Goal: Check status: Check status

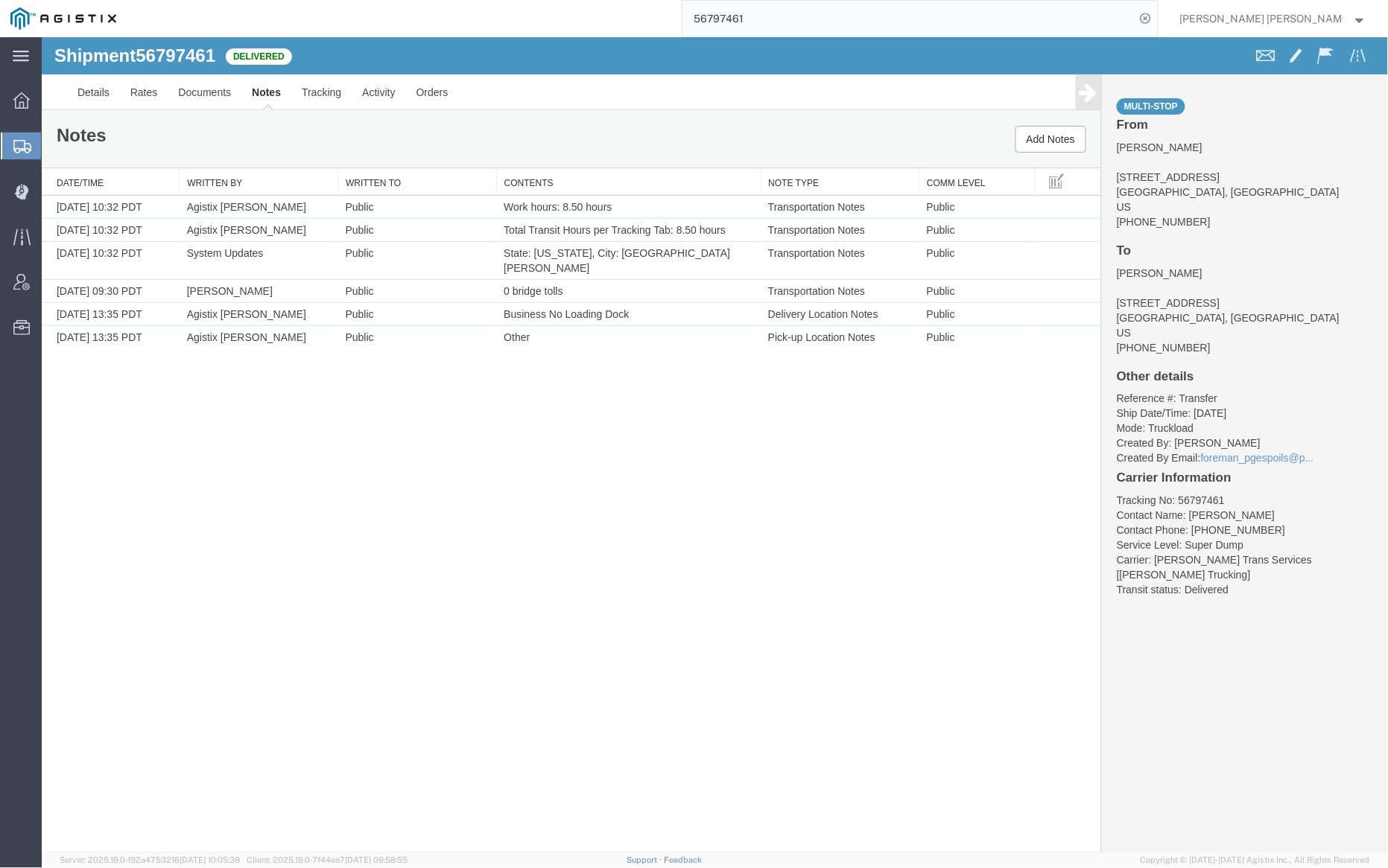
click at [786, 20] on input "56797461" at bounding box center [909, 19] width 453 height 36
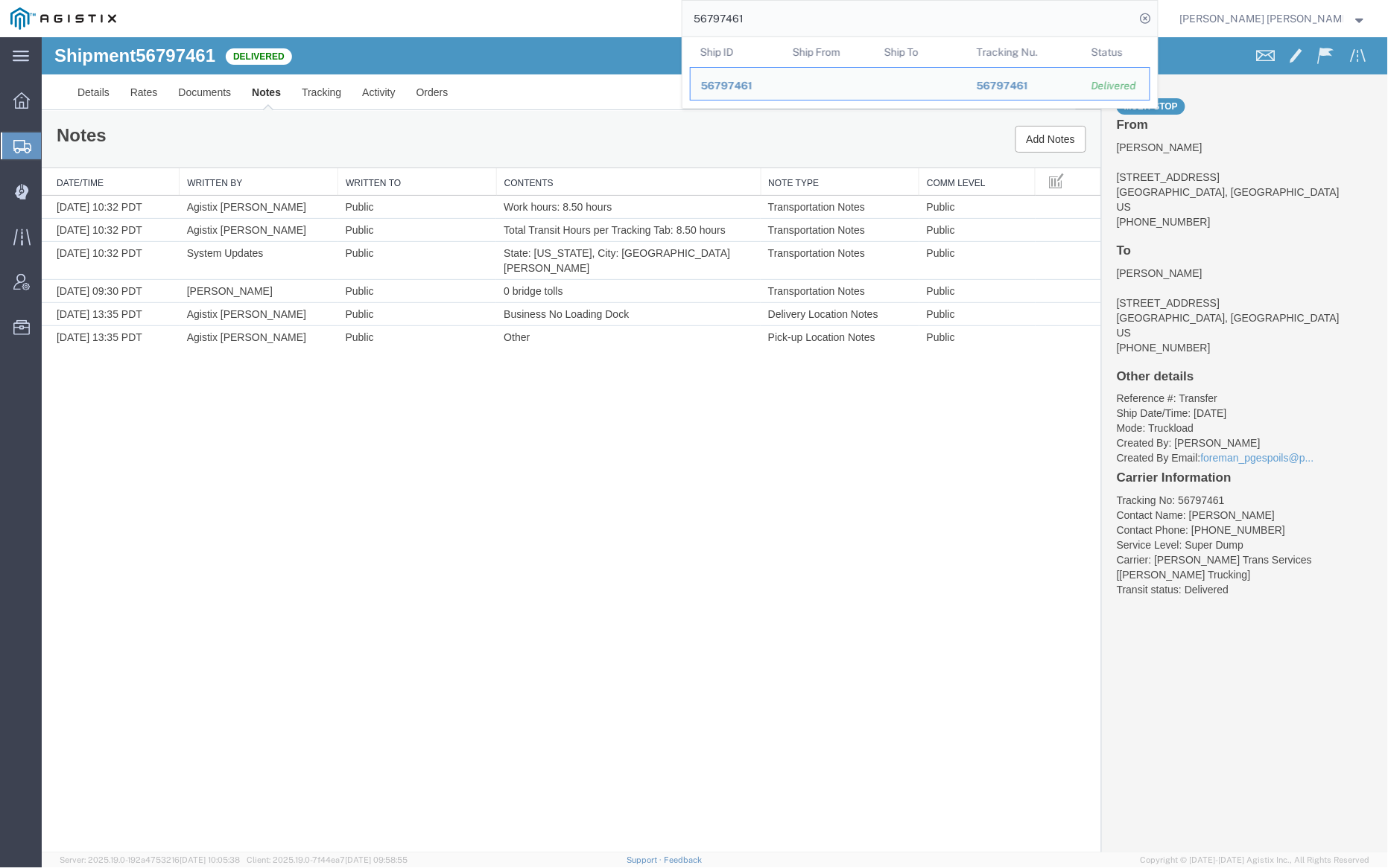
paste input "5894"
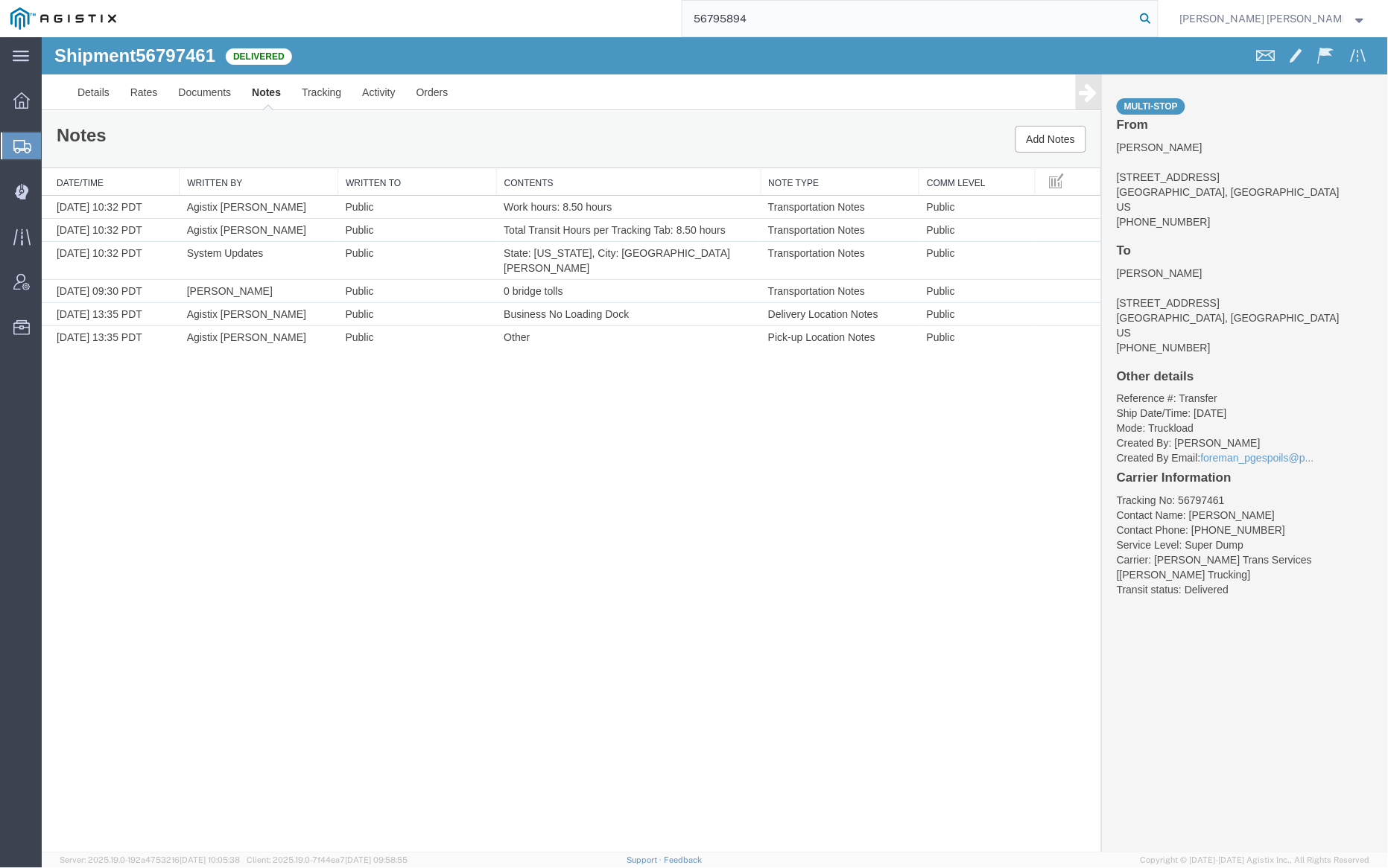
click at [1157, 22] on icon at bounding box center [1145, 19] width 21 height 21
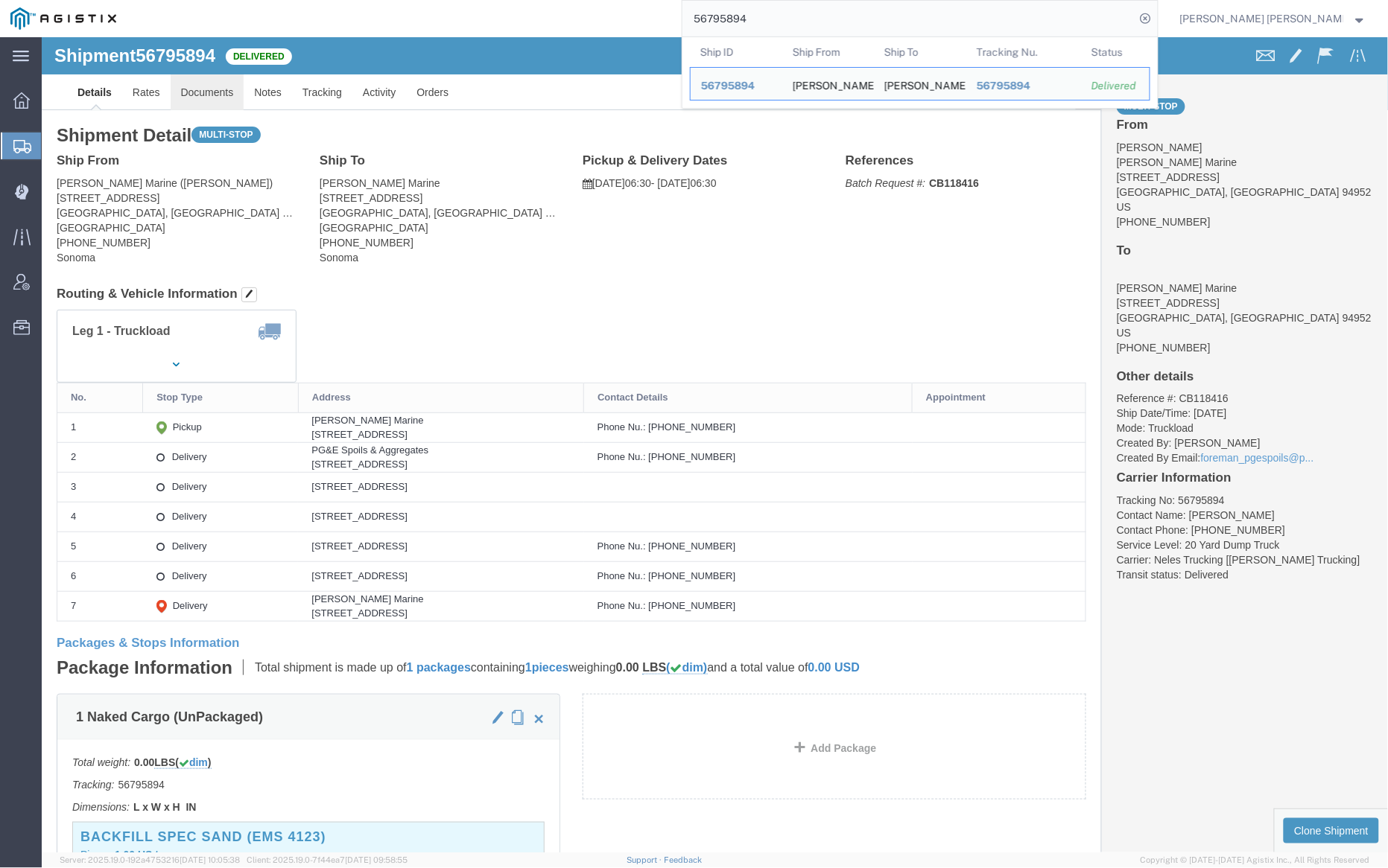
click link "Documents"
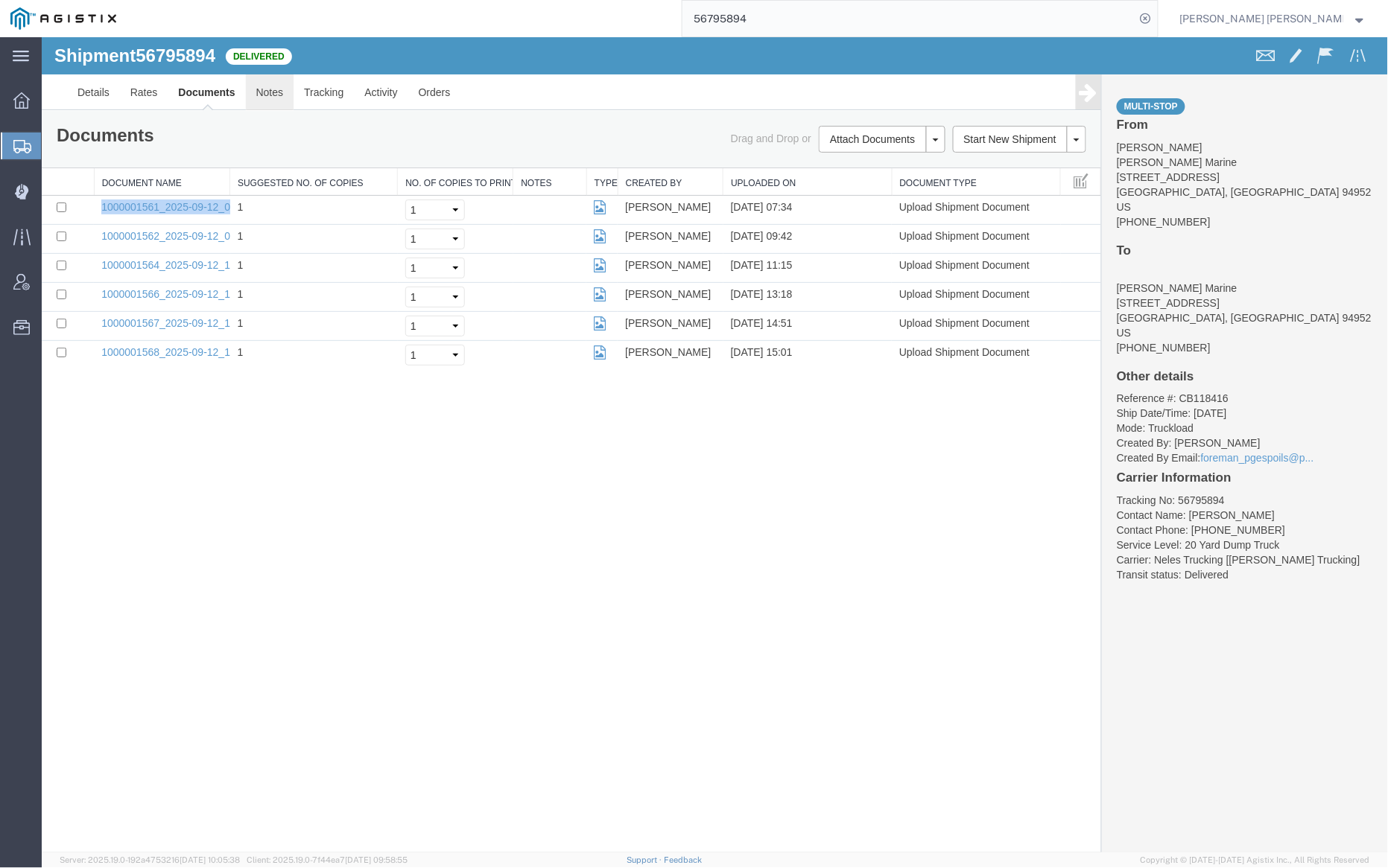
click at [268, 89] on link "Notes" at bounding box center [269, 92] width 48 height 36
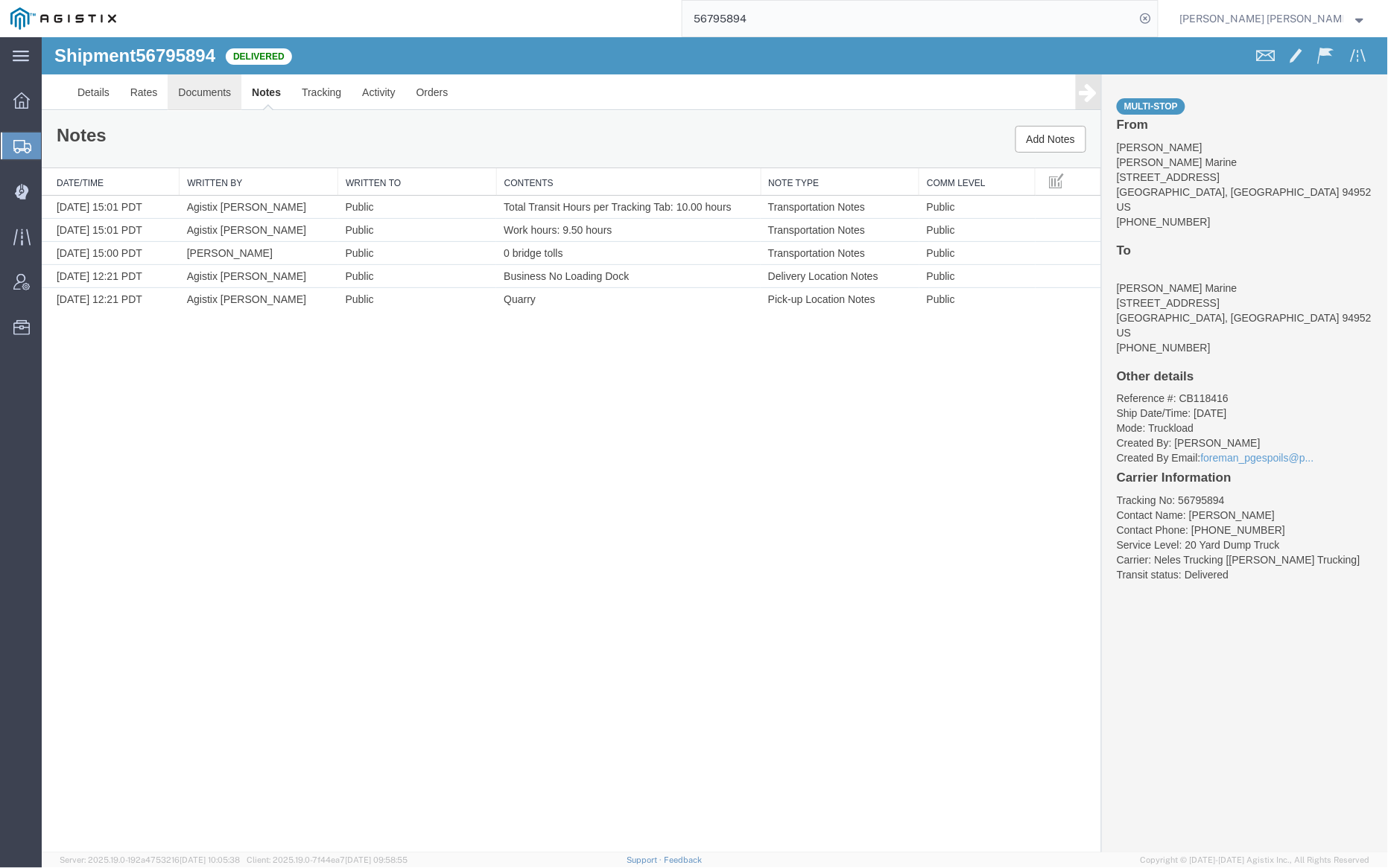
click at [201, 81] on link "Documents" at bounding box center [204, 92] width 74 height 36
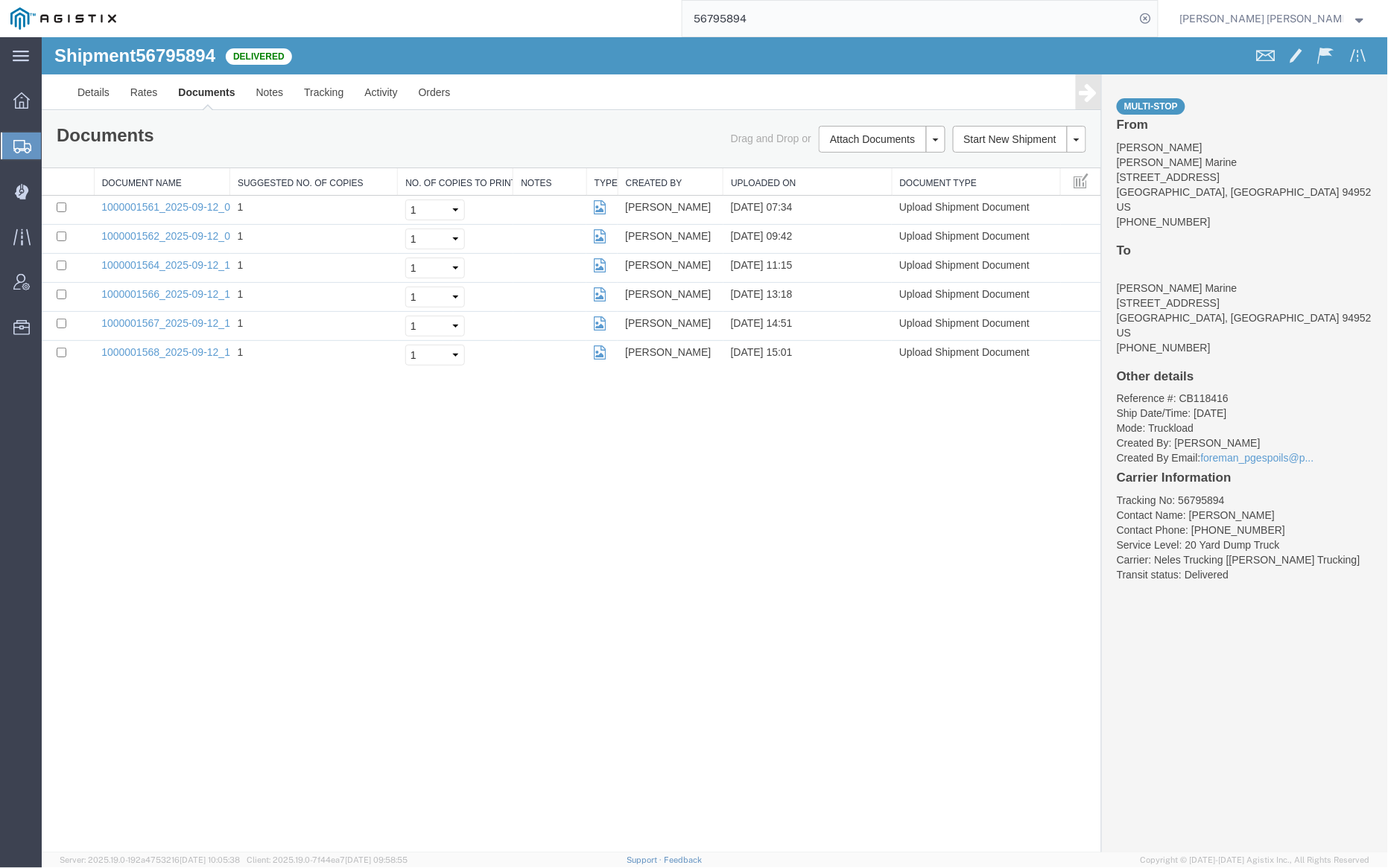
click at [787, 19] on input "56795894" at bounding box center [909, 19] width 453 height 36
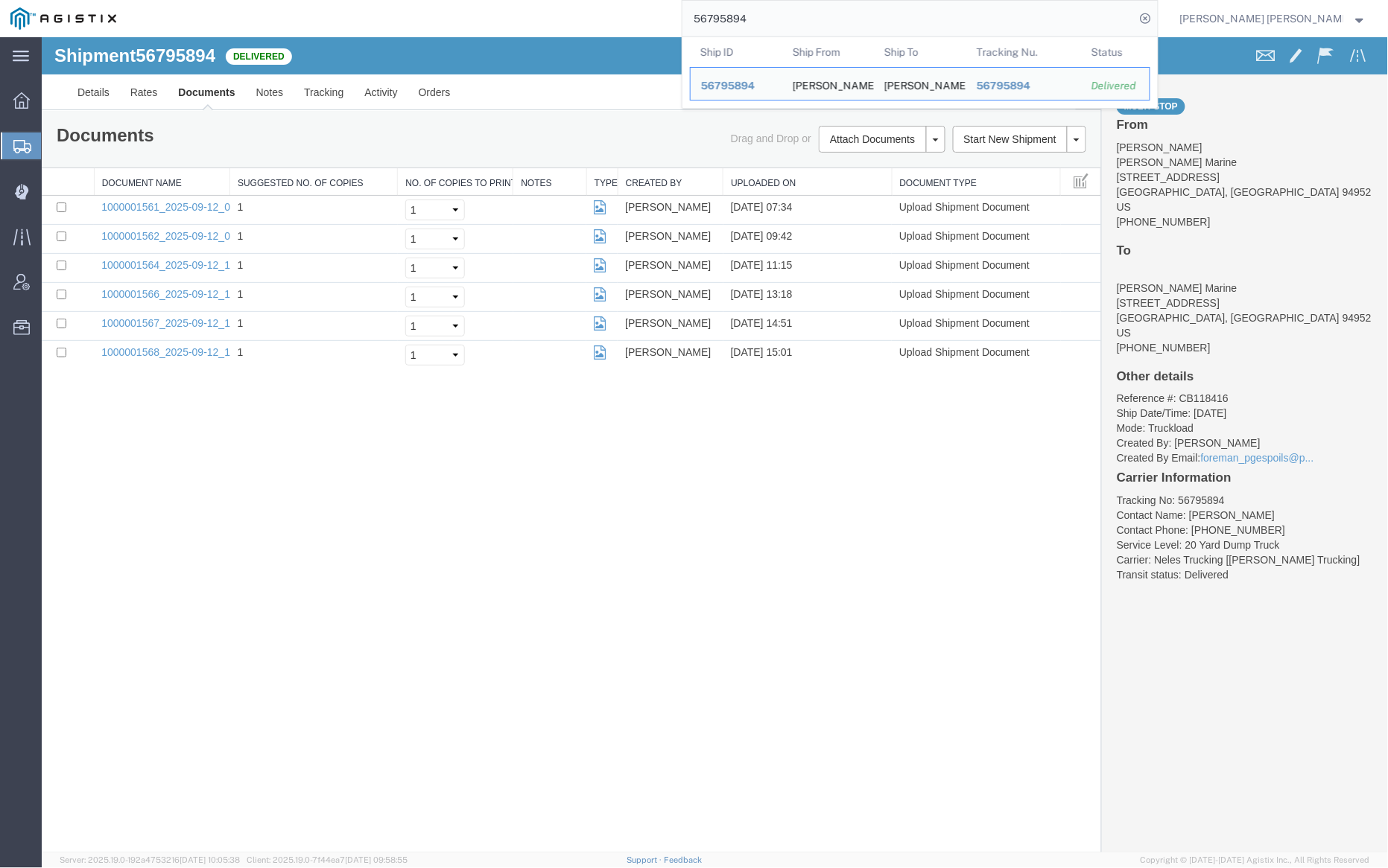
click at [787, 19] on input "56795894" at bounding box center [909, 19] width 453 height 36
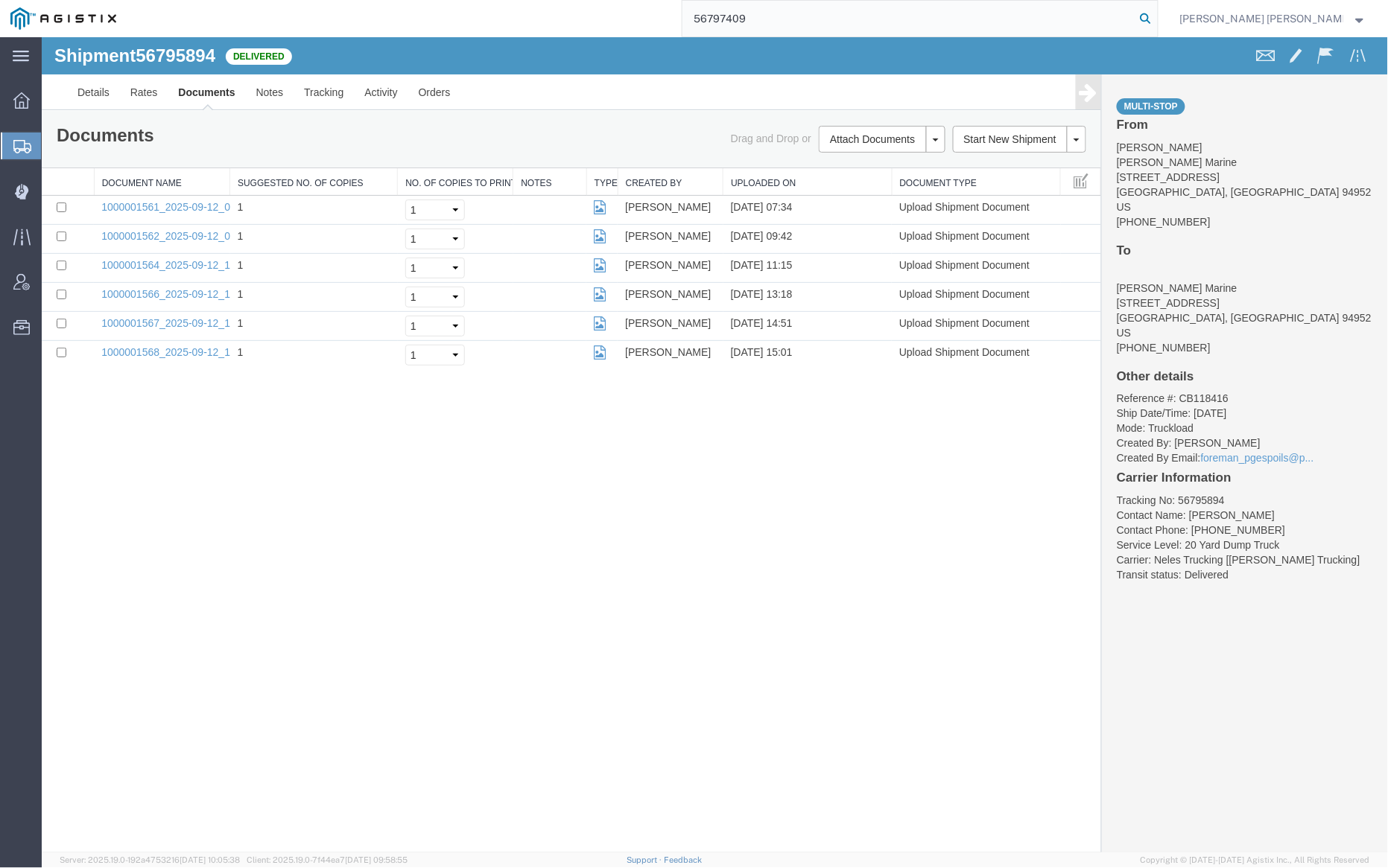
click at [1157, 21] on icon at bounding box center [1145, 19] width 21 height 21
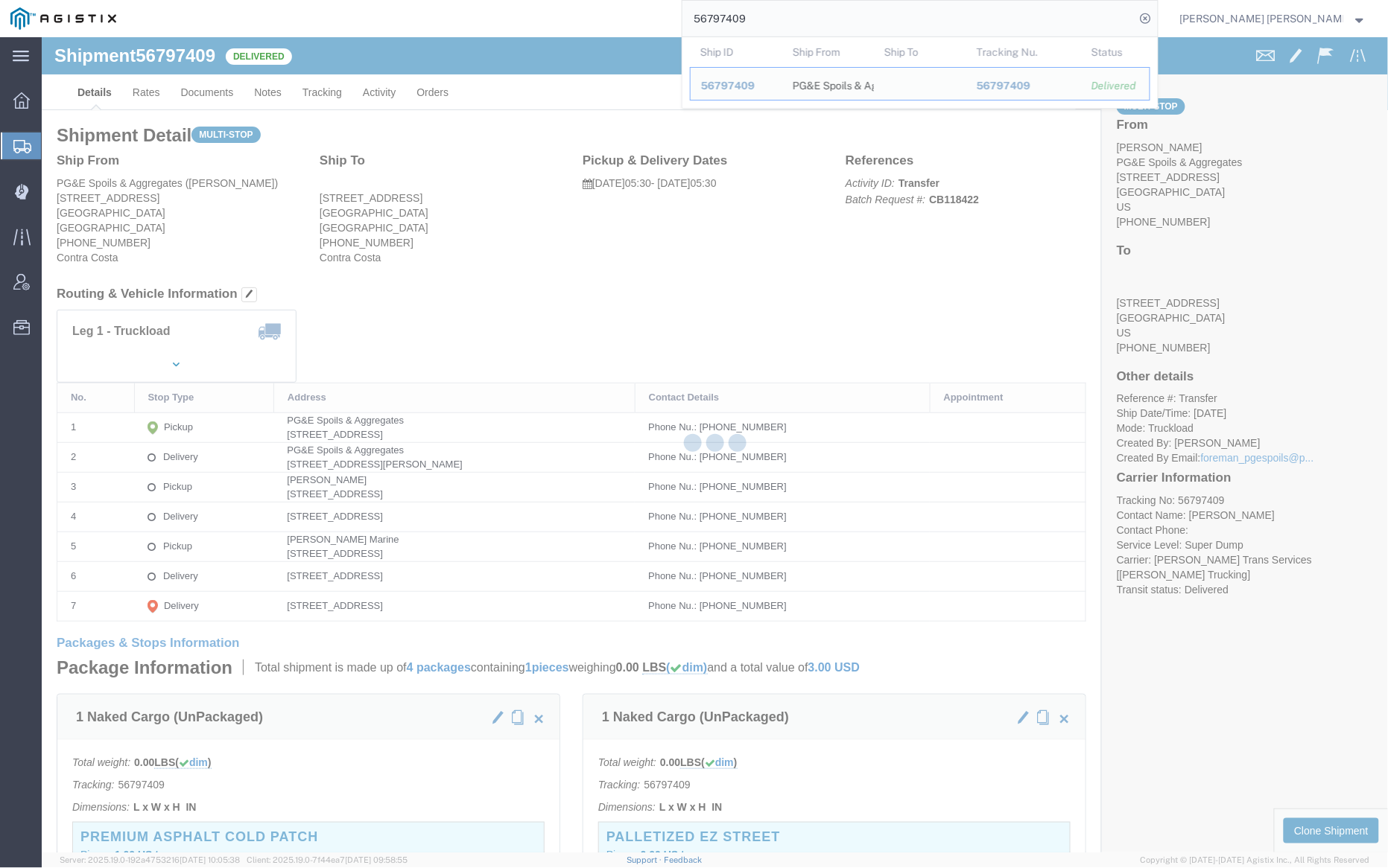
click at [210, 85] on div at bounding box center [714, 445] width 1346 height 816
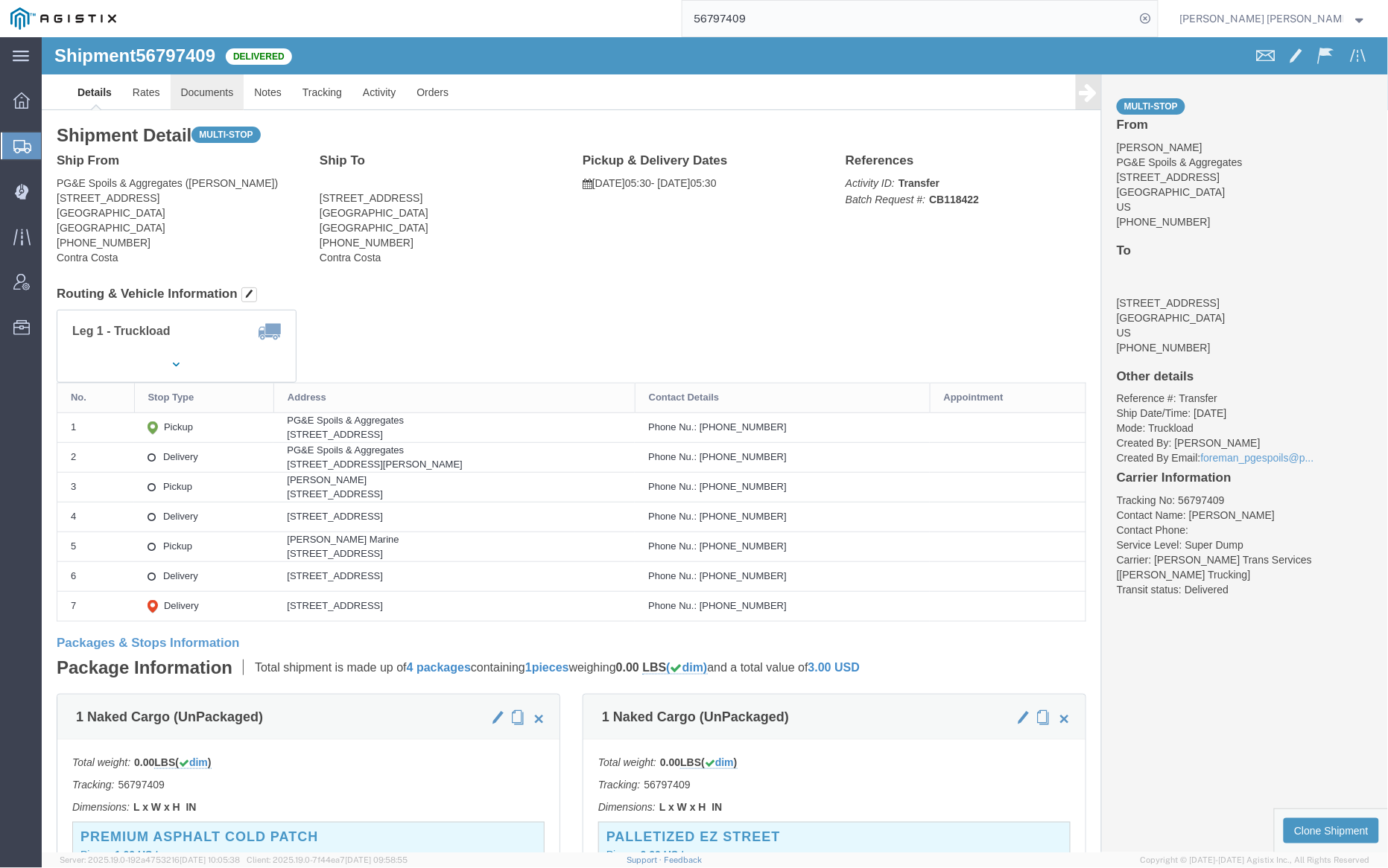
click link "Documents"
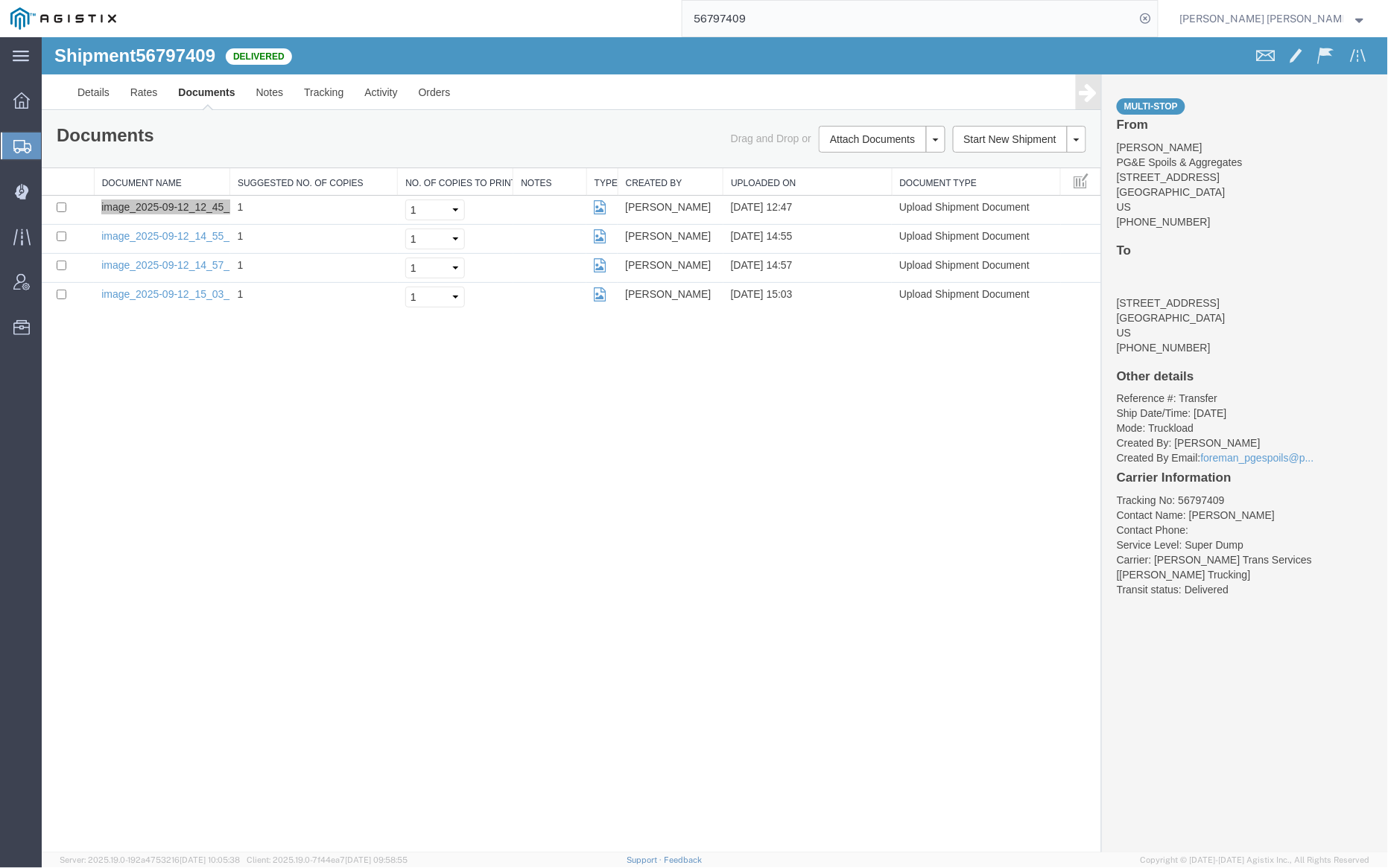
click at [791, 14] on input "56797409" at bounding box center [909, 19] width 453 height 36
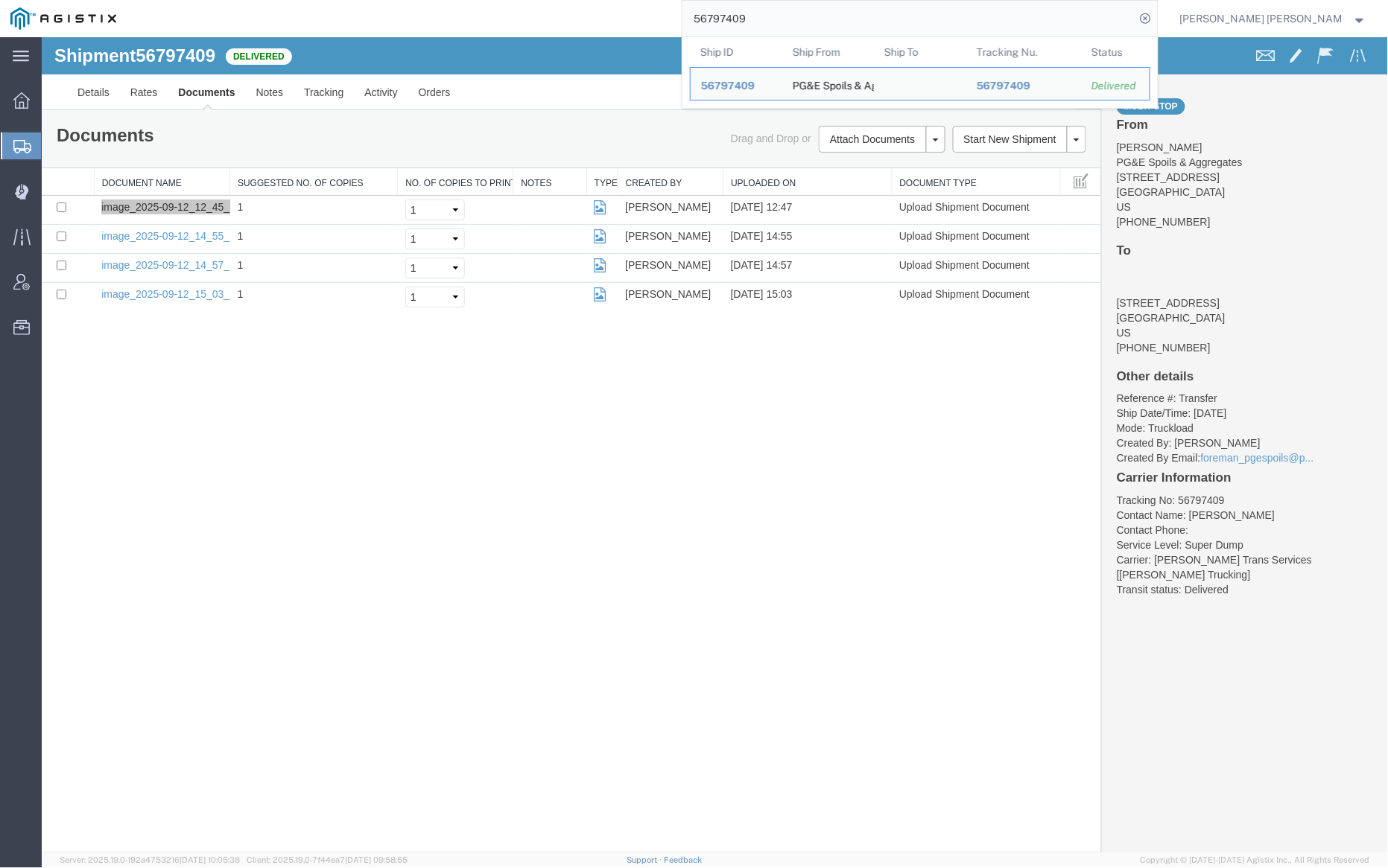
click at [791, 14] on input "56797409" at bounding box center [909, 19] width 453 height 36
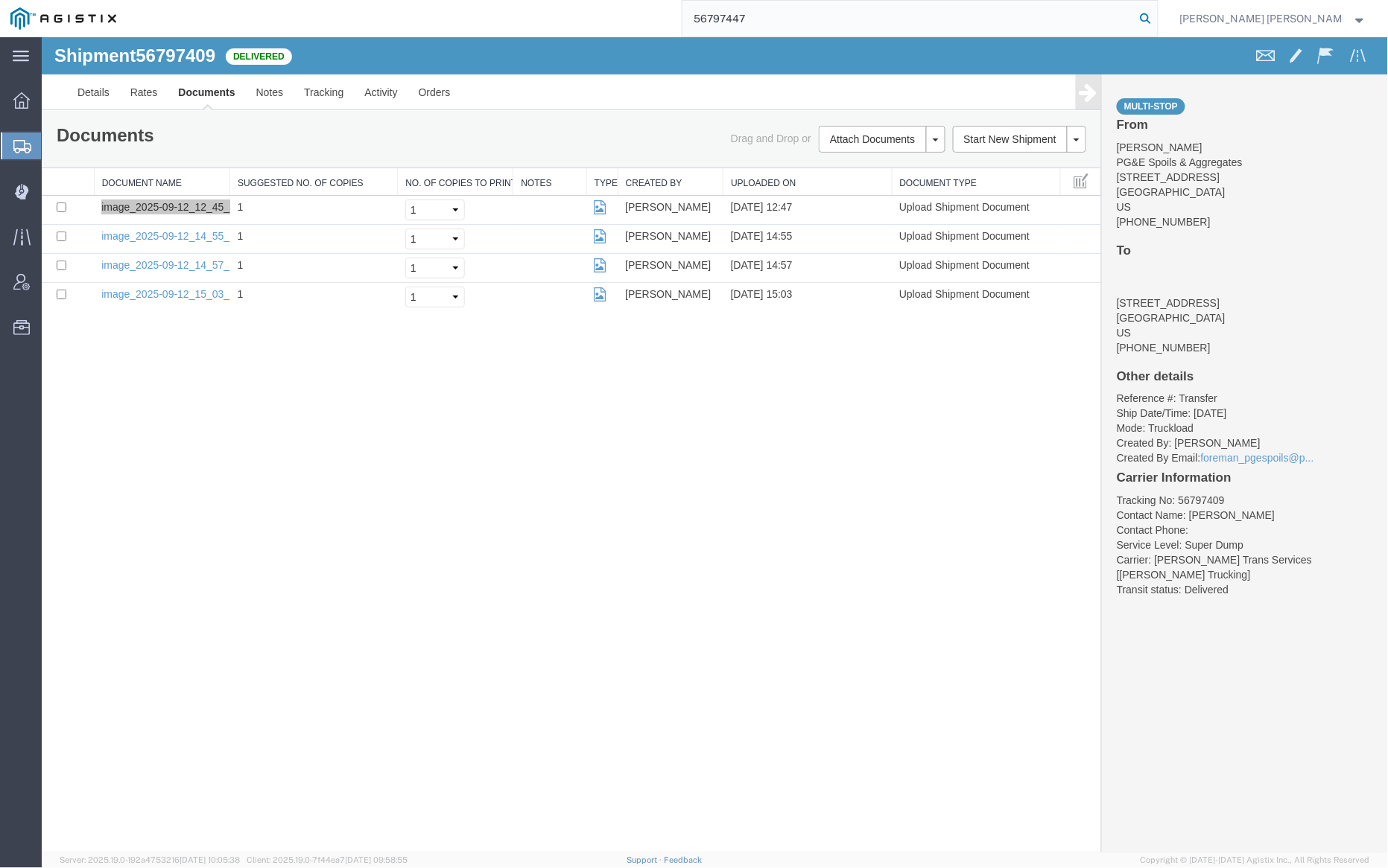
click at [1157, 15] on icon at bounding box center [1145, 19] width 21 height 21
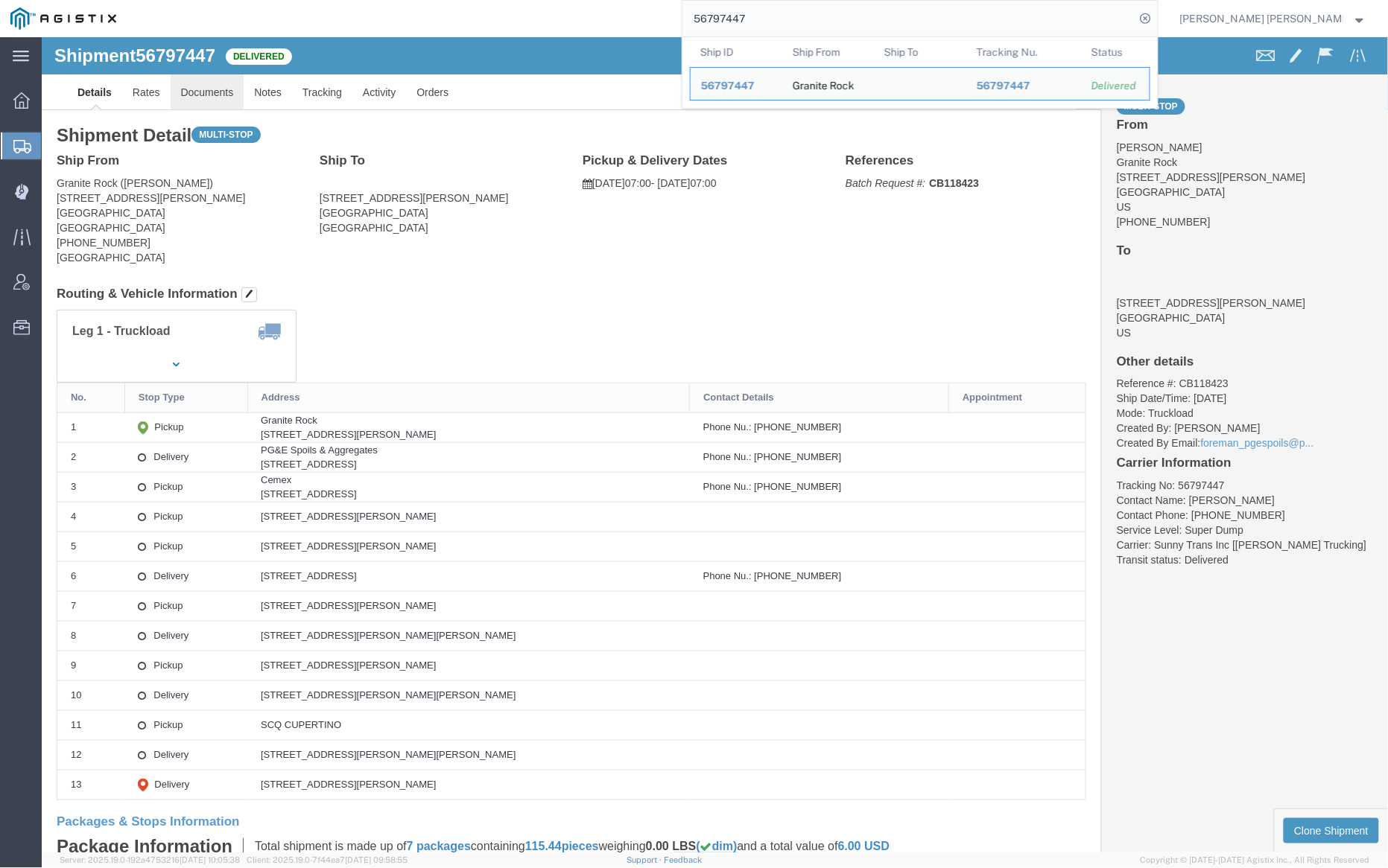
click link "Documents"
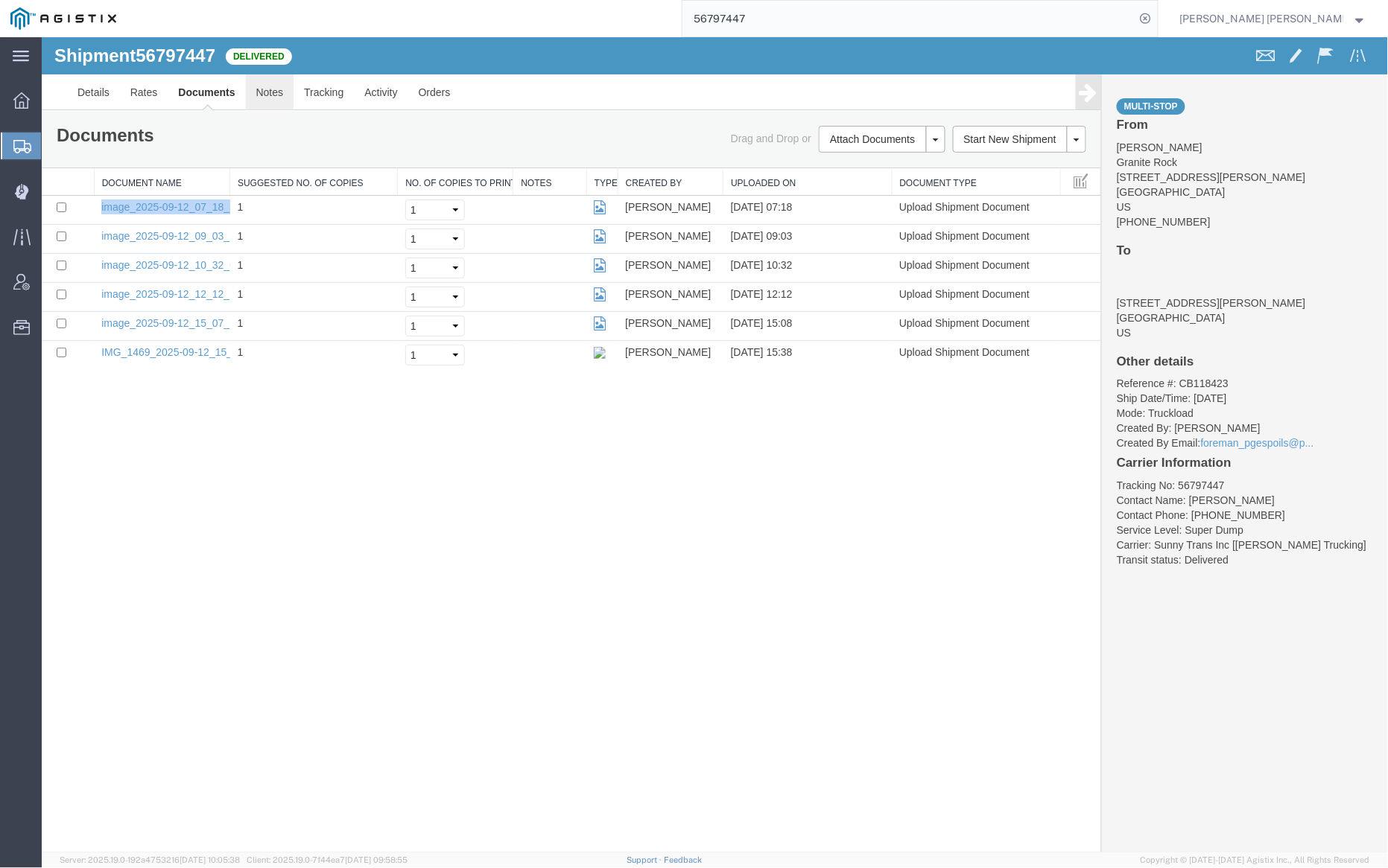
click at [275, 88] on link "Notes" at bounding box center [269, 92] width 48 height 36
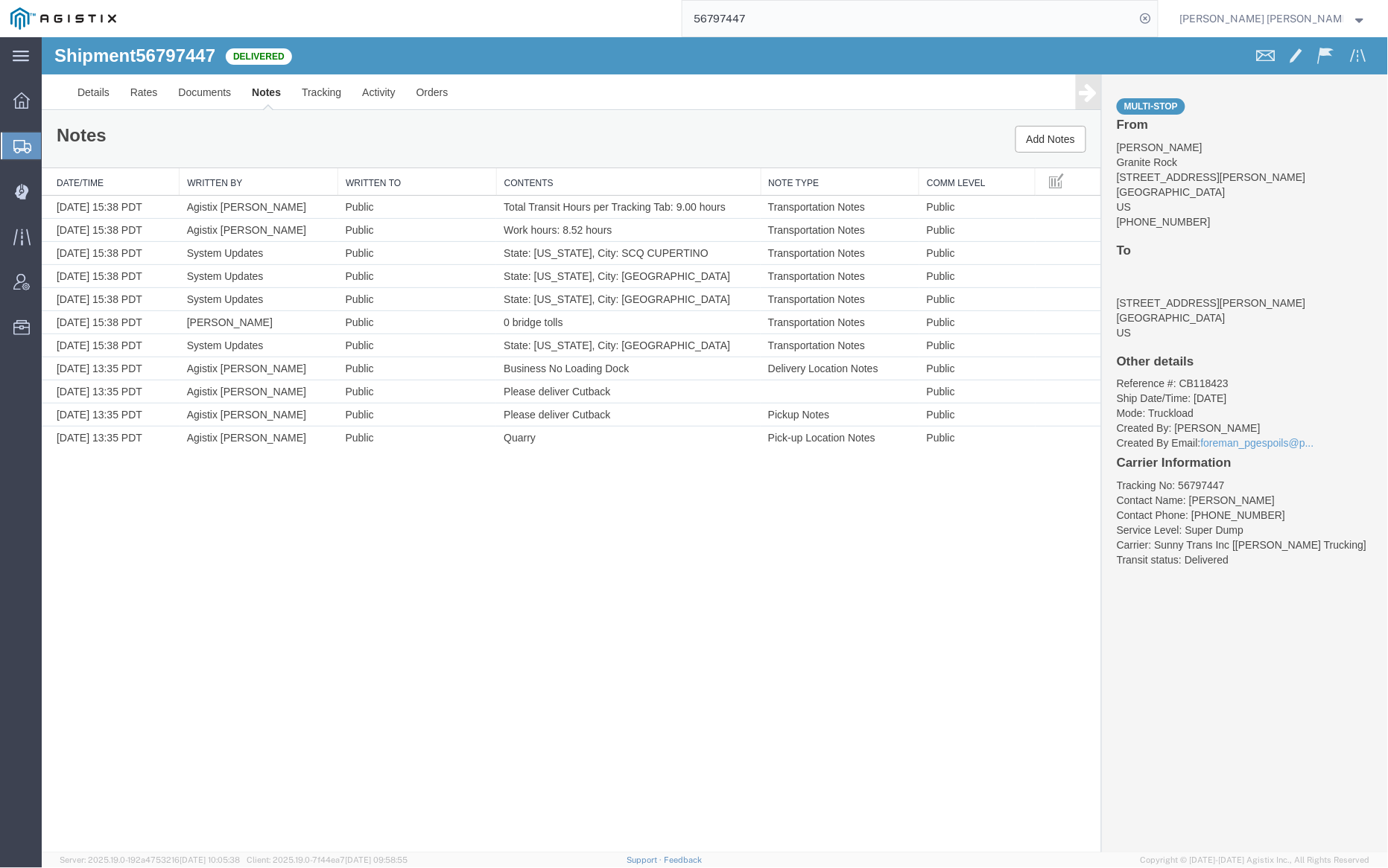
click at [814, 20] on input "56797447" at bounding box center [909, 19] width 453 height 36
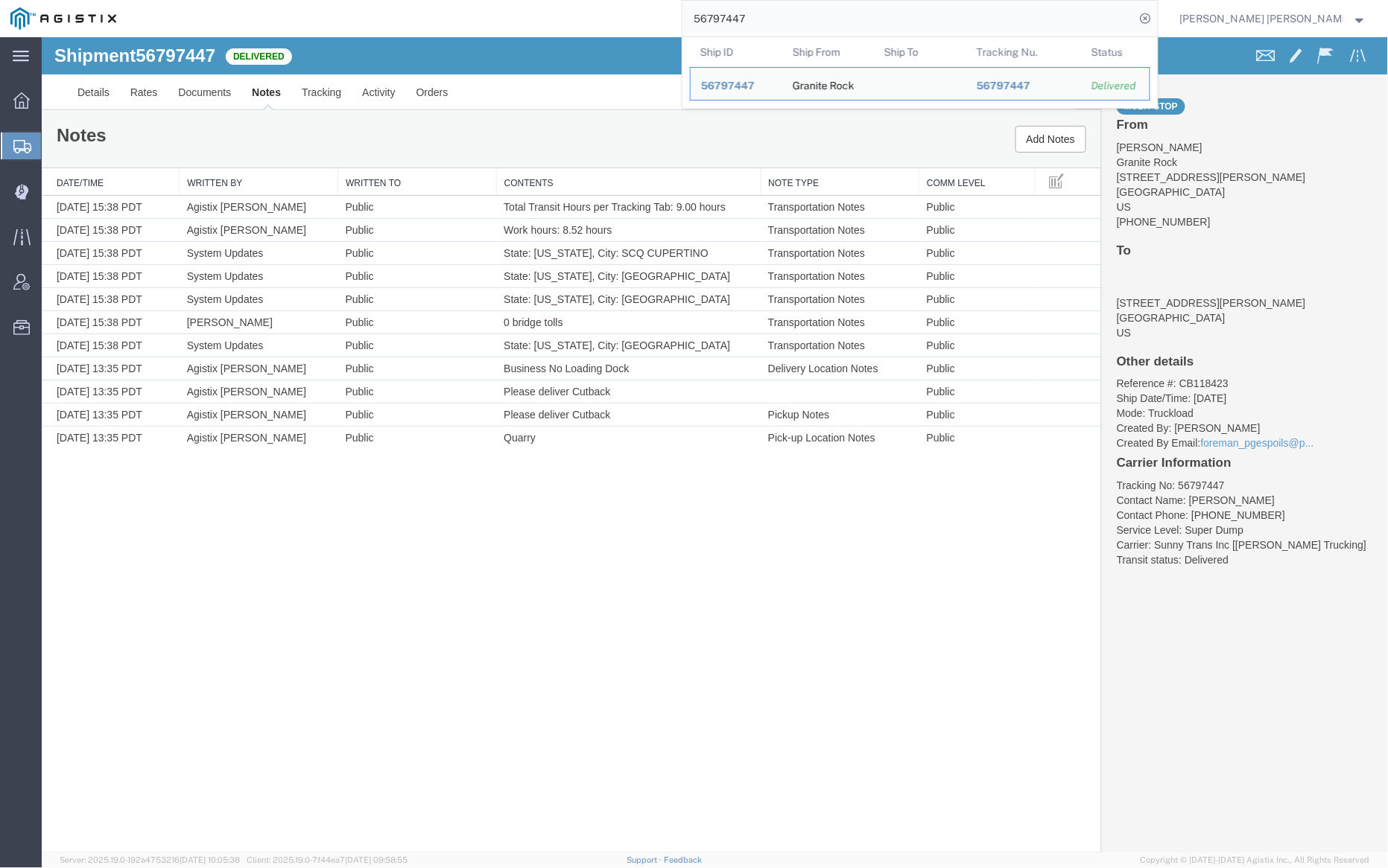
paste input "66"
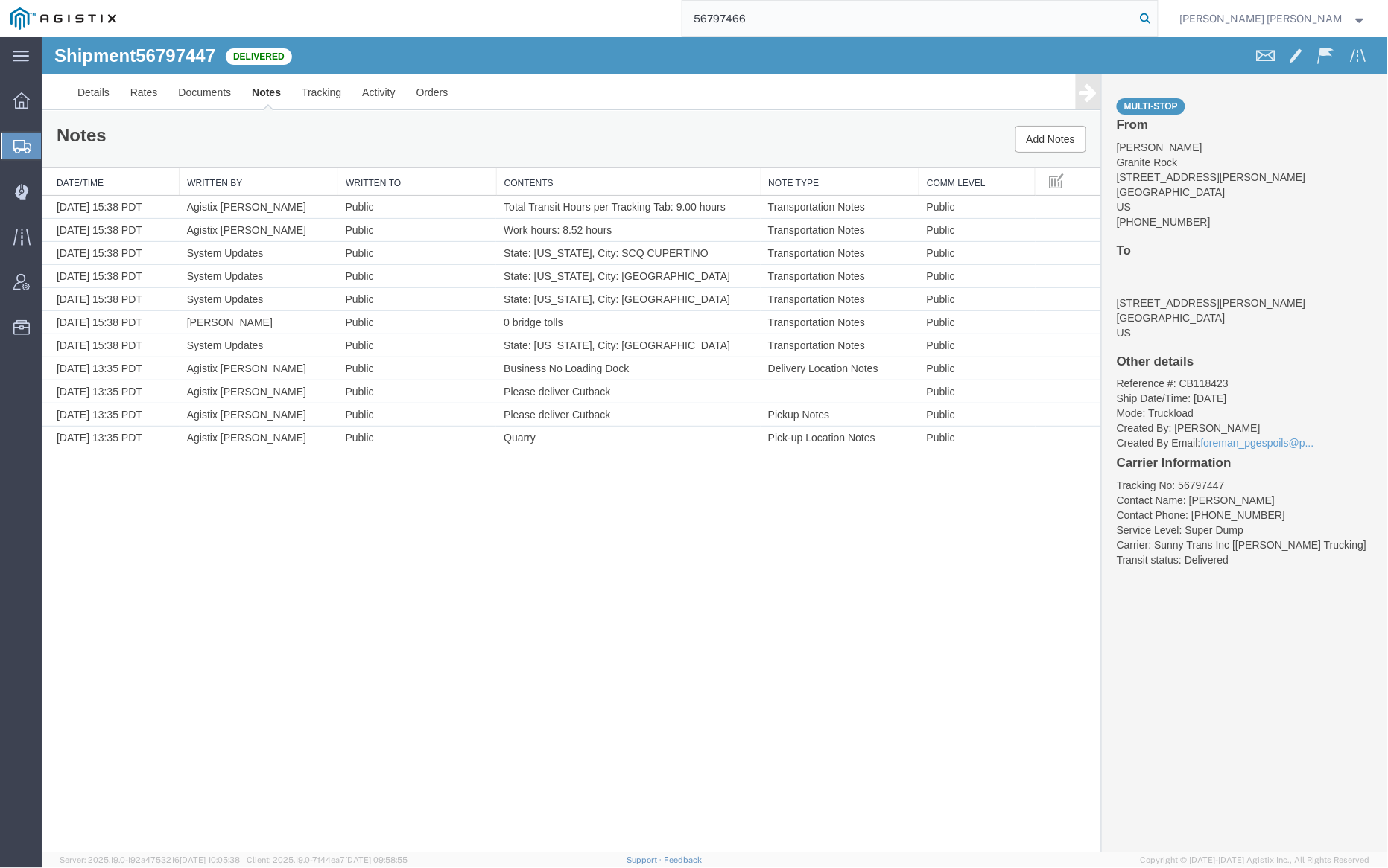
click at [1157, 15] on icon at bounding box center [1145, 19] width 21 height 21
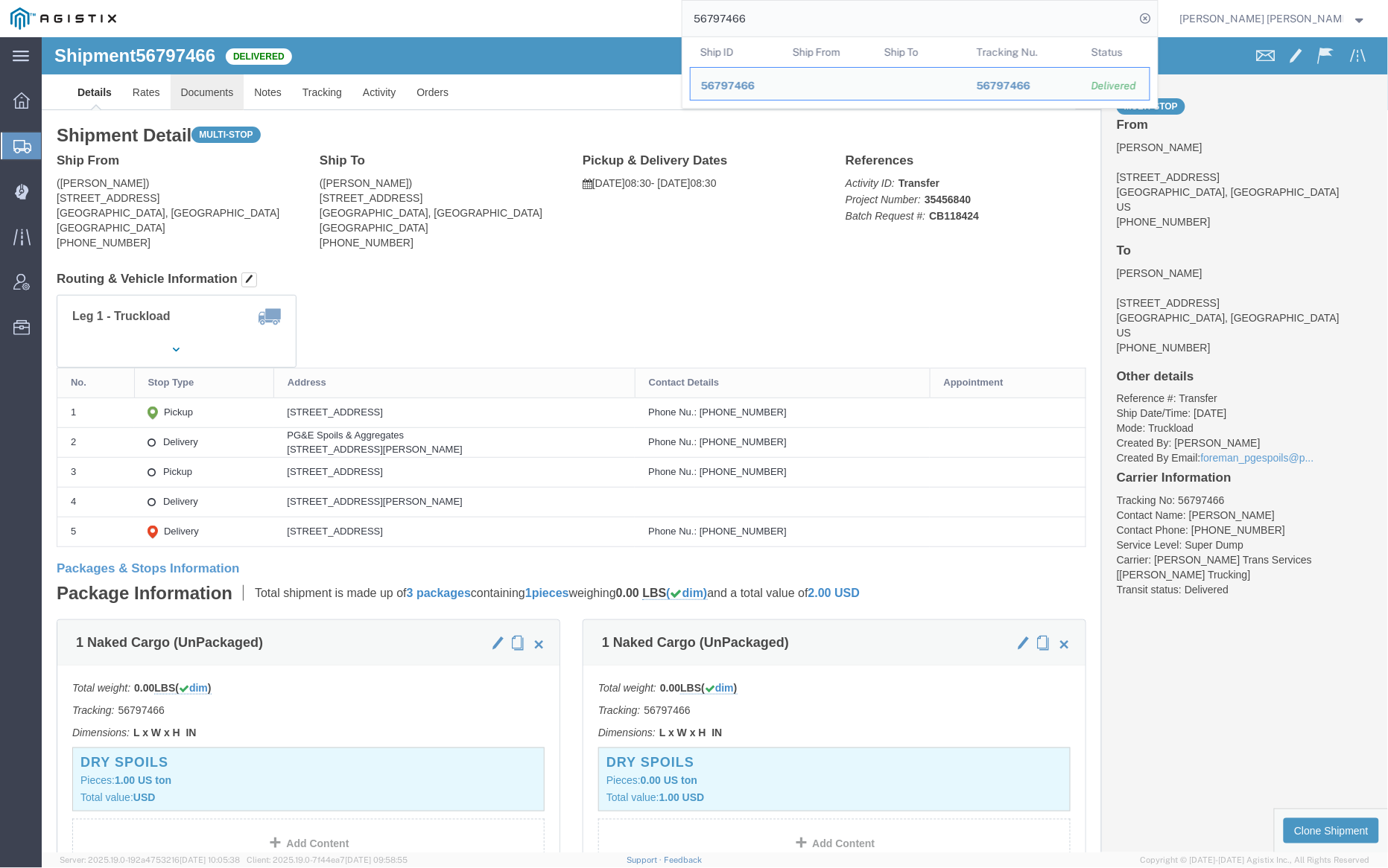
click link "Documents"
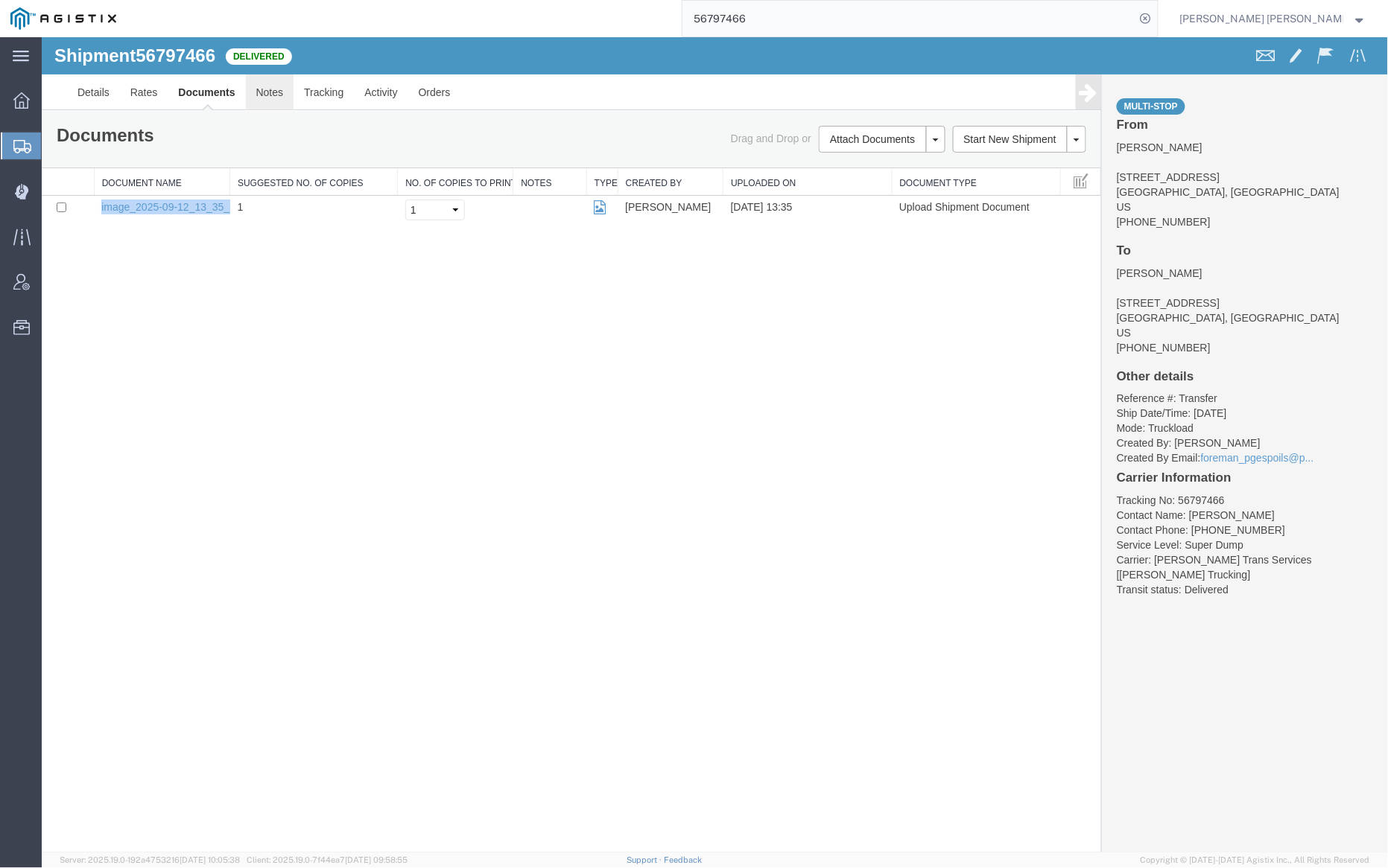
click at [268, 85] on link "Notes" at bounding box center [269, 92] width 48 height 36
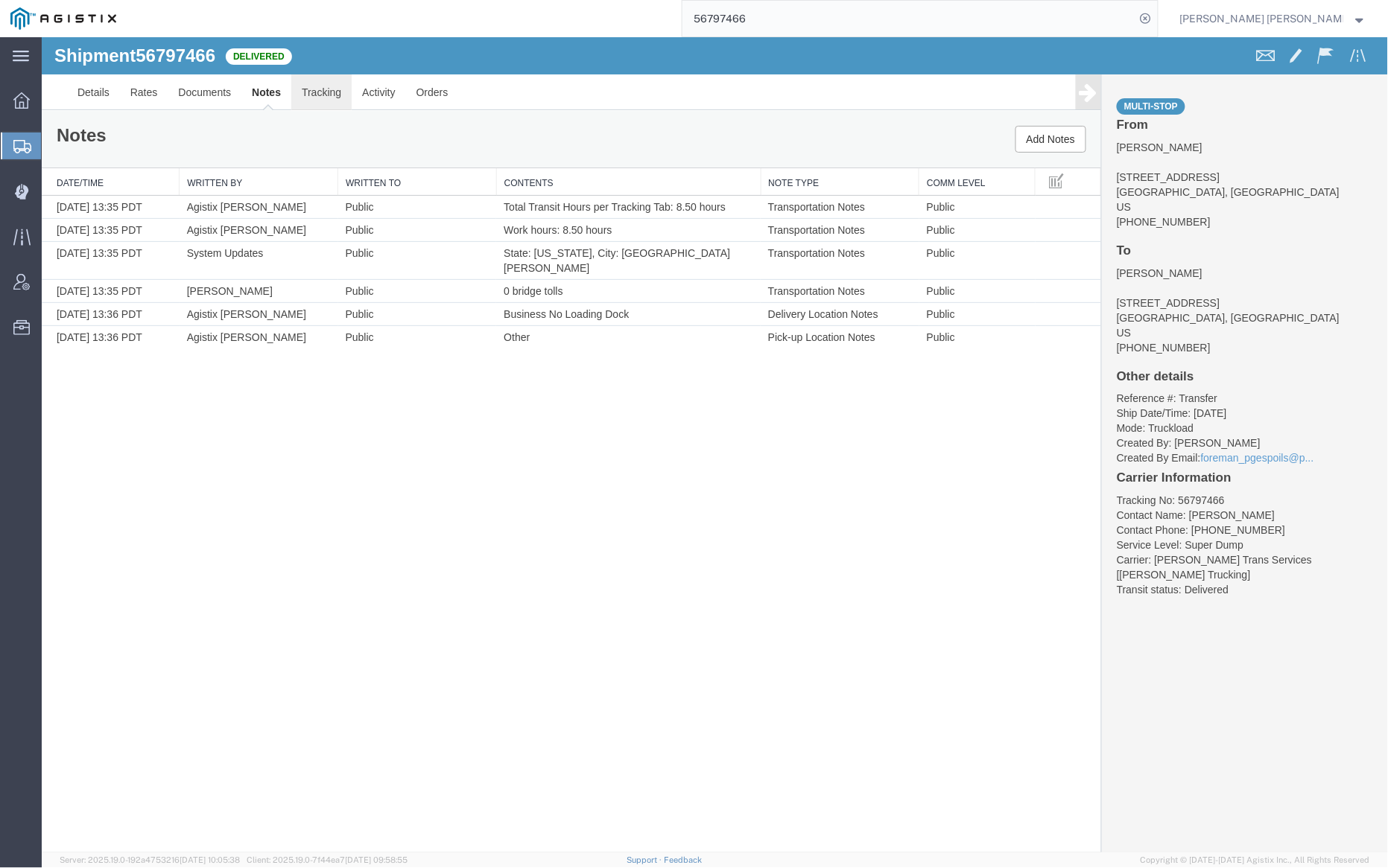
click at [313, 90] on link "Tracking" at bounding box center [321, 92] width 60 height 36
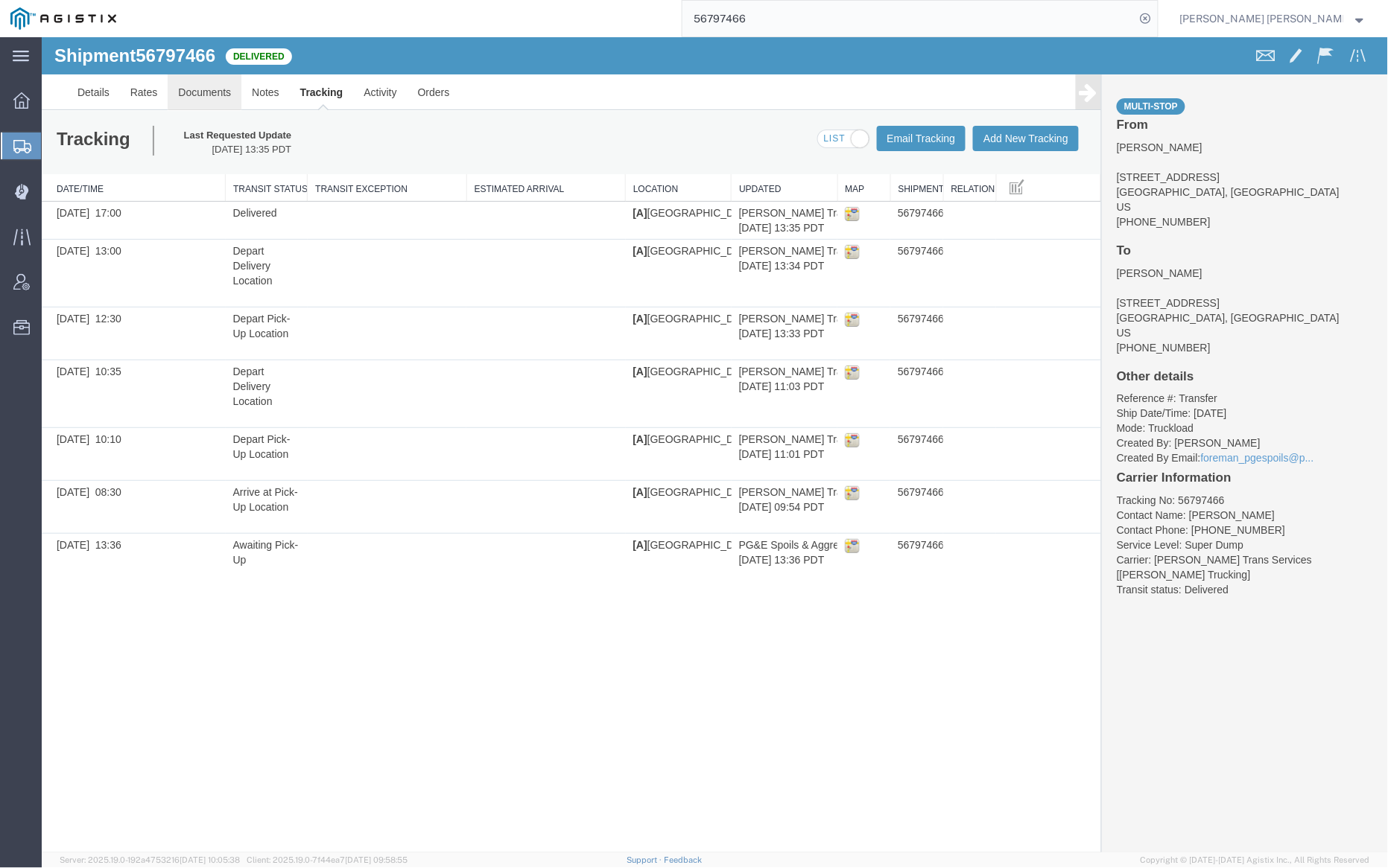
click at [191, 85] on link "Documents" at bounding box center [204, 92] width 74 height 36
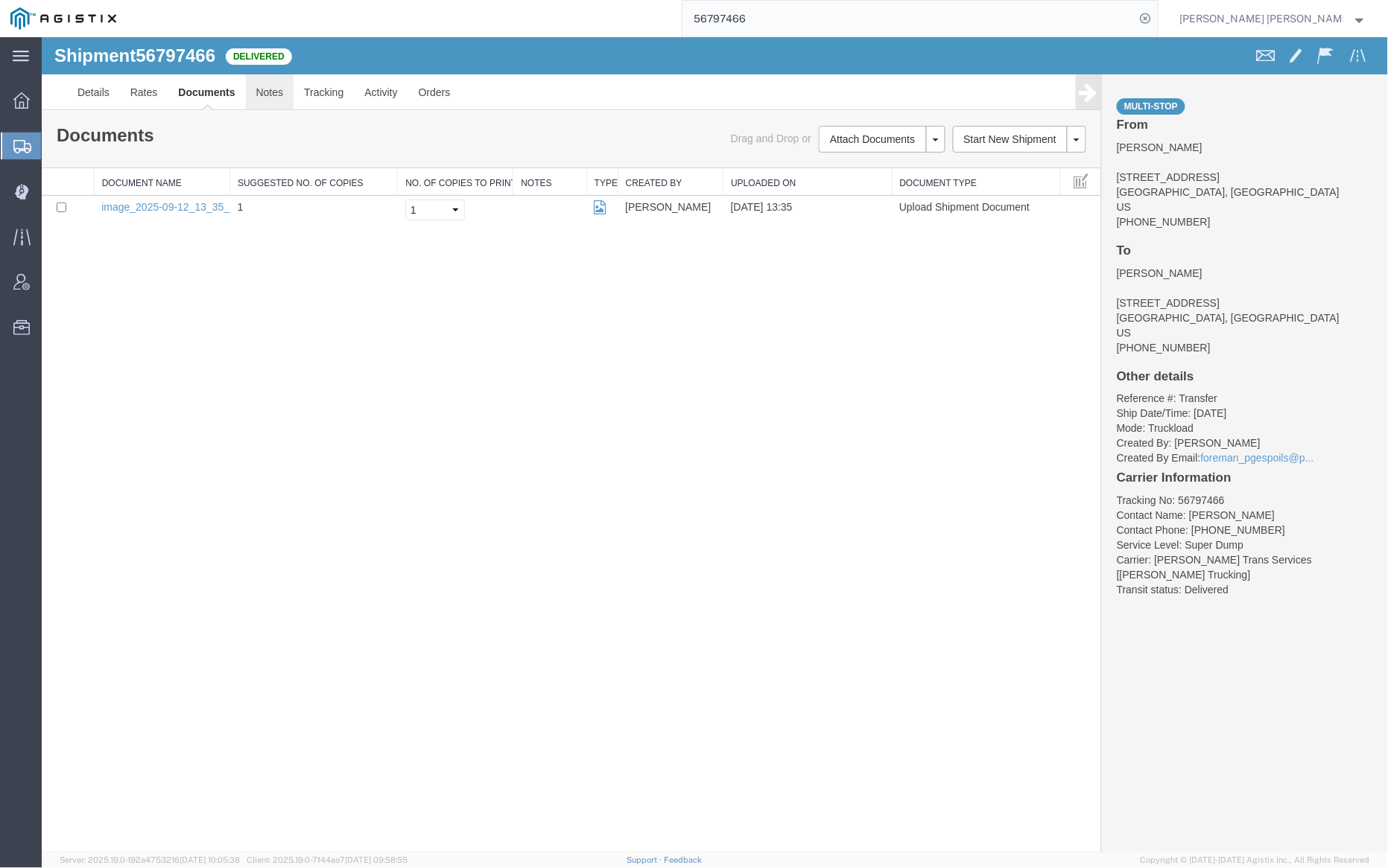
click at [281, 88] on link "Notes" at bounding box center [269, 92] width 48 height 36
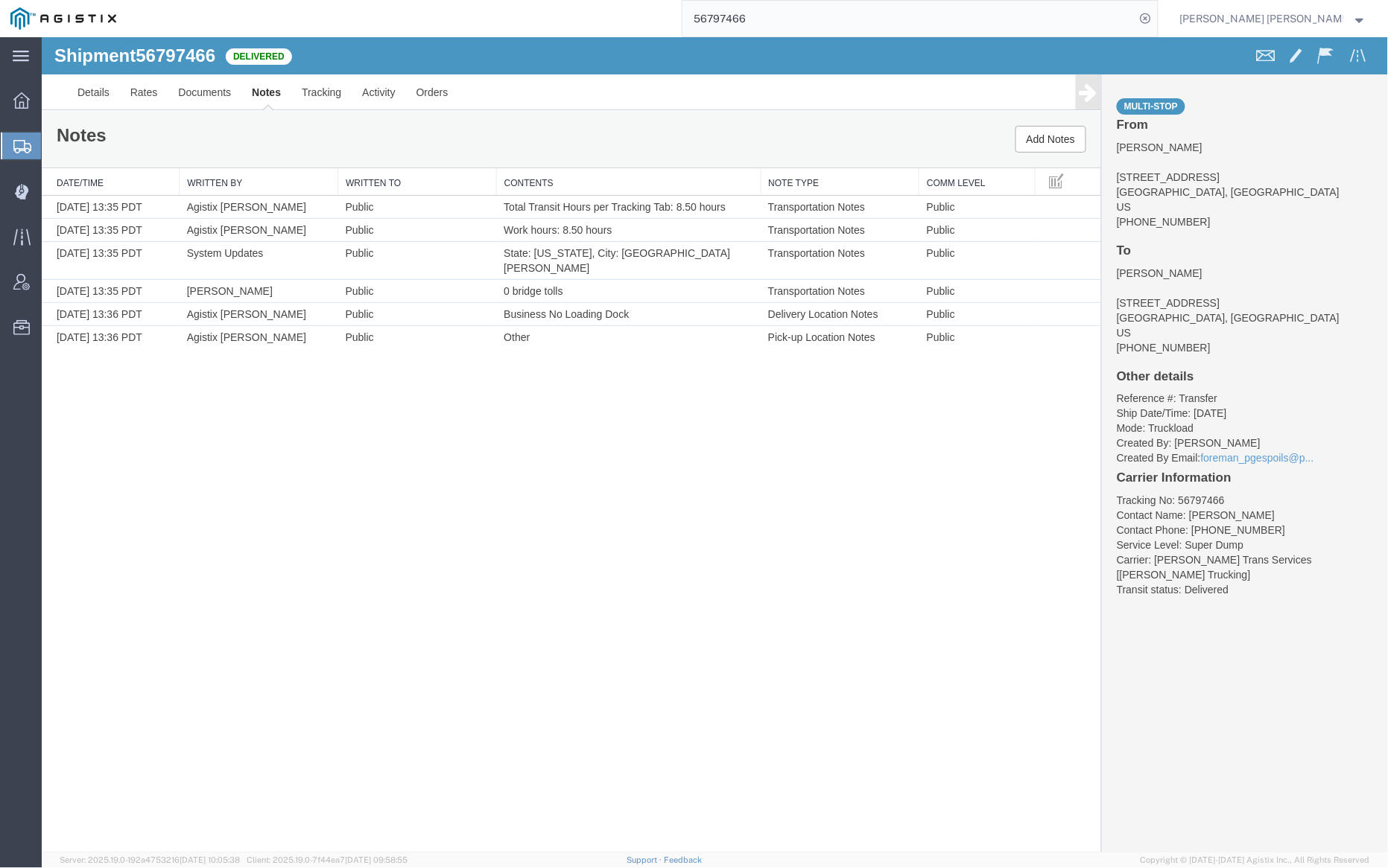
click at [788, 17] on input "56797466" at bounding box center [909, 19] width 453 height 36
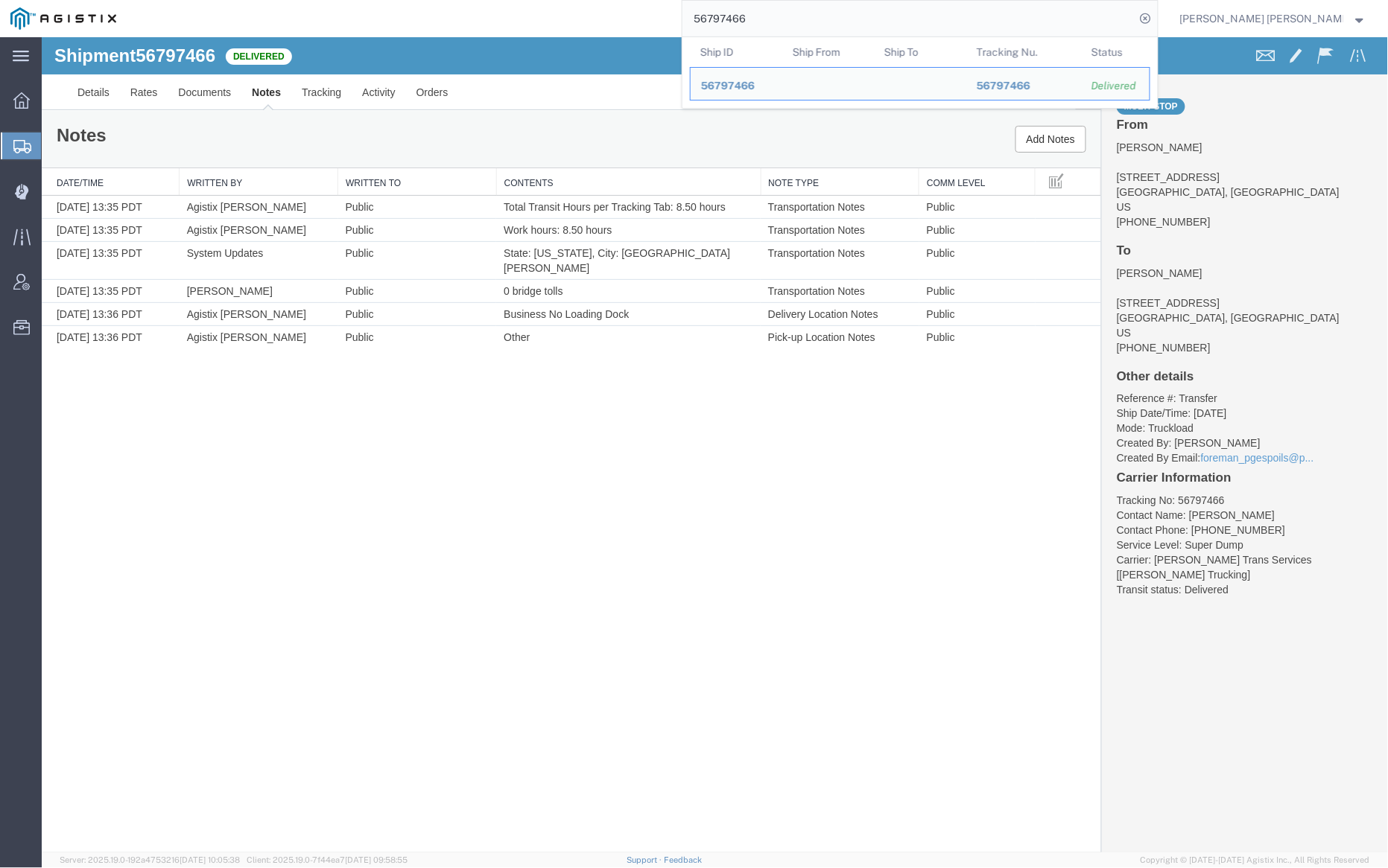
paste input "1"
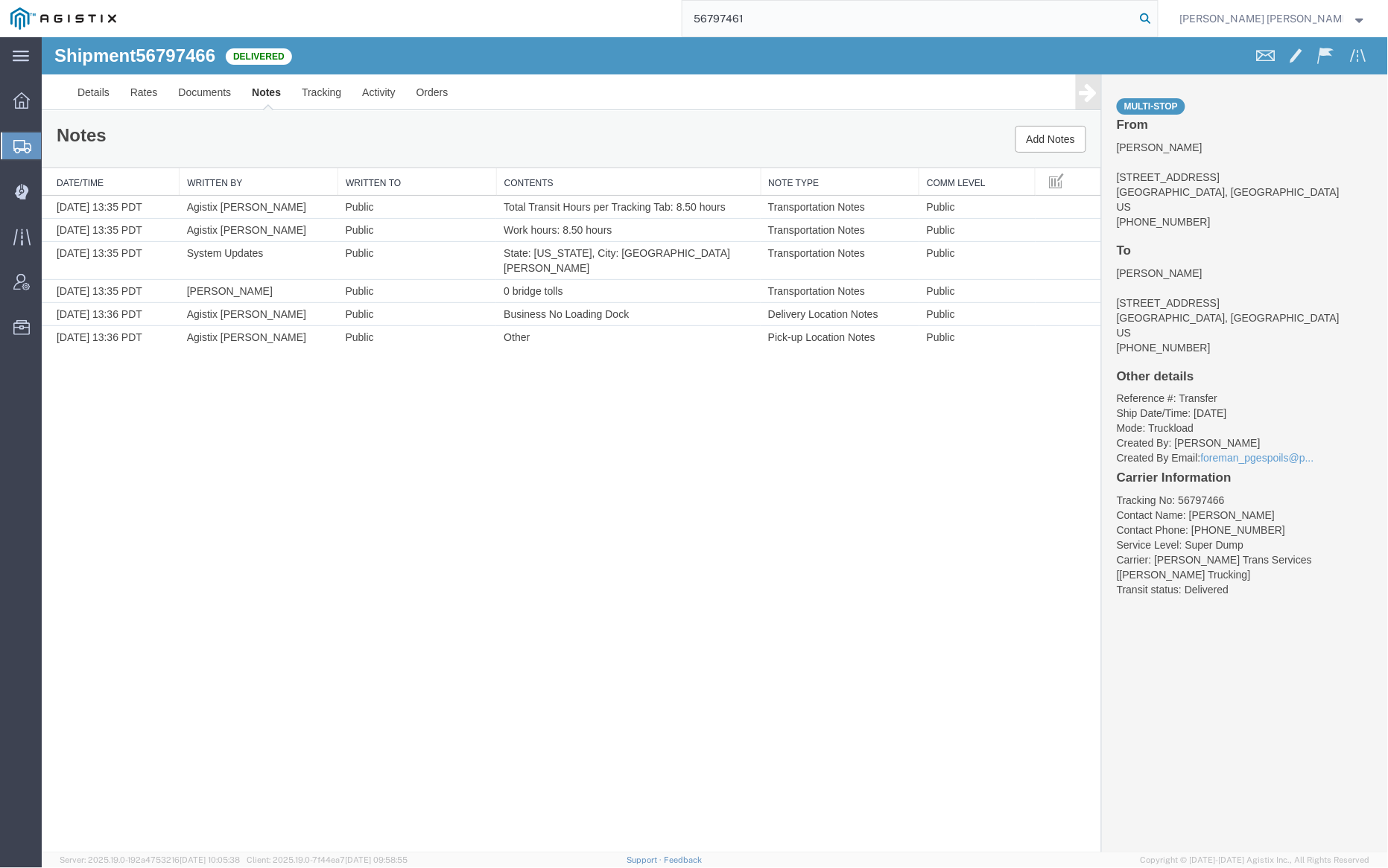
click at [1157, 16] on icon at bounding box center [1145, 19] width 21 height 21
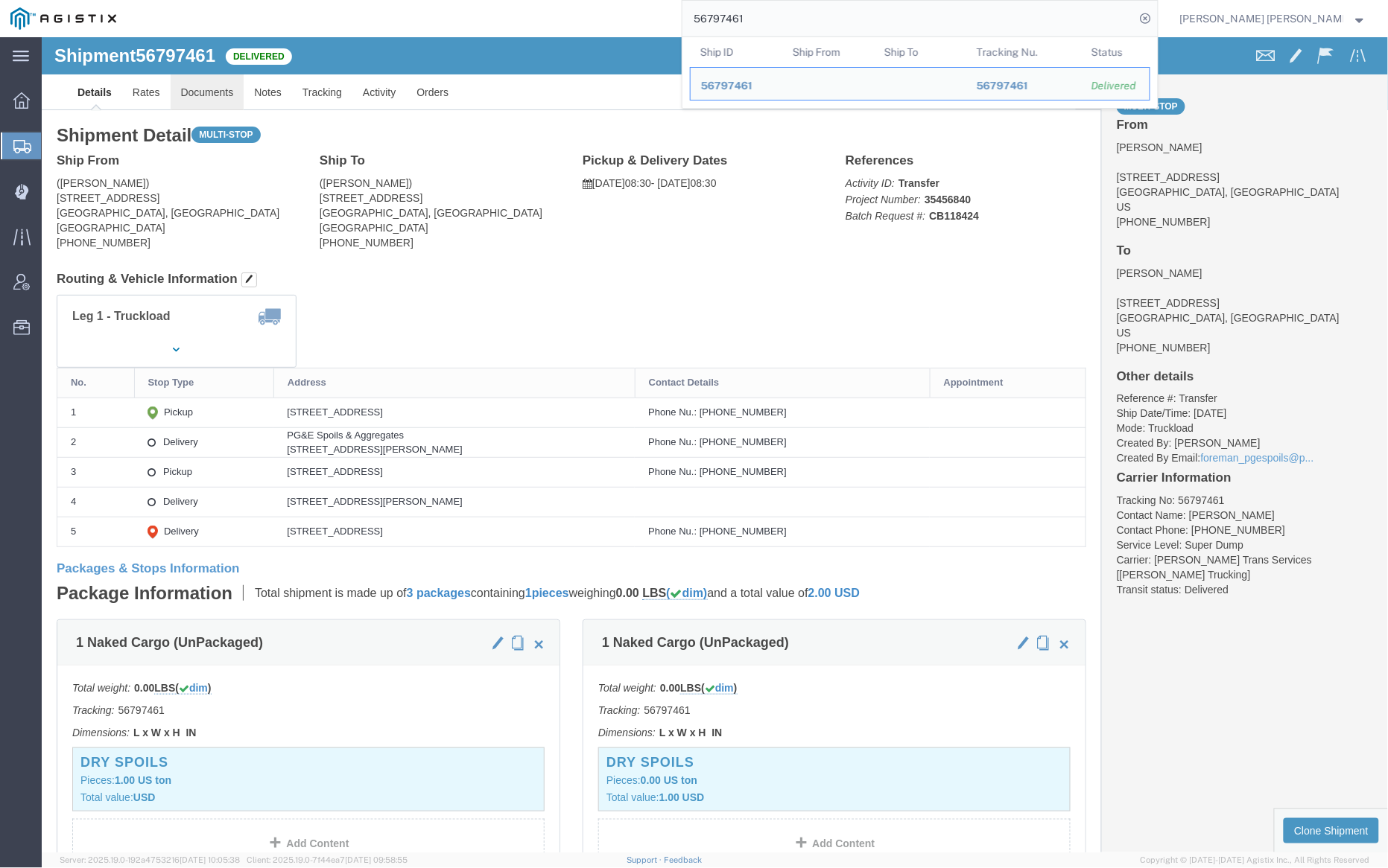
click link "Documents"
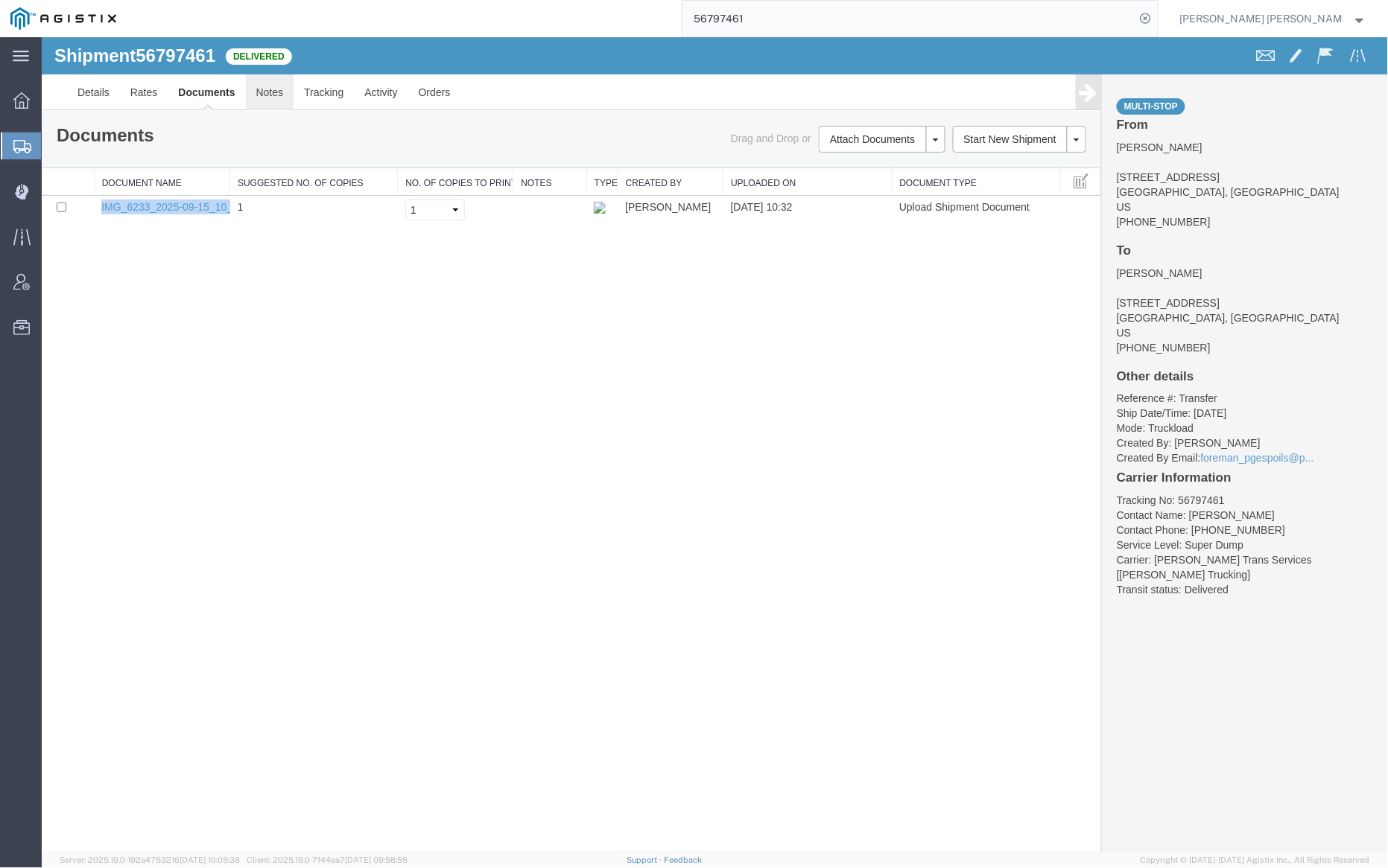
click at [264, 90] on link "Notes" at bounding box center [269, 92] width 48 height 36
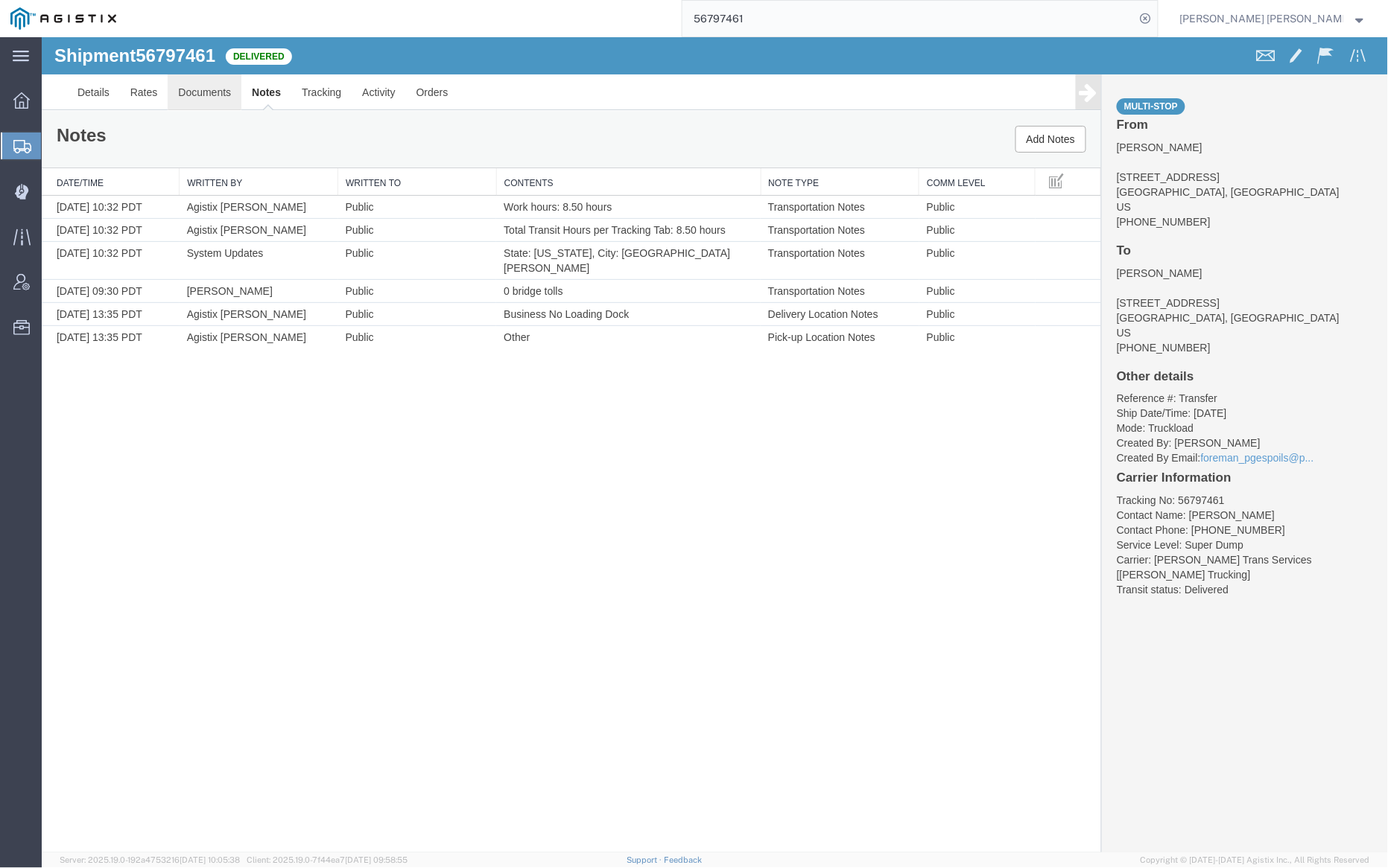
click at [200, 86] on link "Documents" at bounding box center [204, 92] width 74 height 36
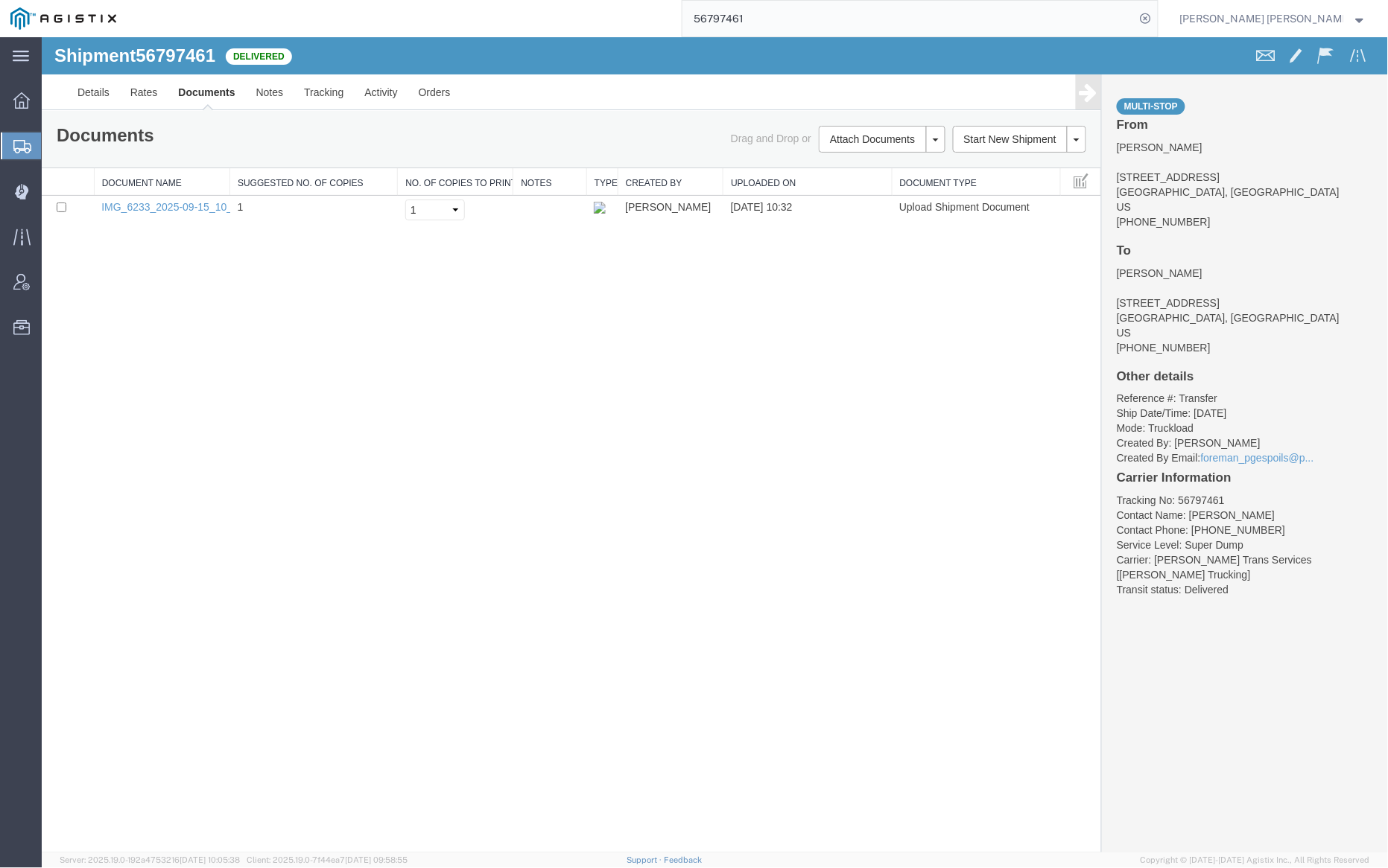
click at [774, 12] on input "56797461" at bounding box center [909, 19] width 453 height 36
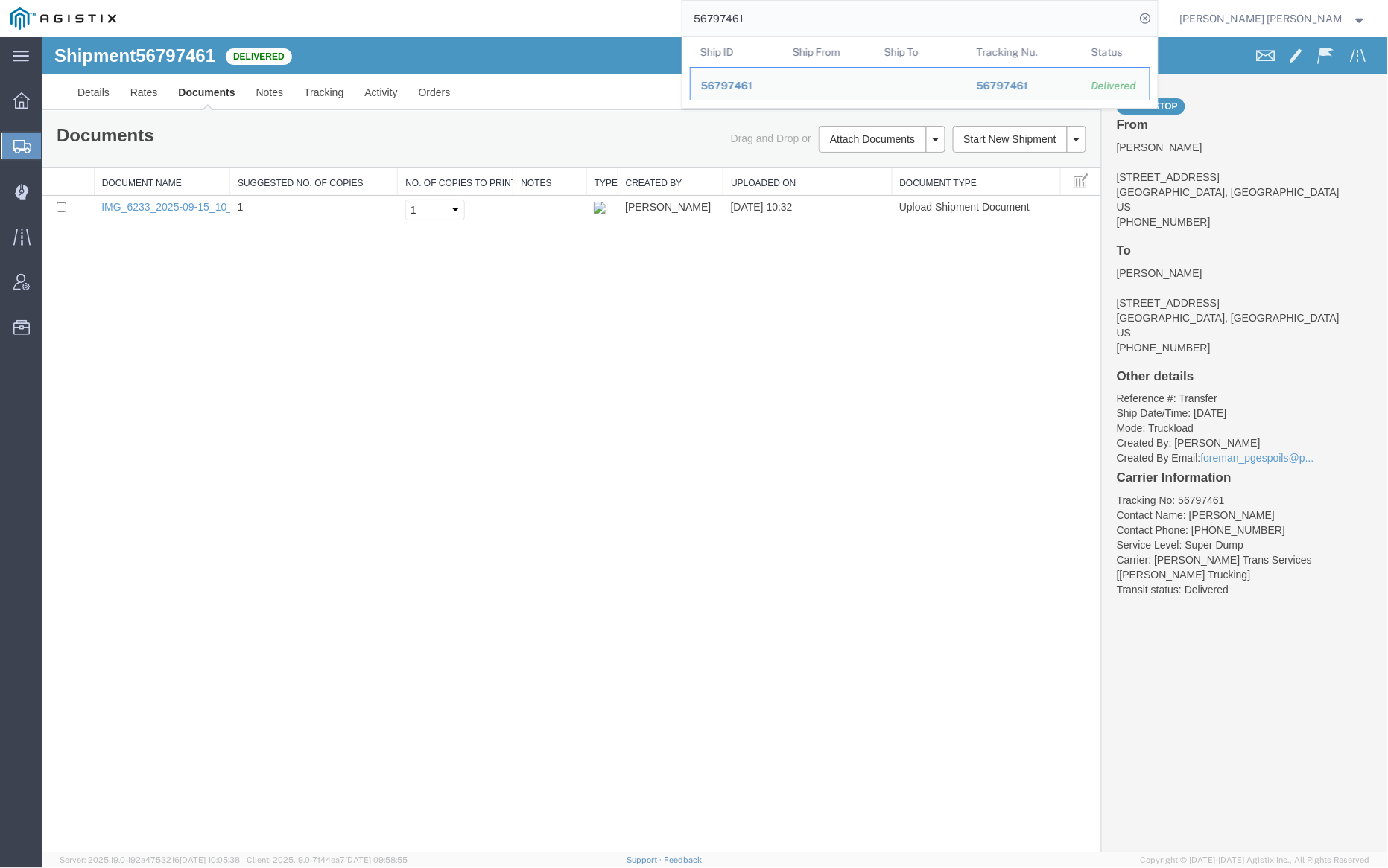
click at [774, 12] on input "56797461" at bounding box center [909, 19] width 453 height 36
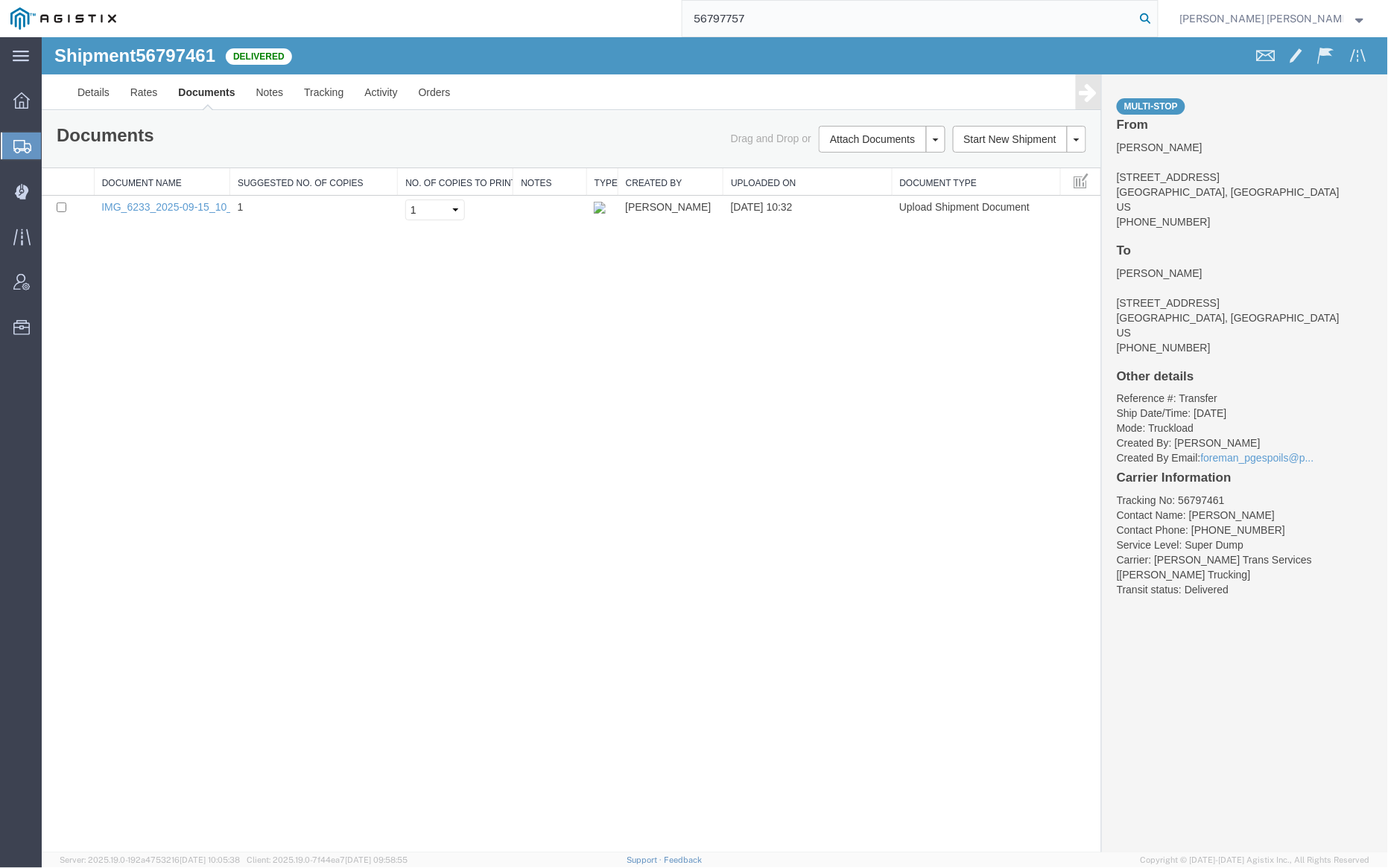
click at [1157, 15] on icon at bounding box center [1145, 19] width 21 height 21
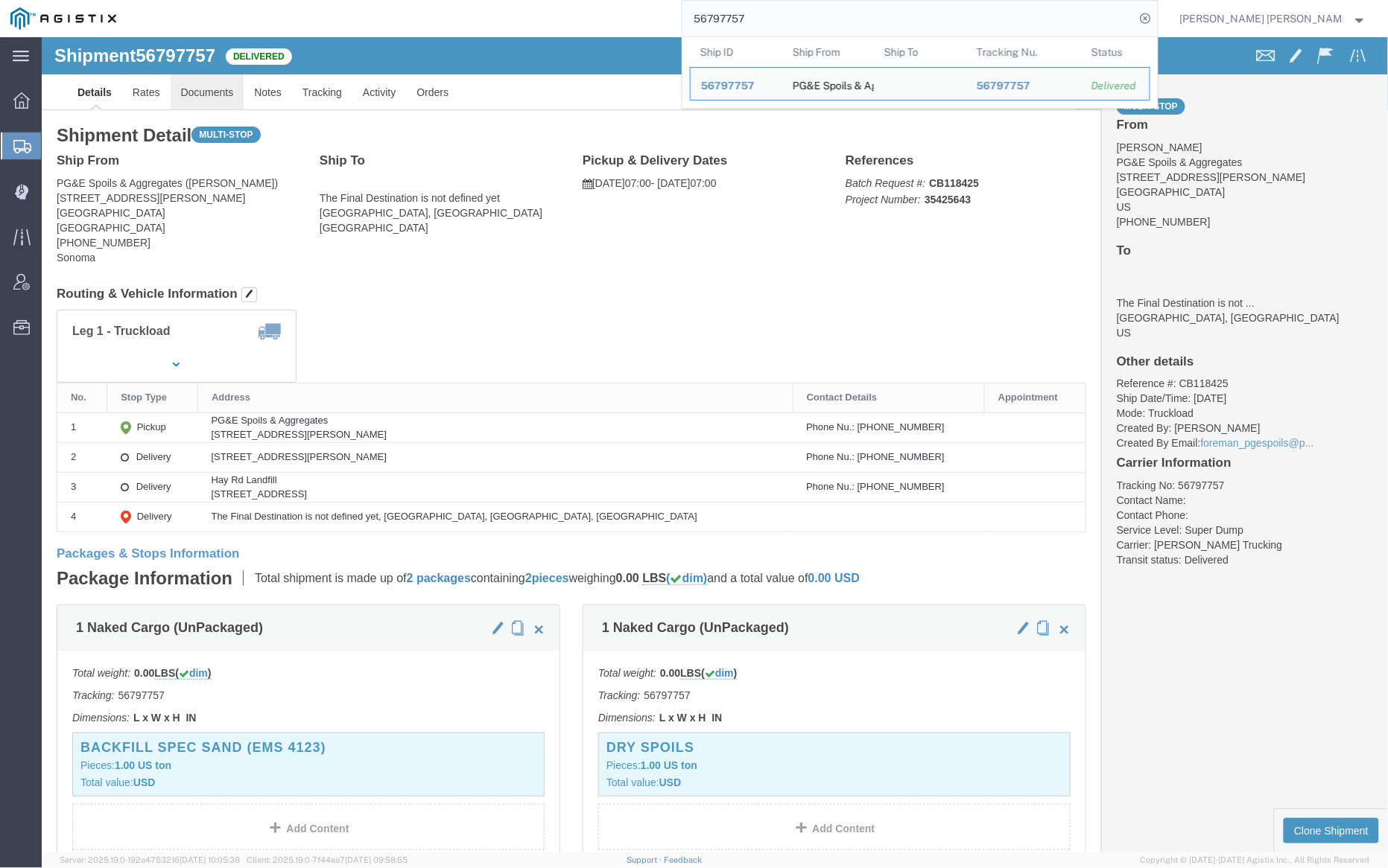
click link "Documents"
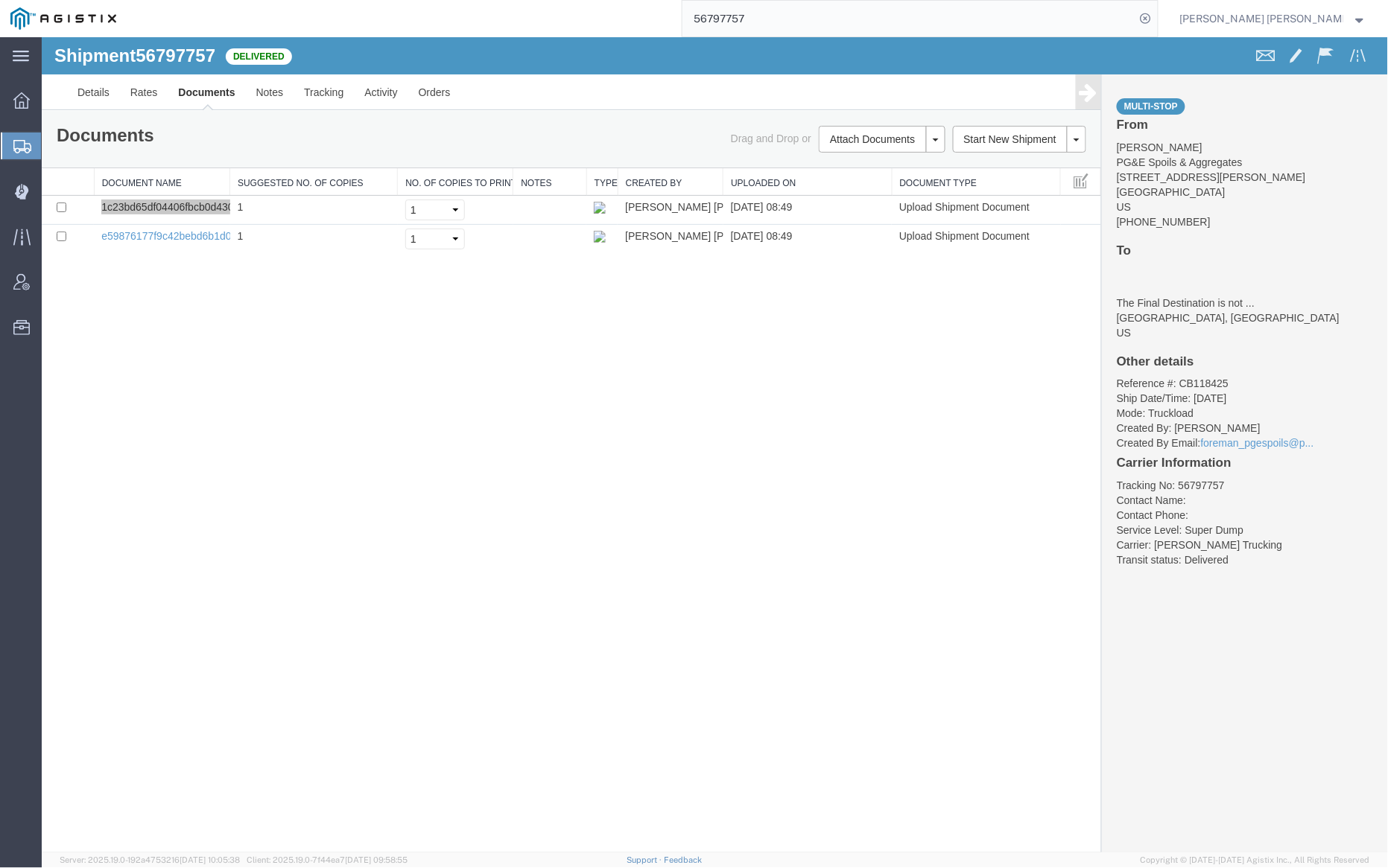
click at [777, 24] on input "56797757" at bounding box center [909, 19] width 453 height 36
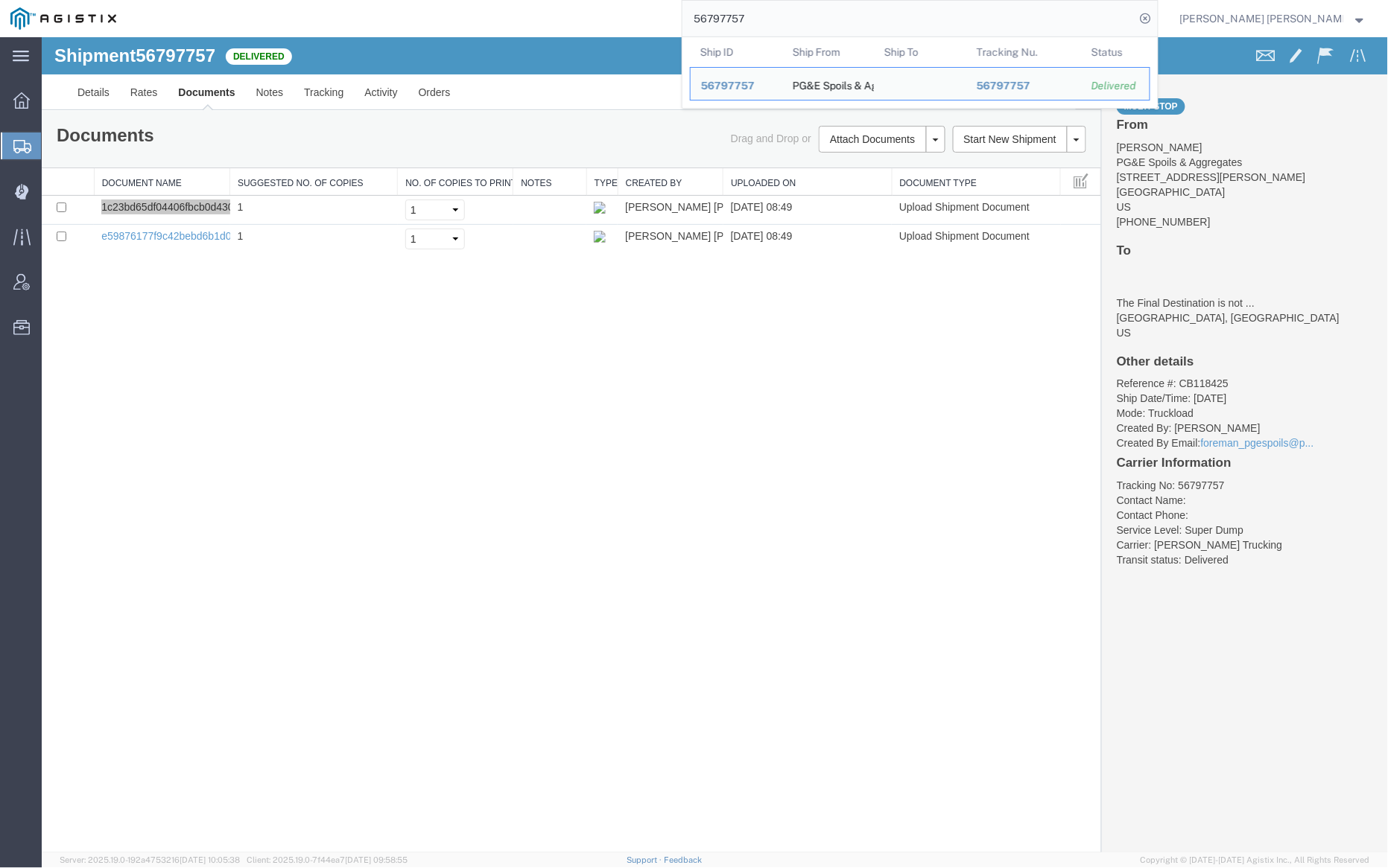
click at [777, 24] on input "56797757" at bounding box center [909, 19] width 453 height 36
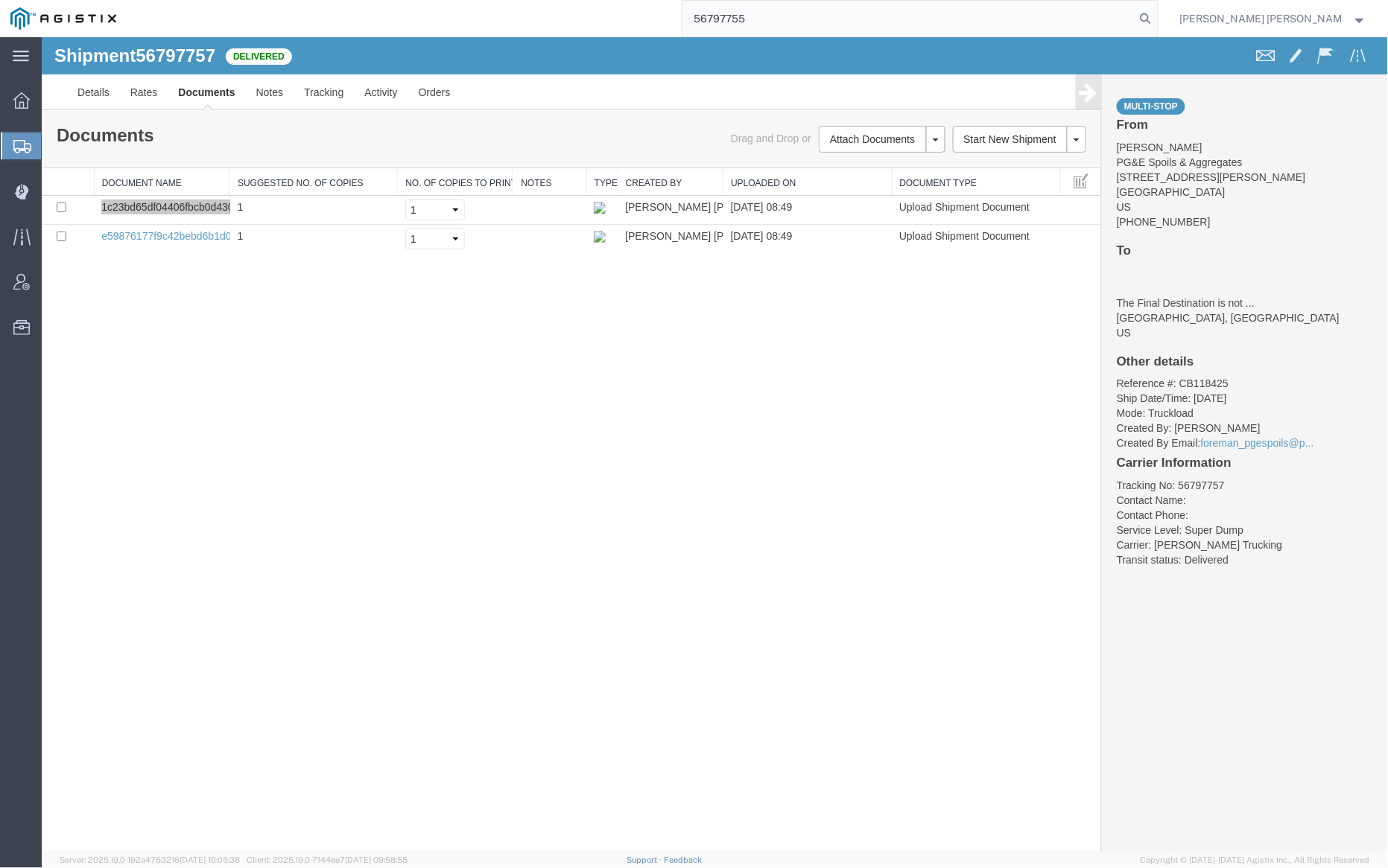
click at [1157, 18] on icon at bounding box center [1145, 19] width 21 height 21
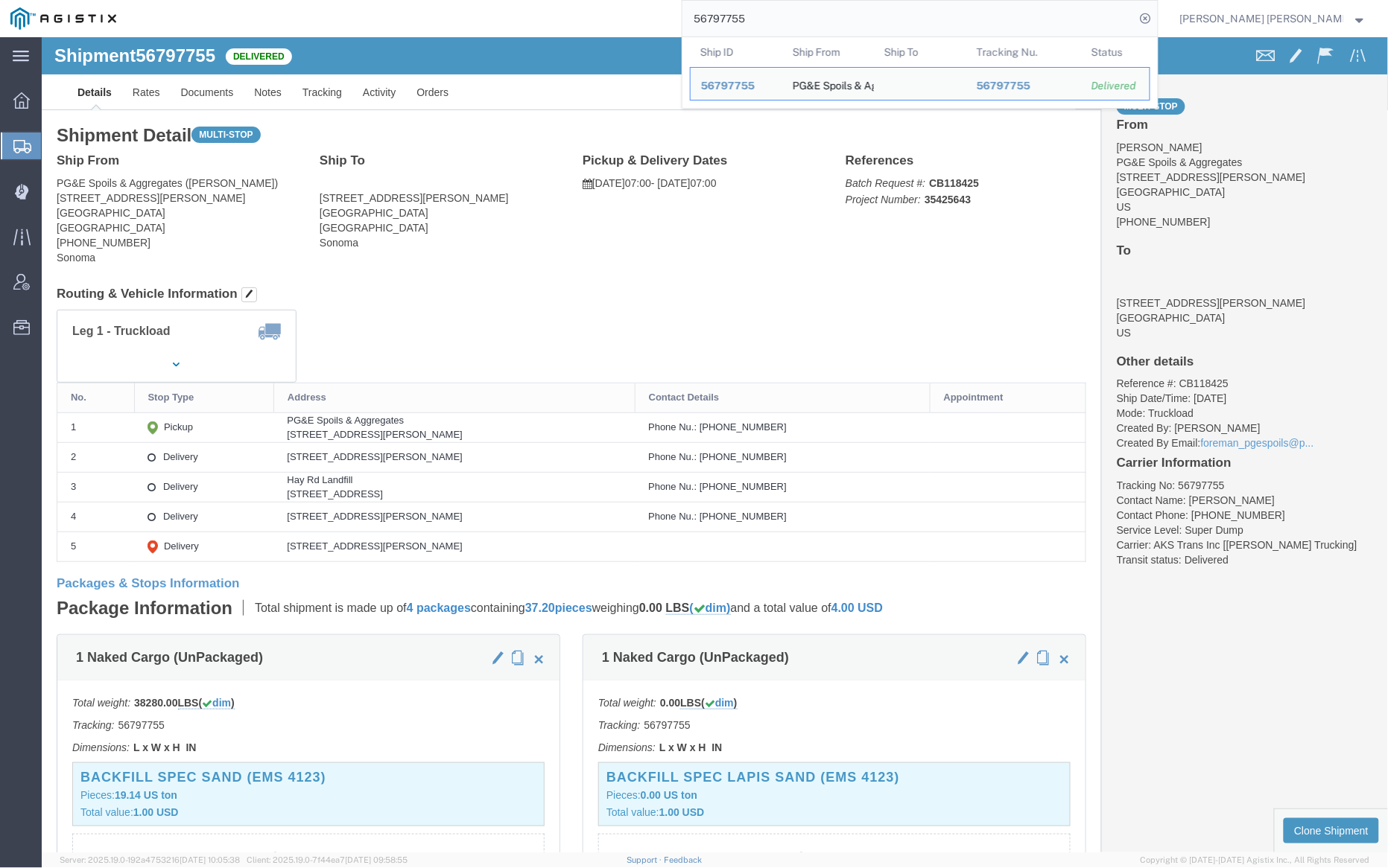
click span "56797755"
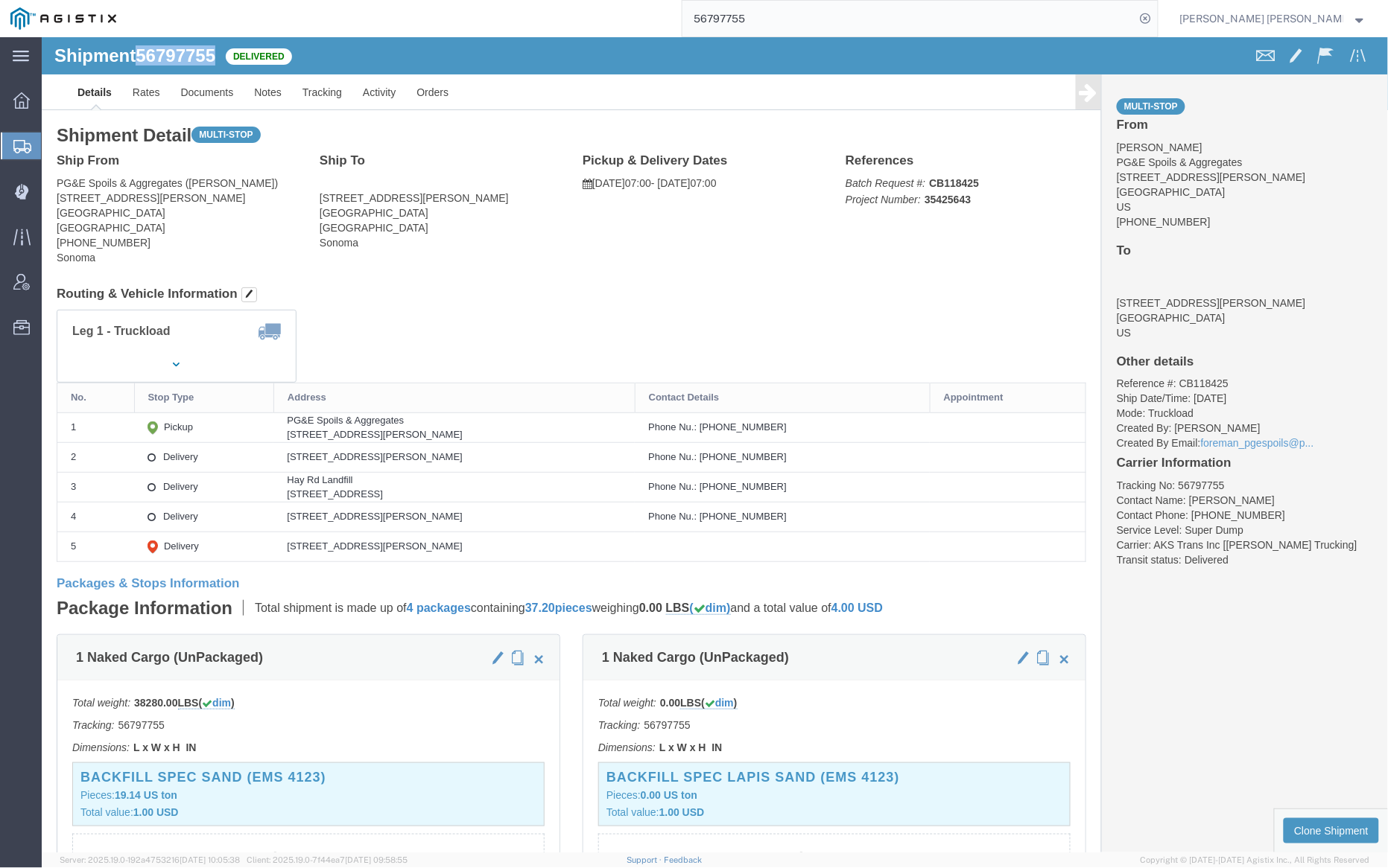
copy span "56797755"
click link "Notes"
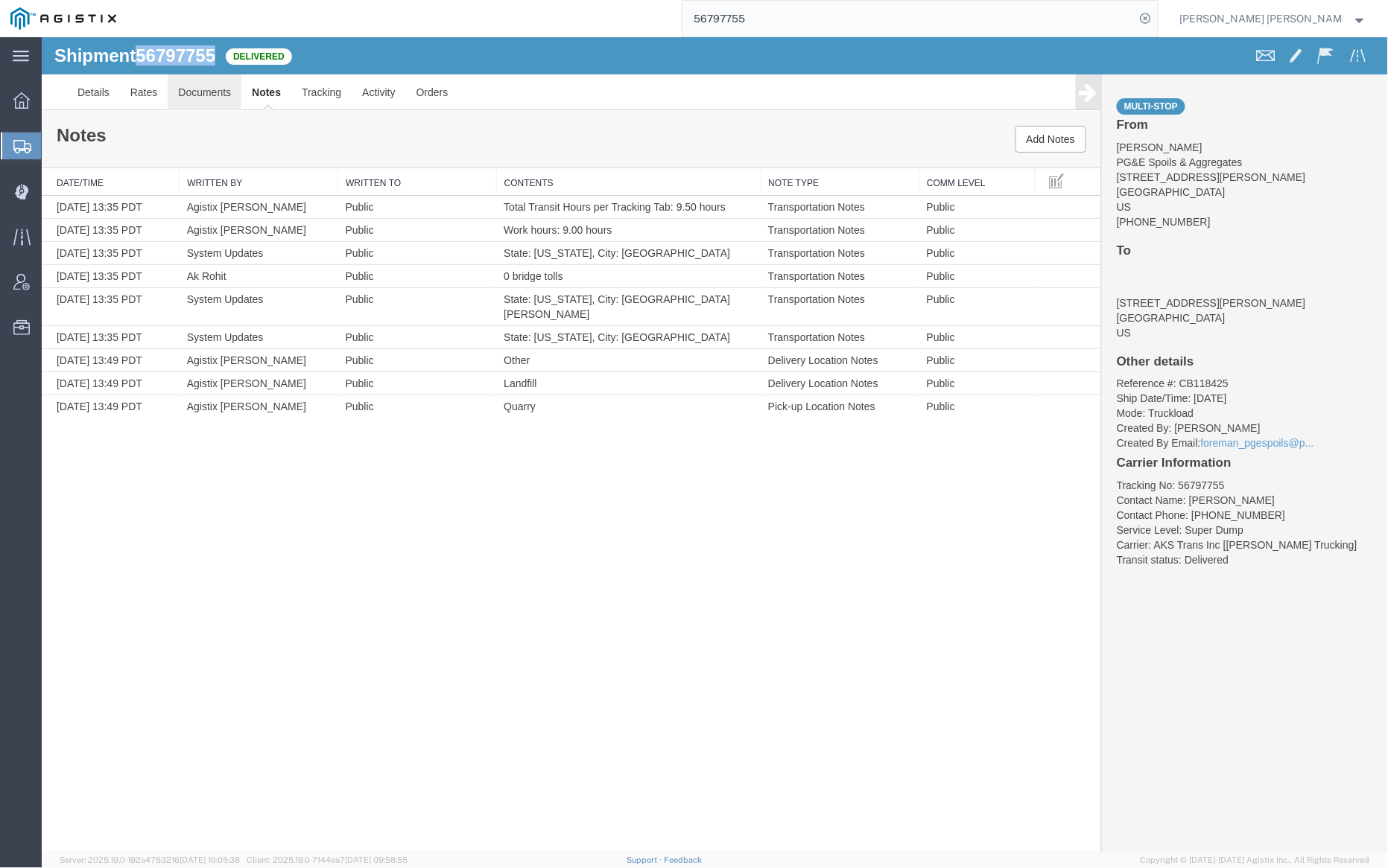
click at [215, 90] on link "Documents" at bounding box center [204, 92] width 74 height 36
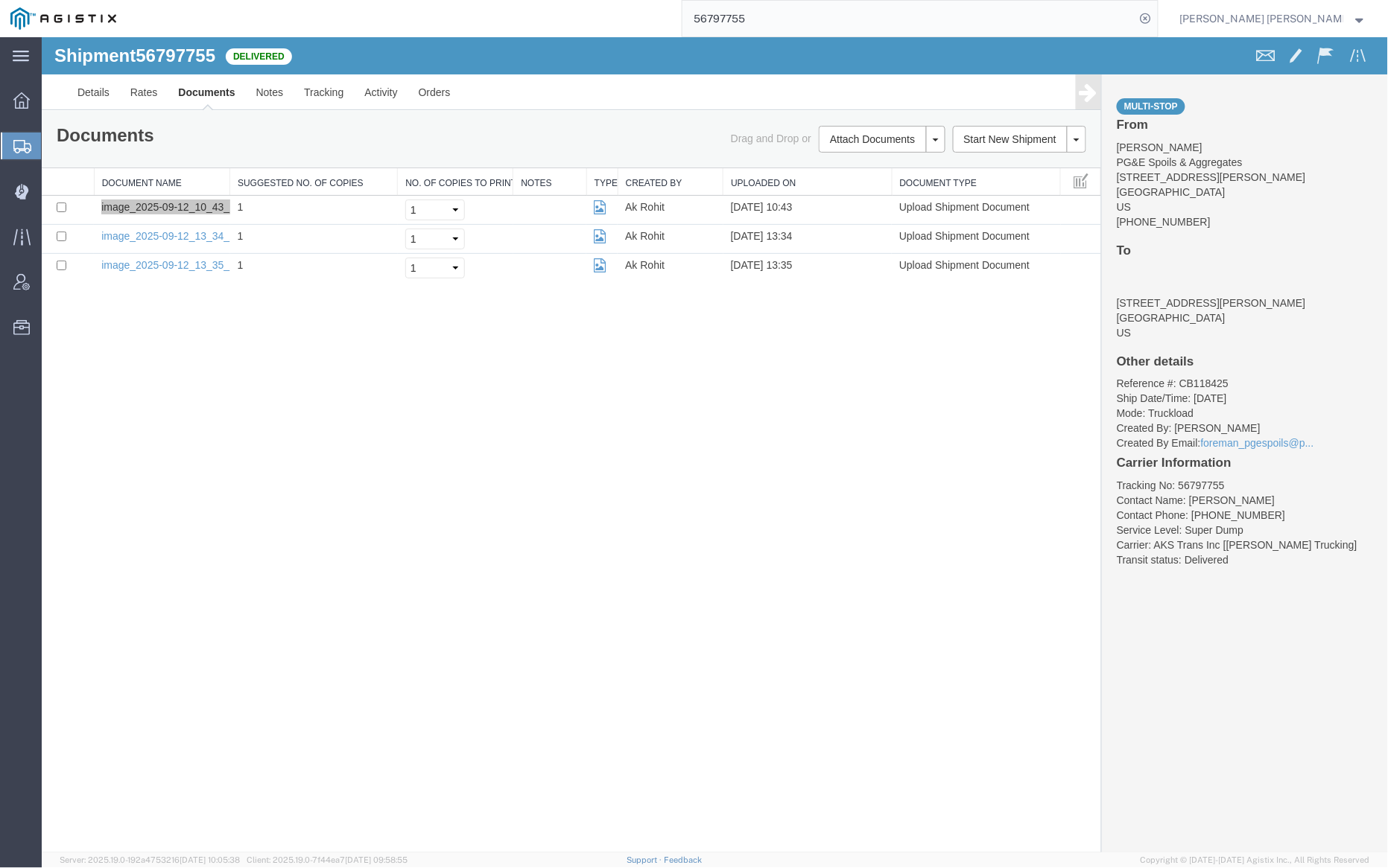
click at [793, 14] on input "56797755" at bounding box center [909, 19] width 453 height 36
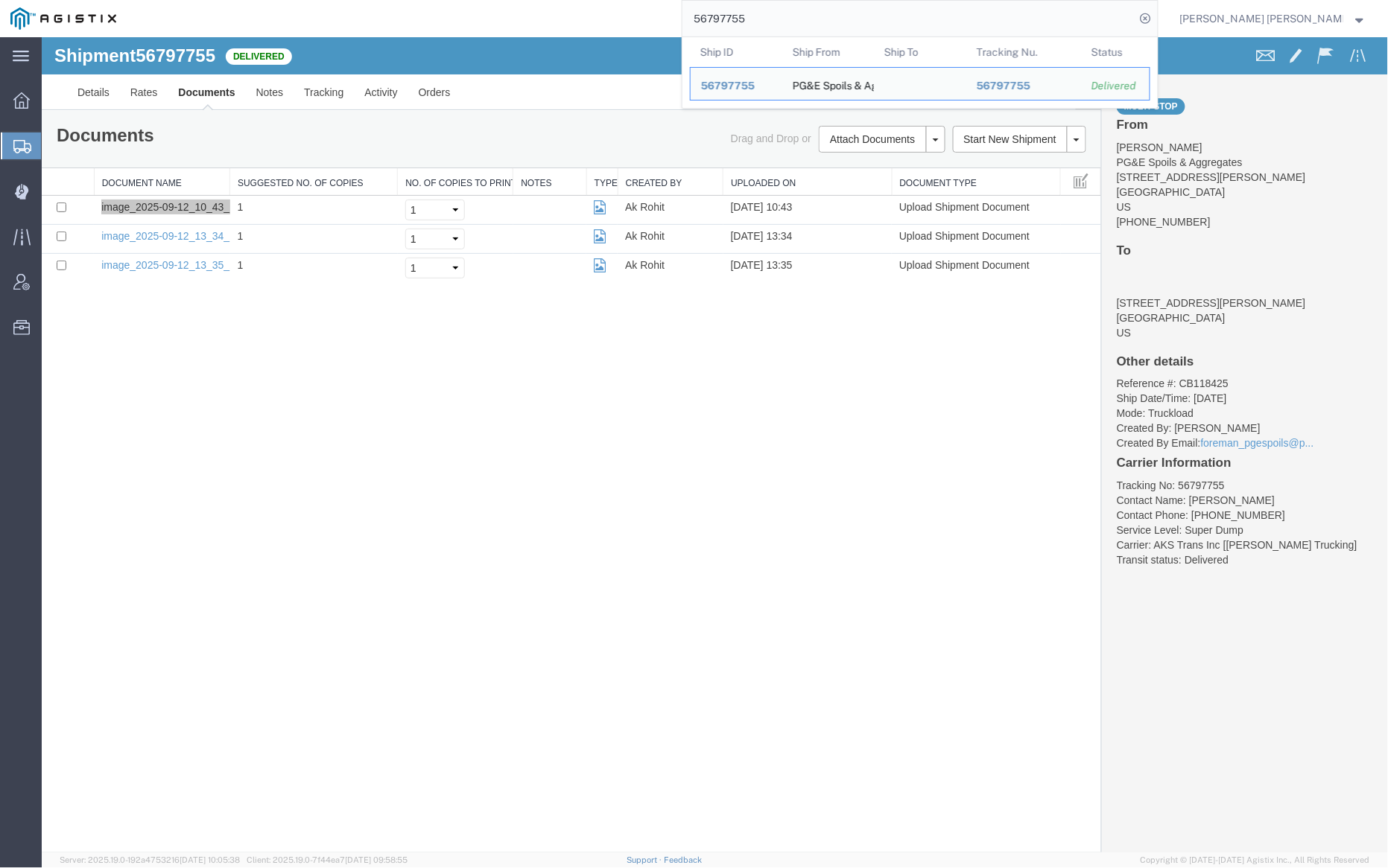
click at [793, 14] on input "56797755" at bounding box center [909, 19] width 453 height 36
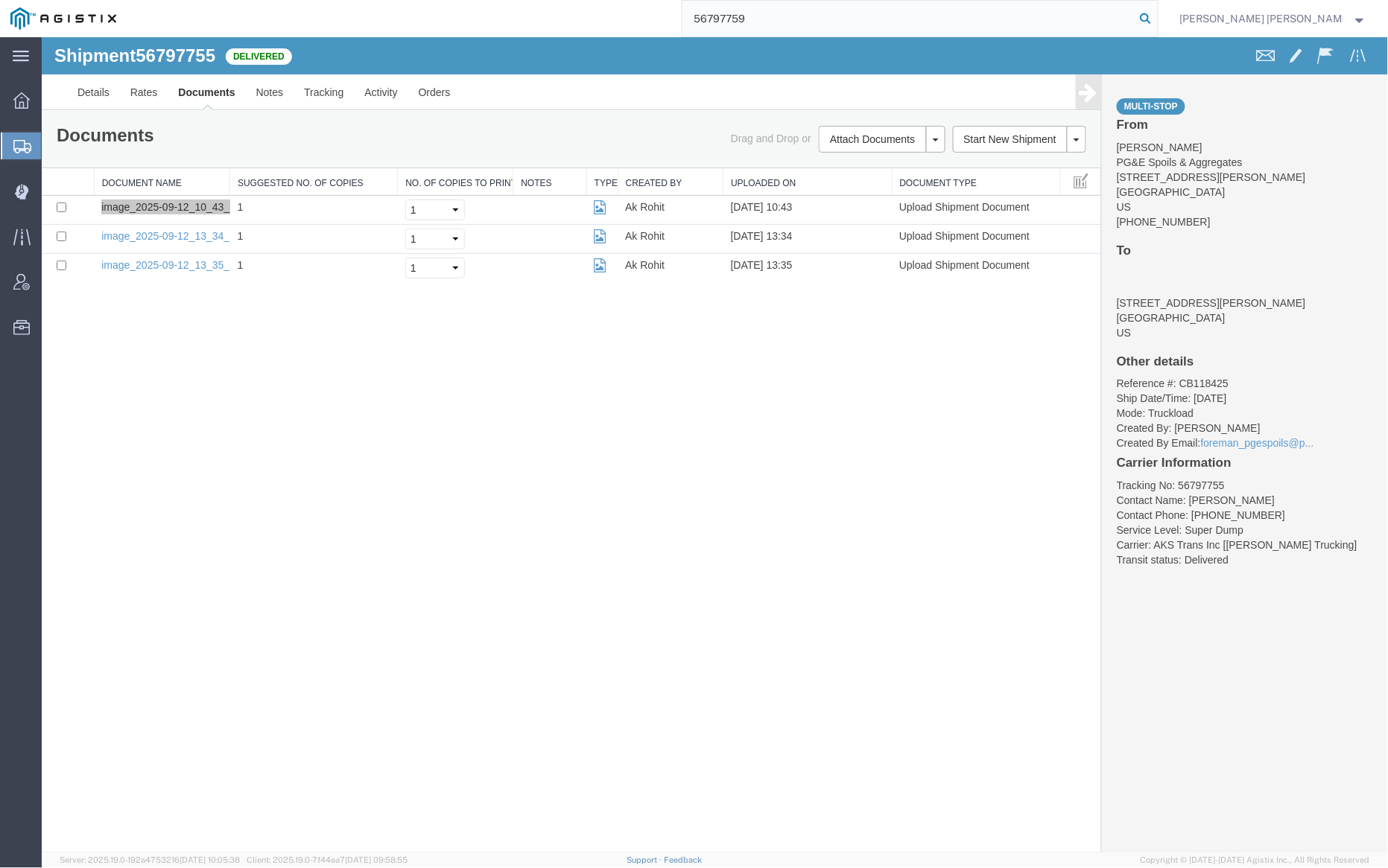
click at [1157, 19] on icon at bounding box center [1145, 19] width 21 height 21
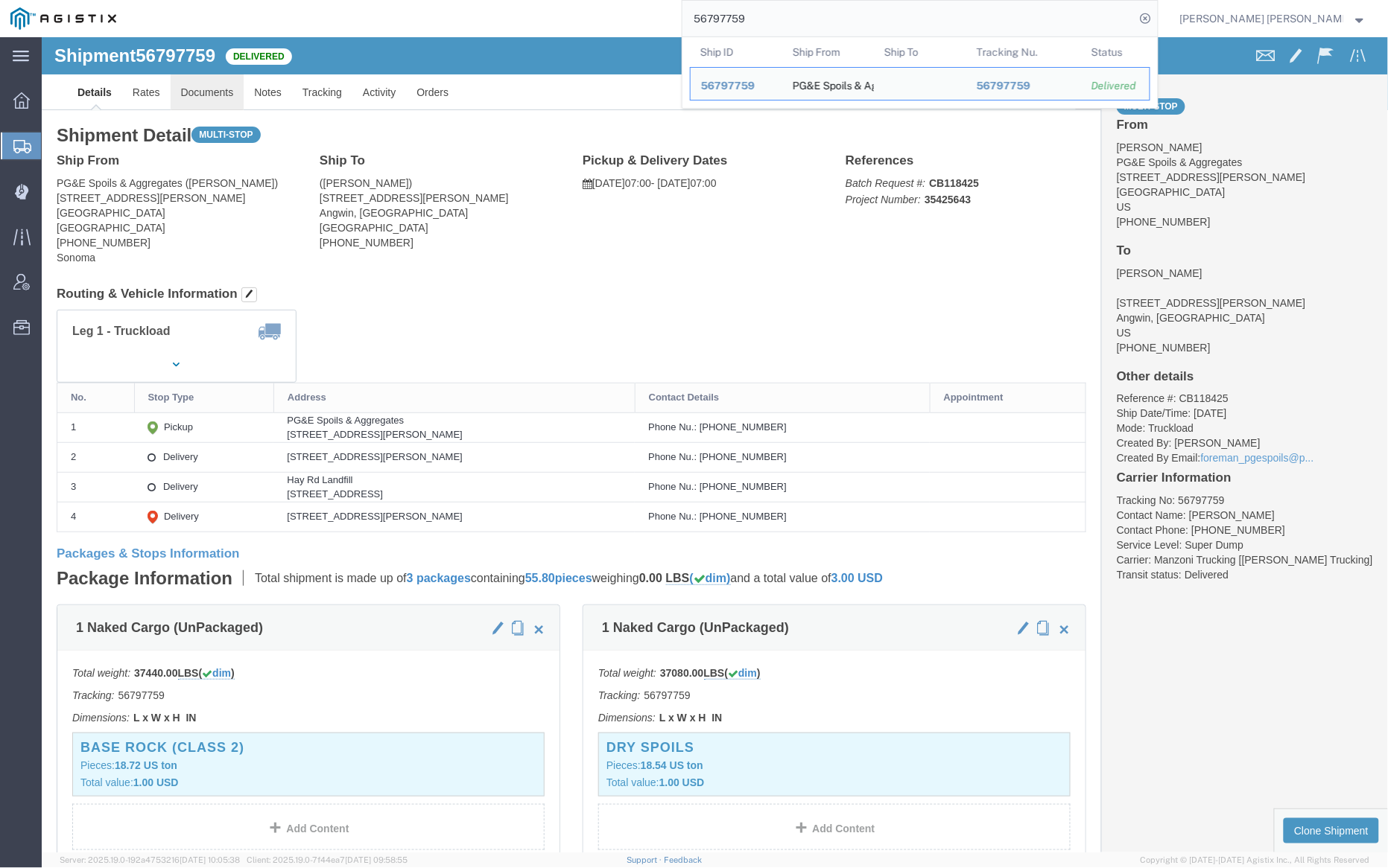
click link "Documents"
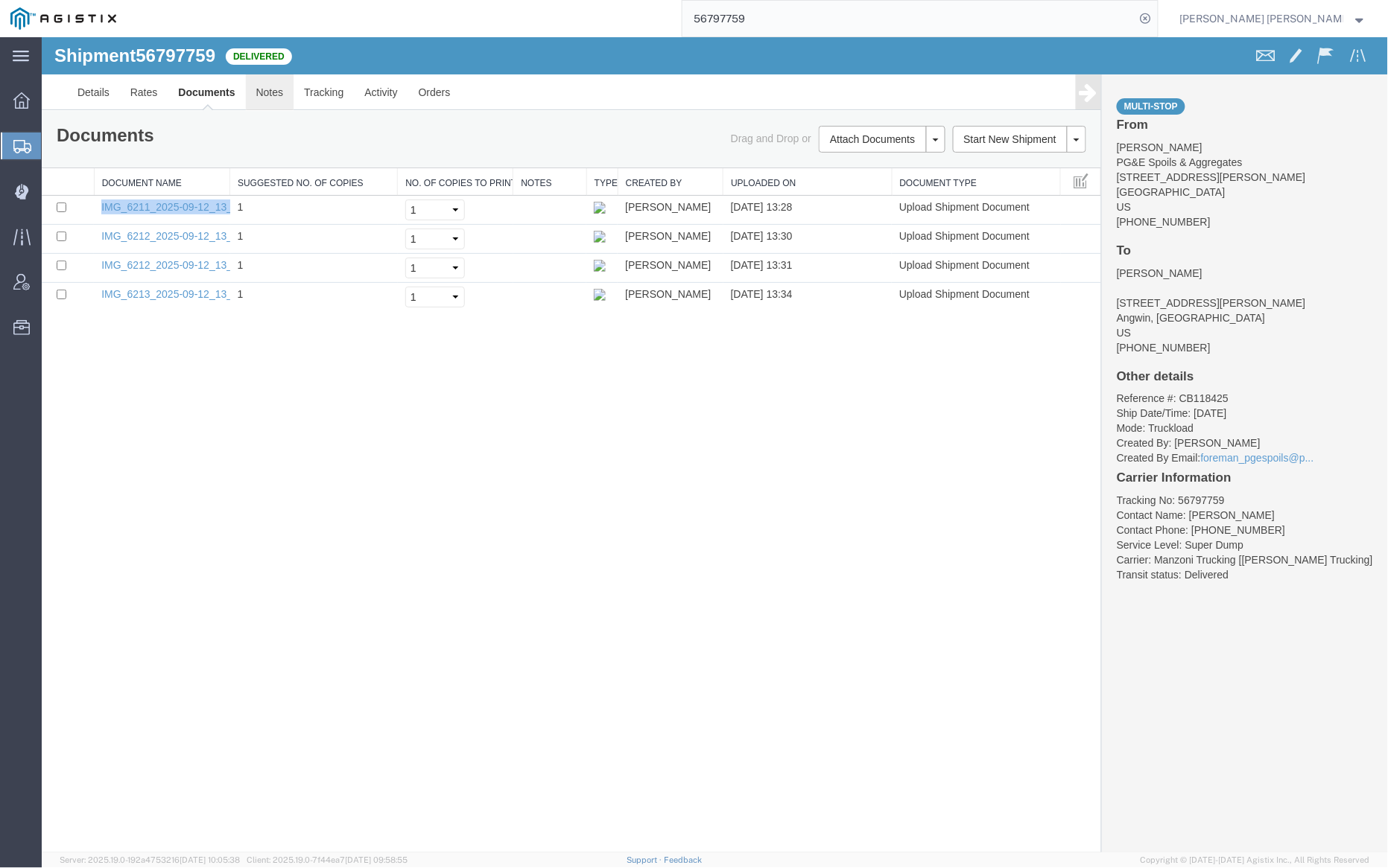
click at [292, 89] on link "Notes" at bounding box center [269, 92] width 48 height 36
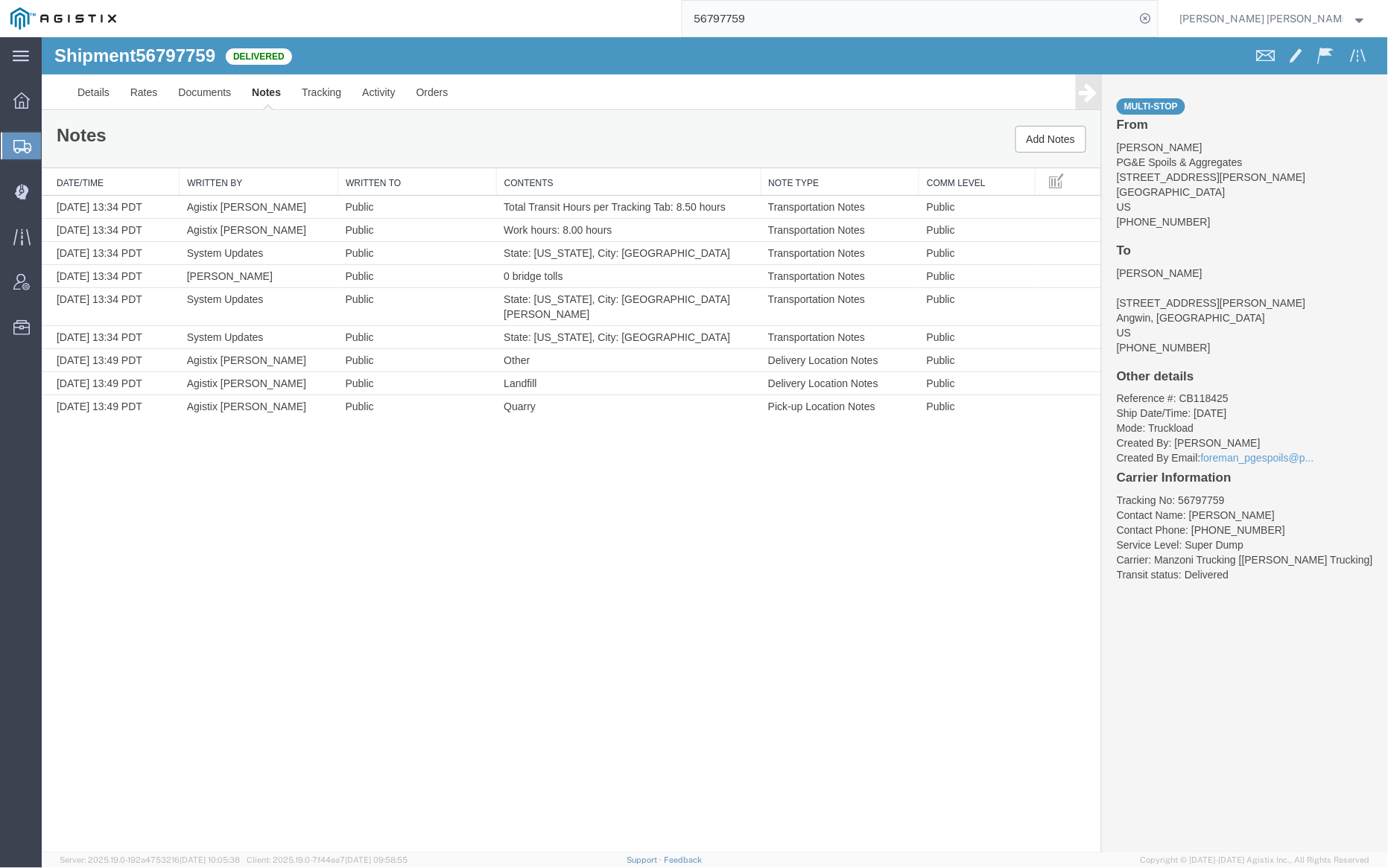
click at [788, 9] on input "56797759" at bounding box center [909, 19] width 453 height 36
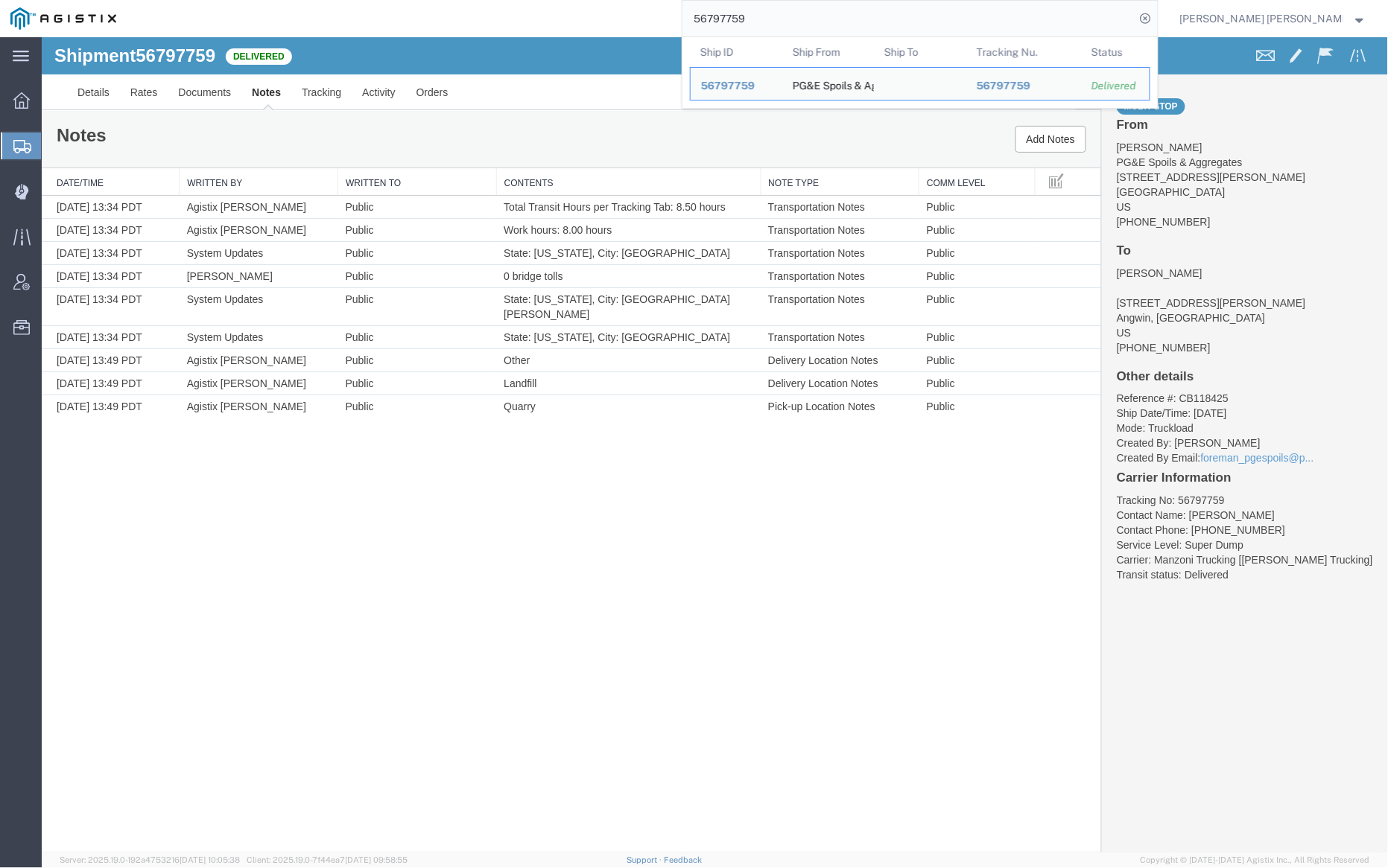
click at [788, 9] on input "56797759" at bounding box center [909, 19] width 453 height 36
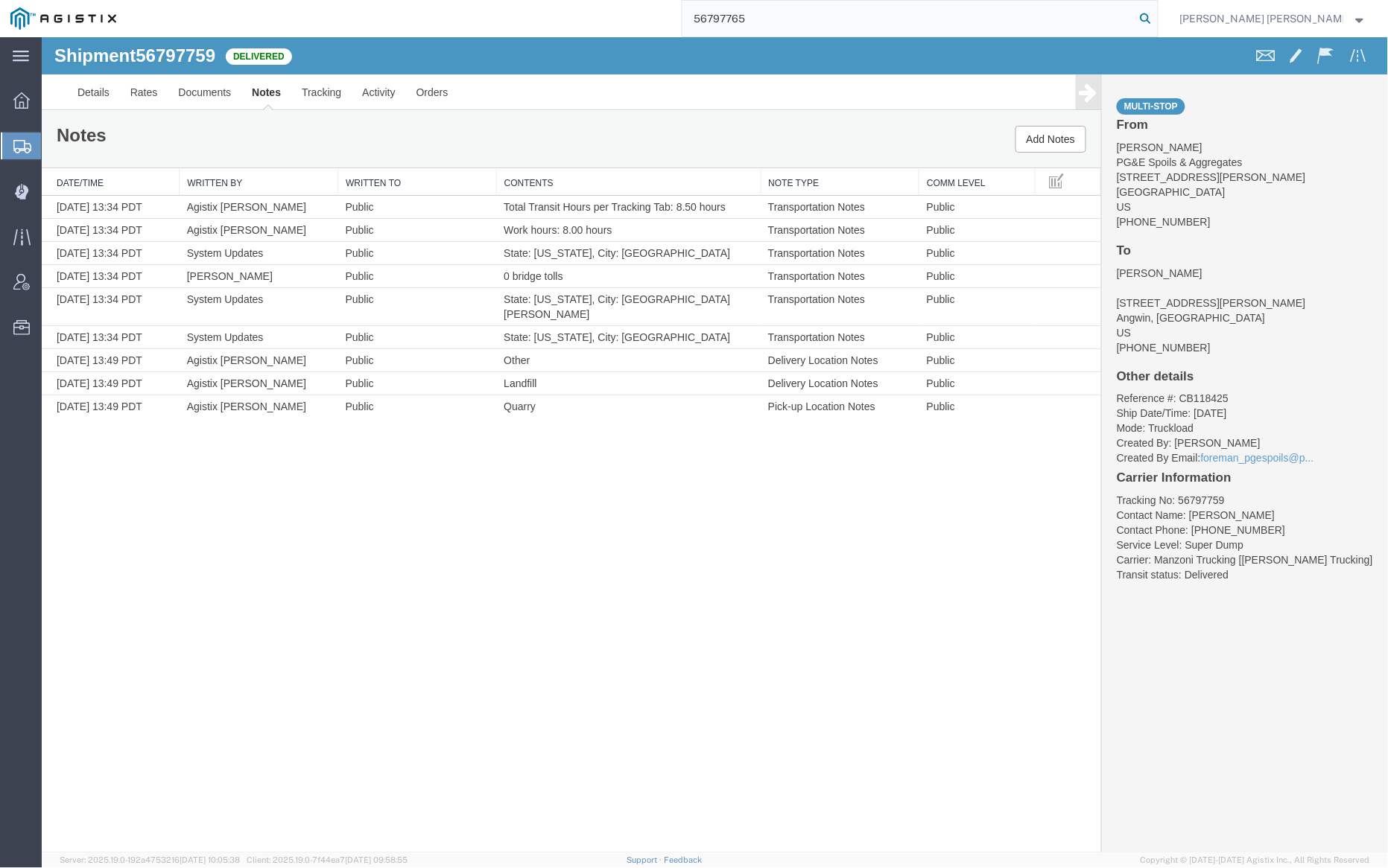
click at [1157, 19] on icon at bounding box center [1145, 19] width 21 height 21
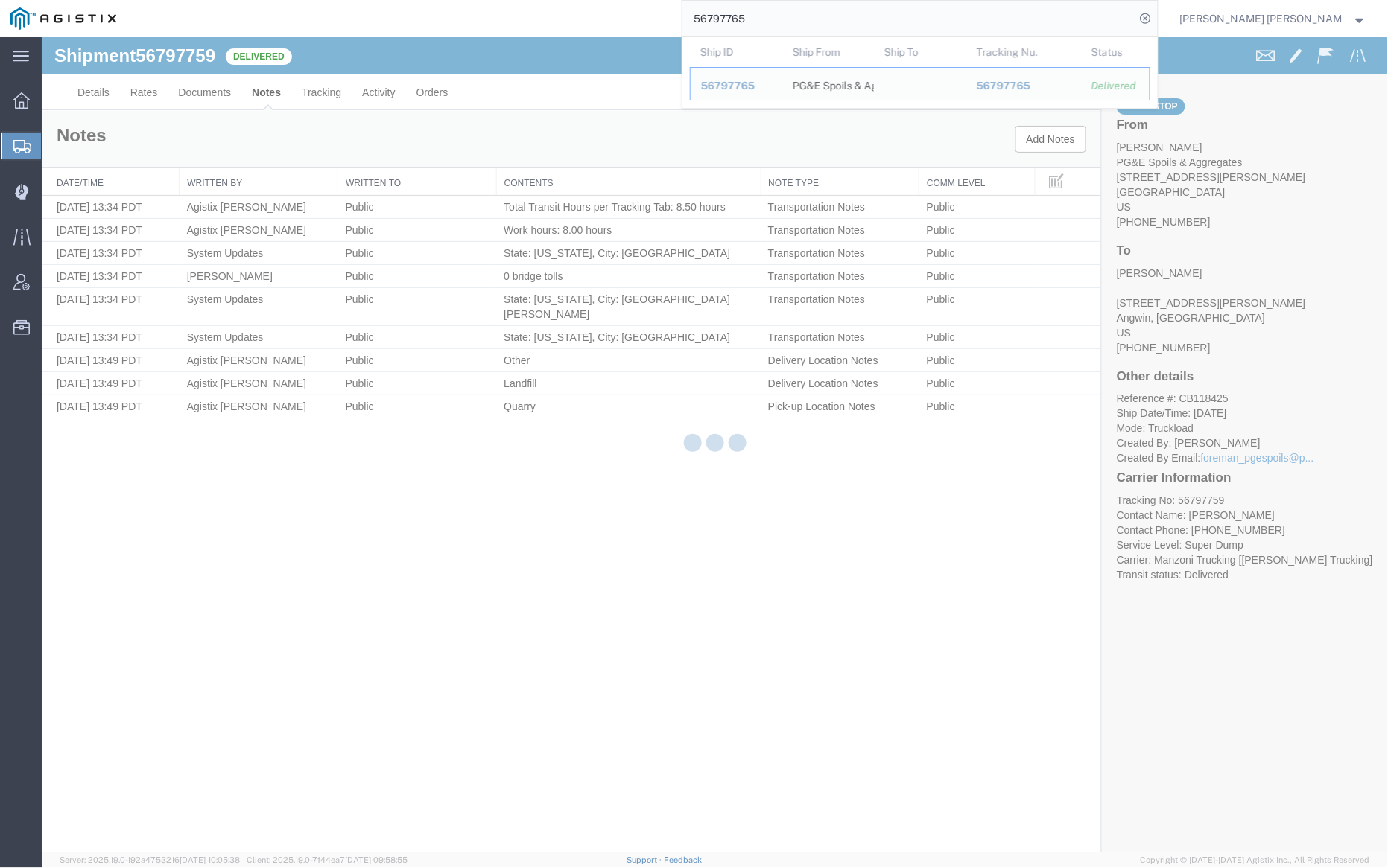
click at [200, 83] on div at bounding box center [714, 445] width 1346 height 816
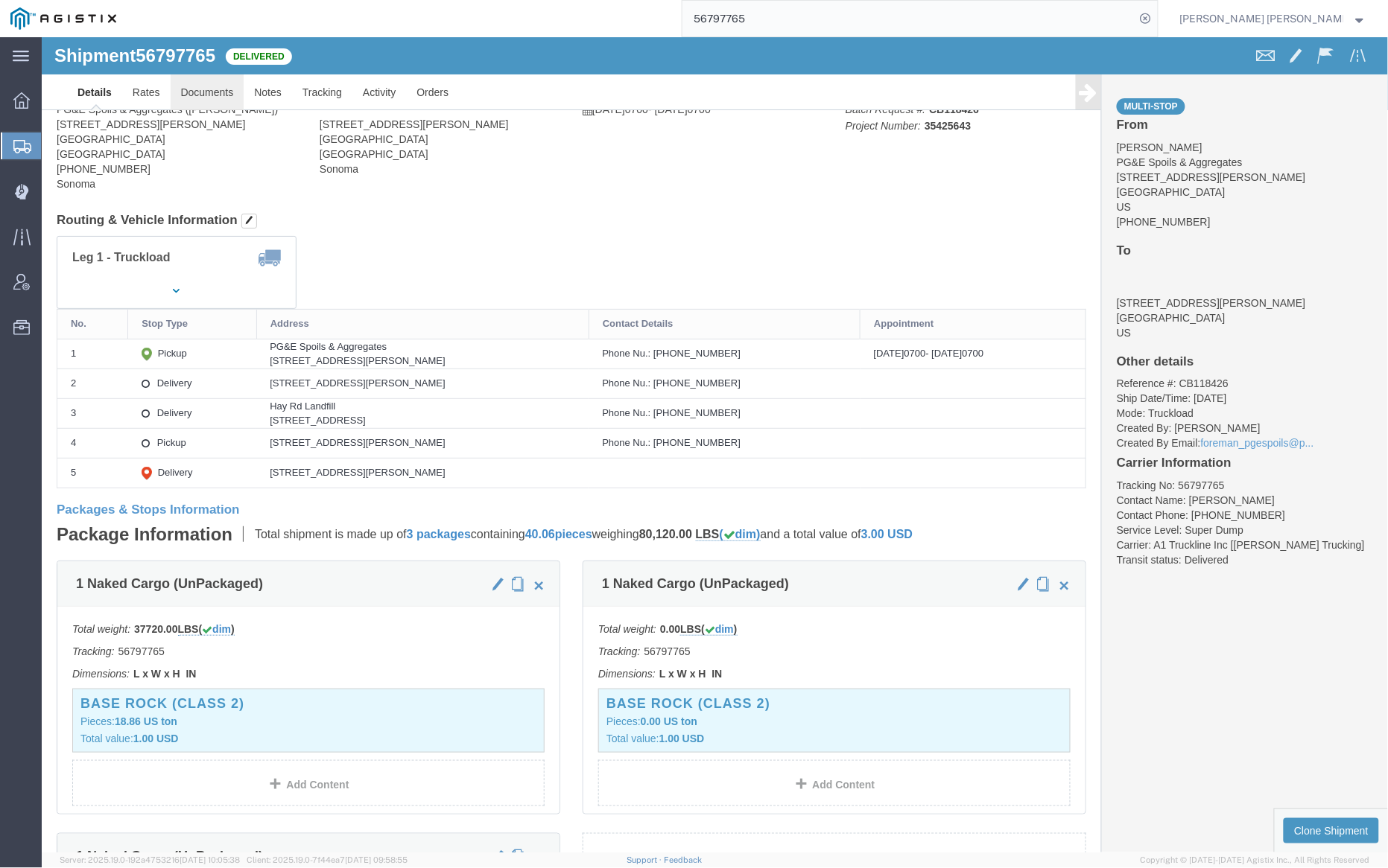
click link "Documents"
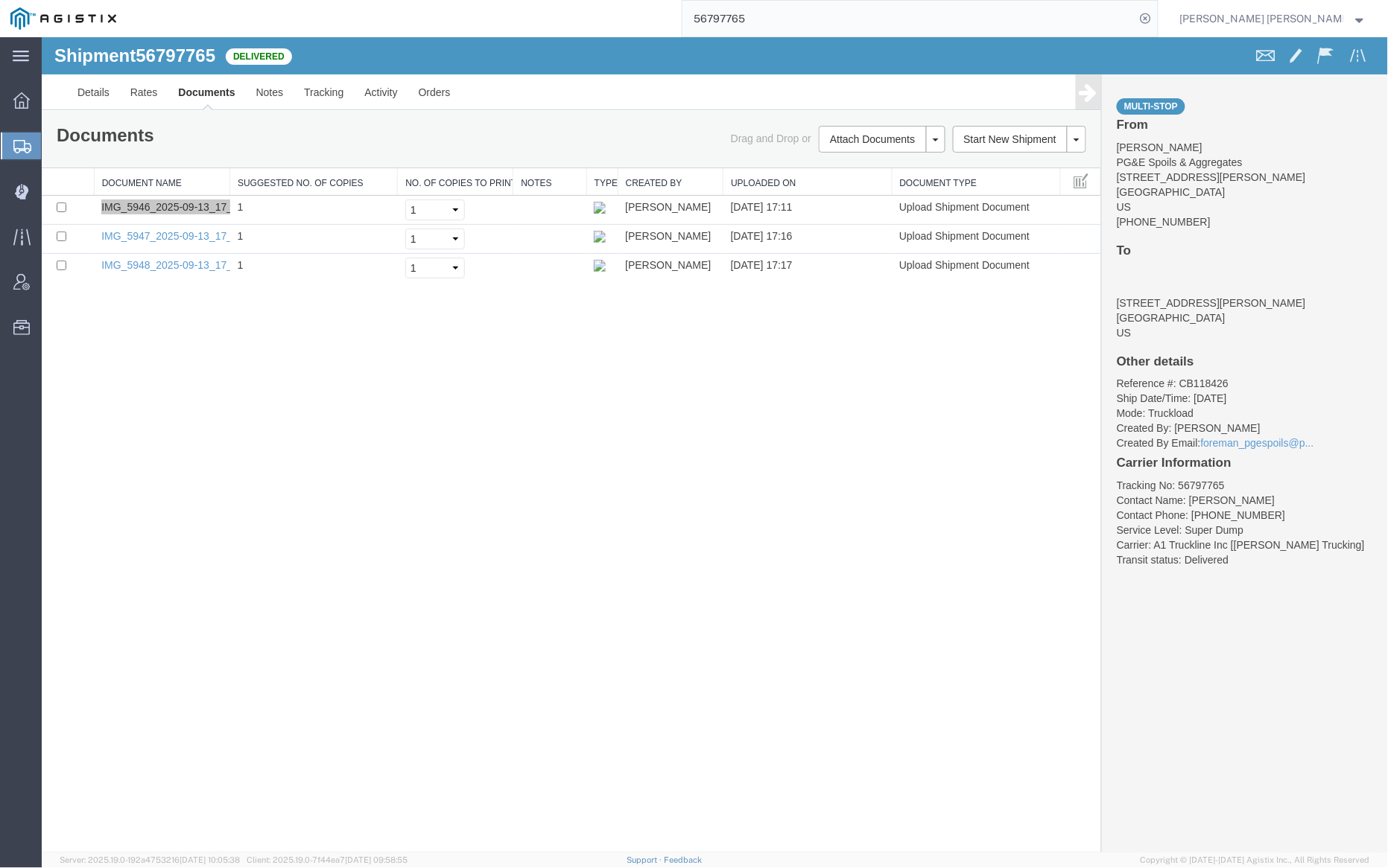
click at [801, 18] on input "56797765" at bounding box center [909, 19] width 453 height 36
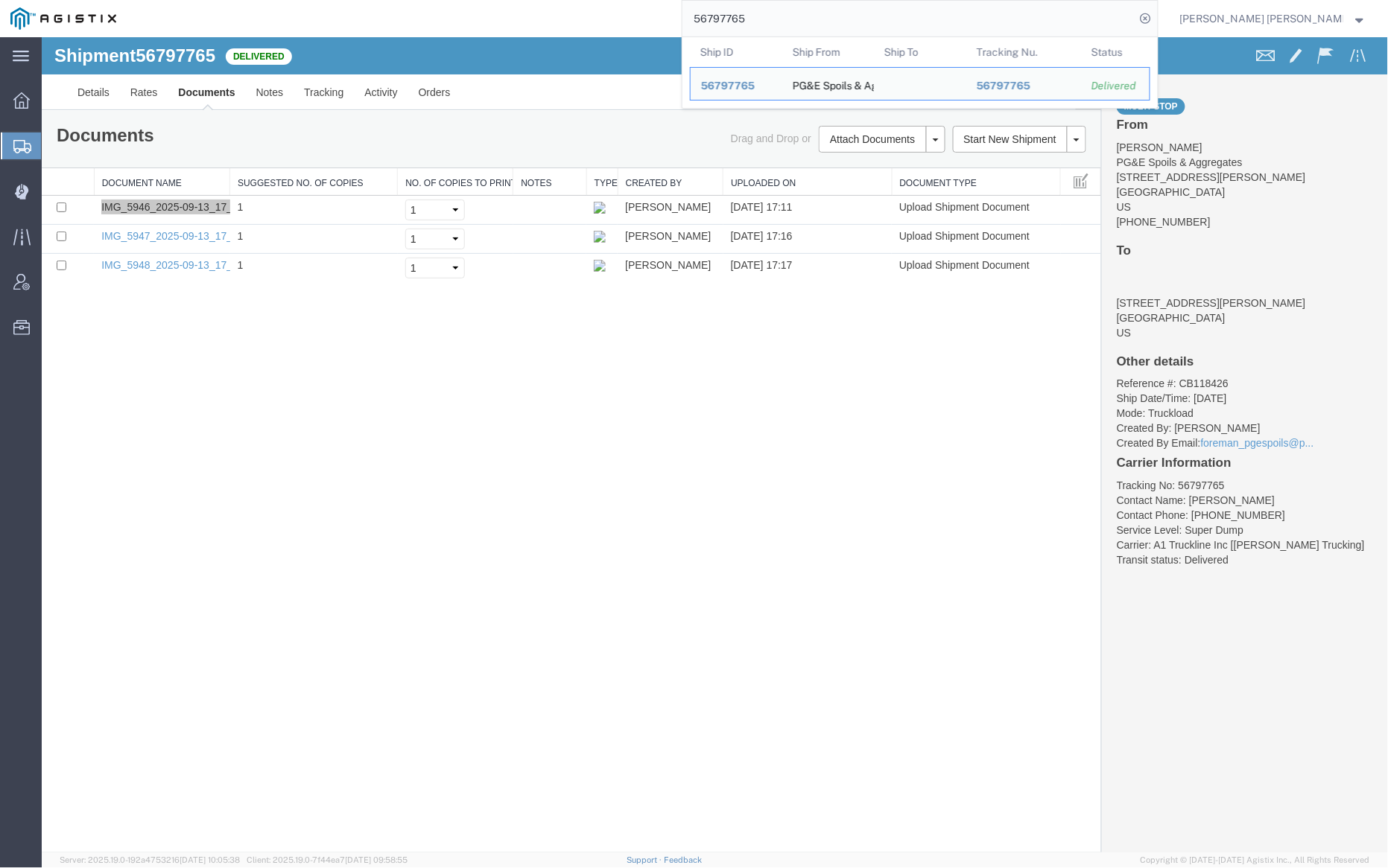
click at [801, 18] on input "56797765" at bounding box center [909, 19] width 453 height 36
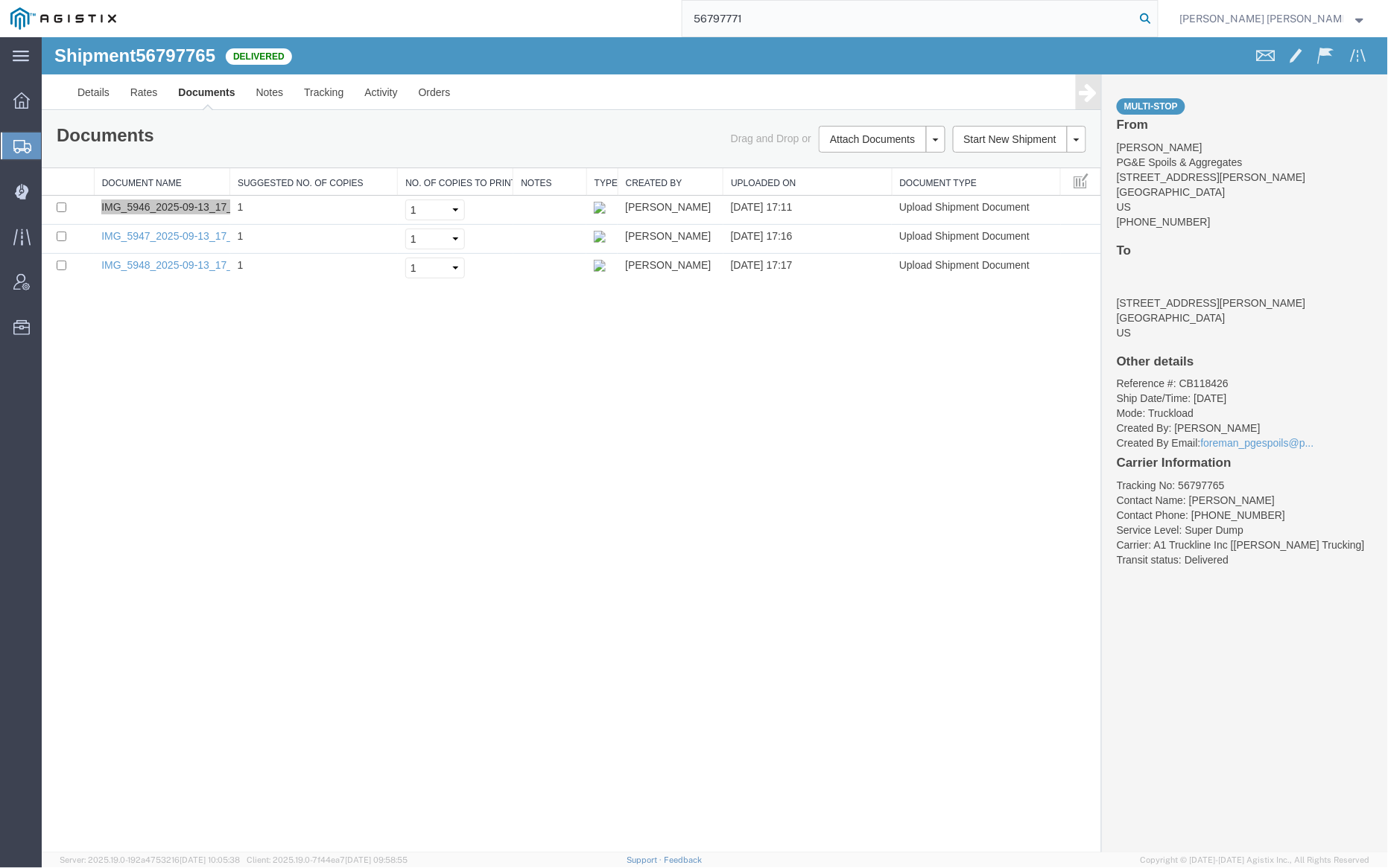
click at [1157, 14] on icon at bounding box center [1145, 19] width 21 height 21
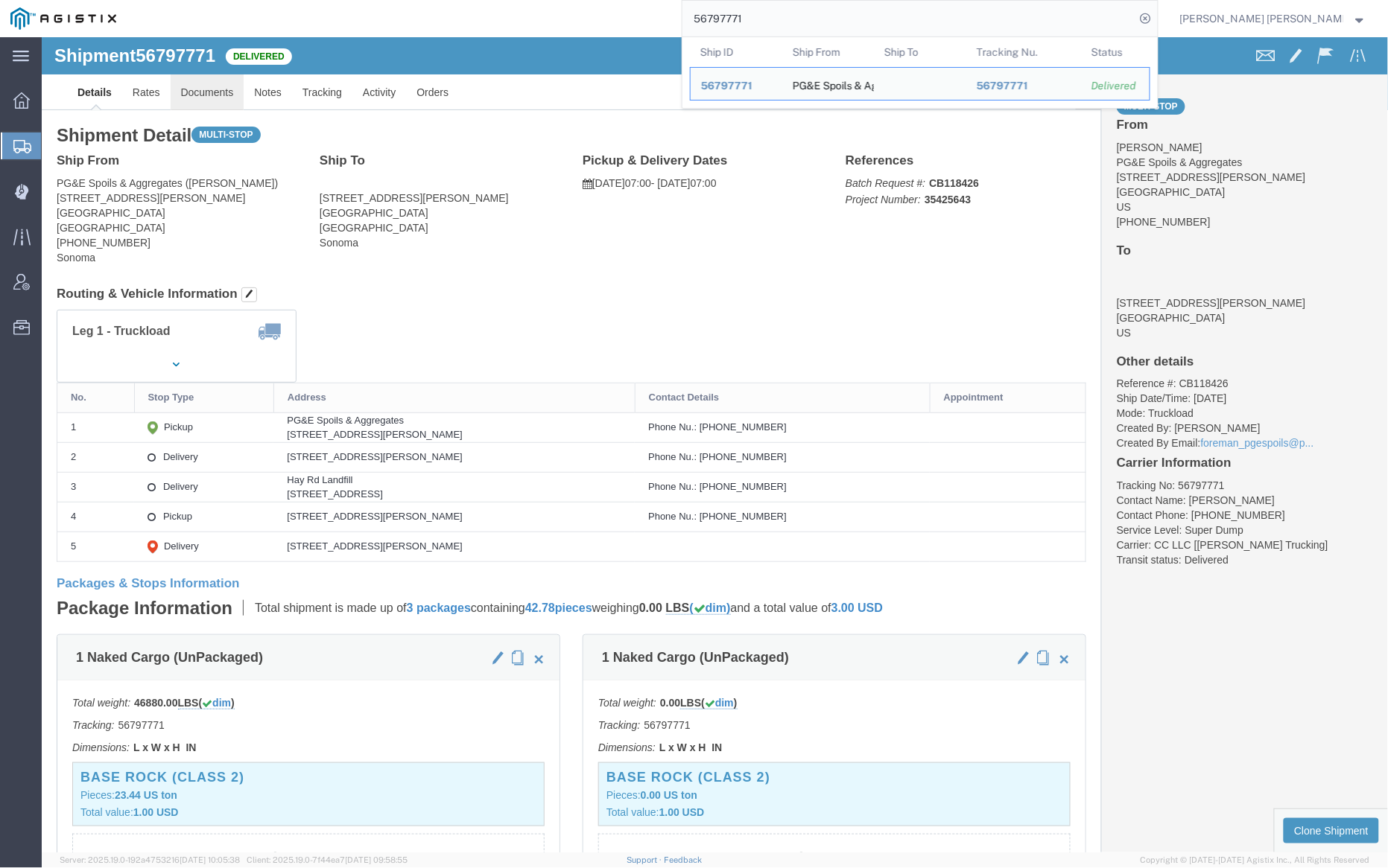
click link "Documents"
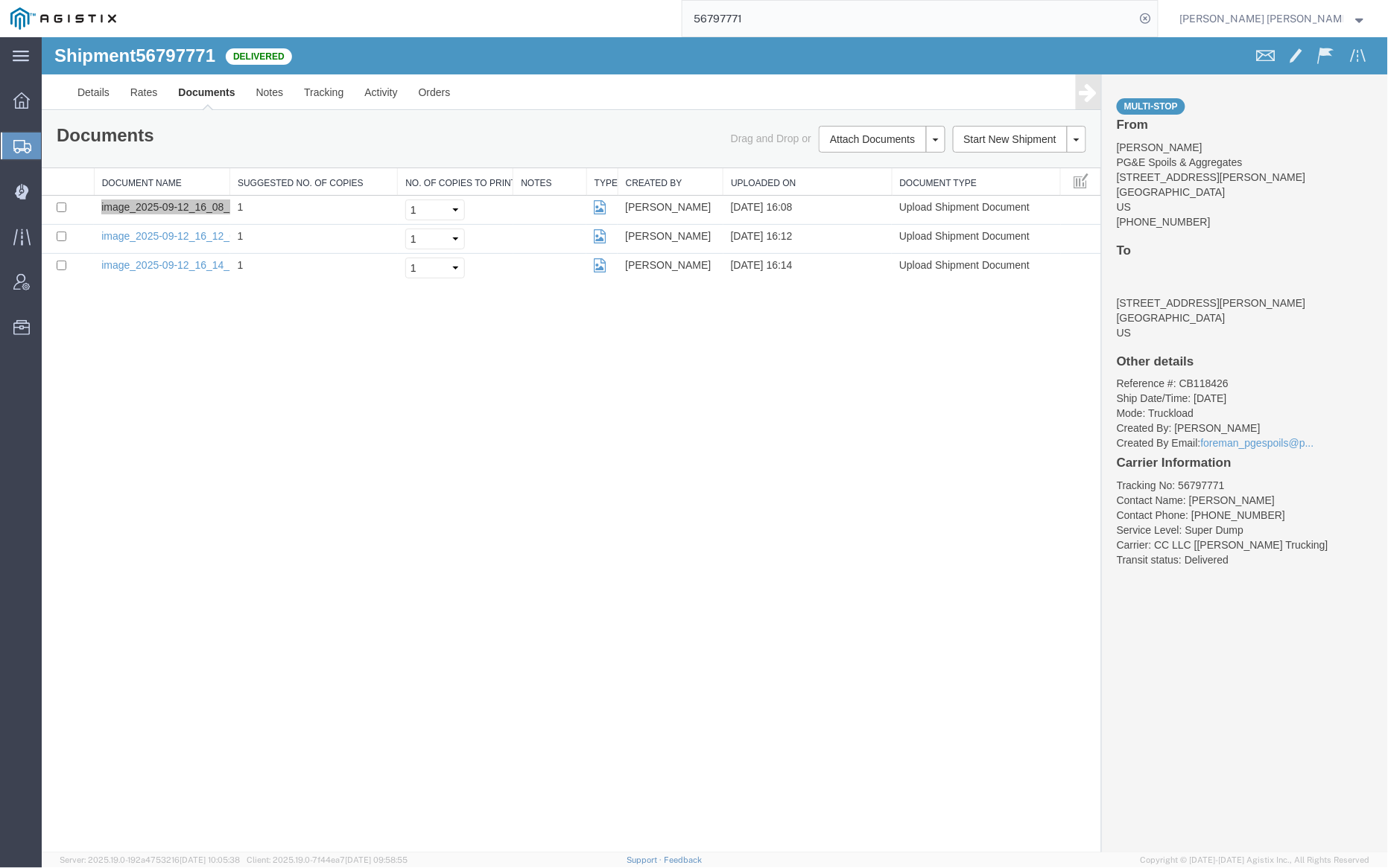
click at [799, 22] on input "56797771" at bounding box center [909, 19] width 453 height 36
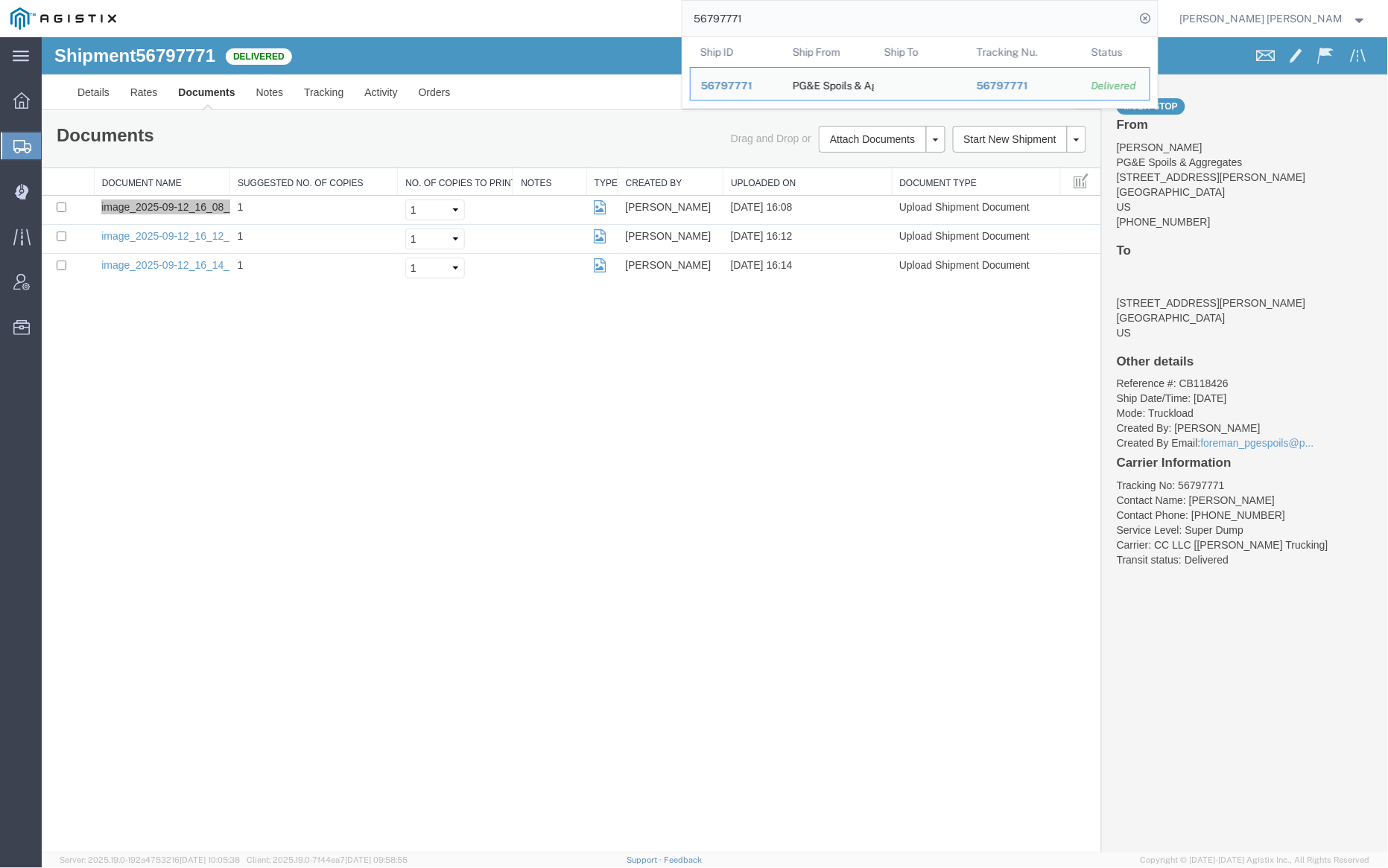
click at [799, 22] on input "56797771" at bounding box center [909, 19] width 453 height 36
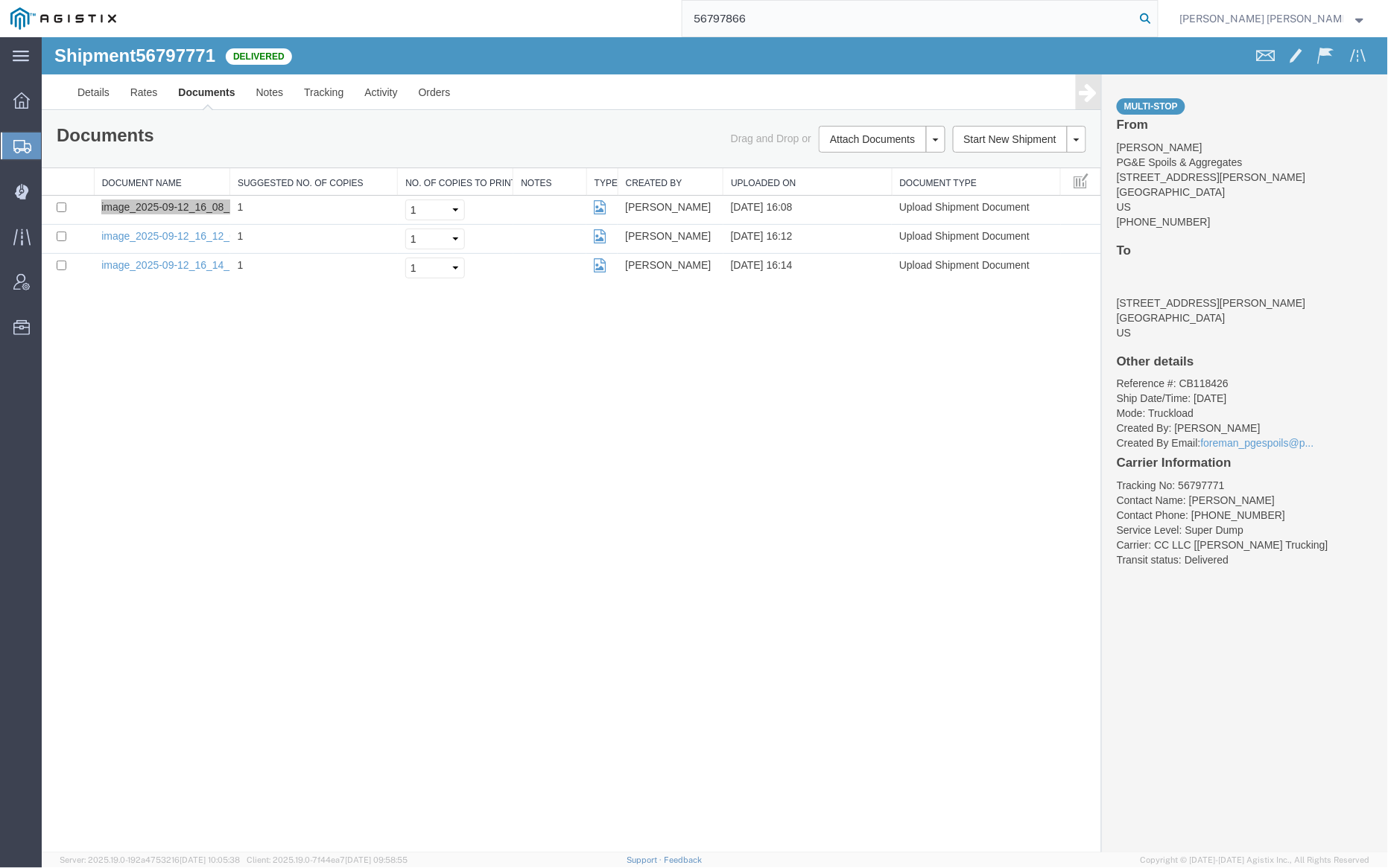
click at [1157, 15] on icon at bounding box center [1145, 19] width 21 height 21
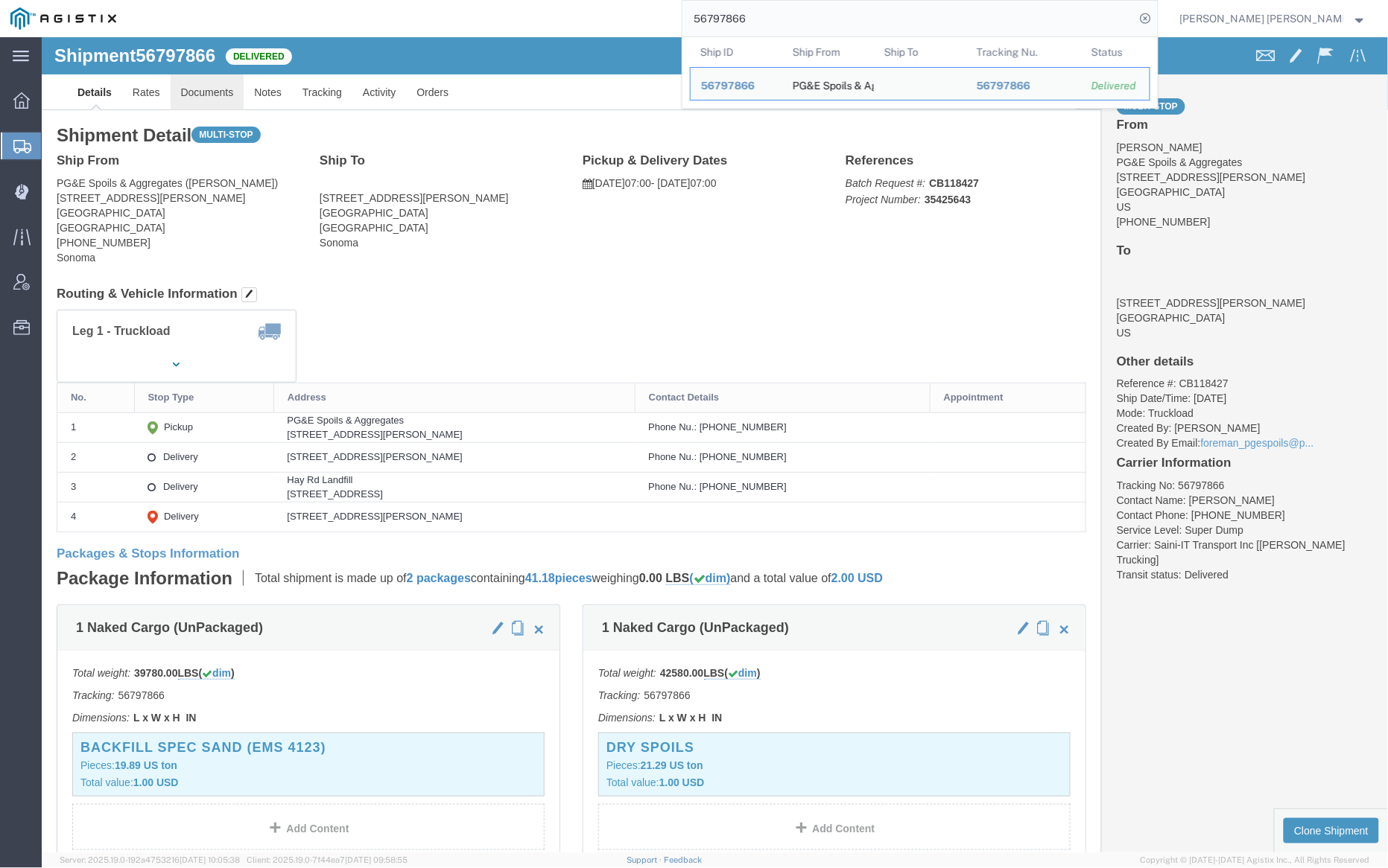
click link "Documents"
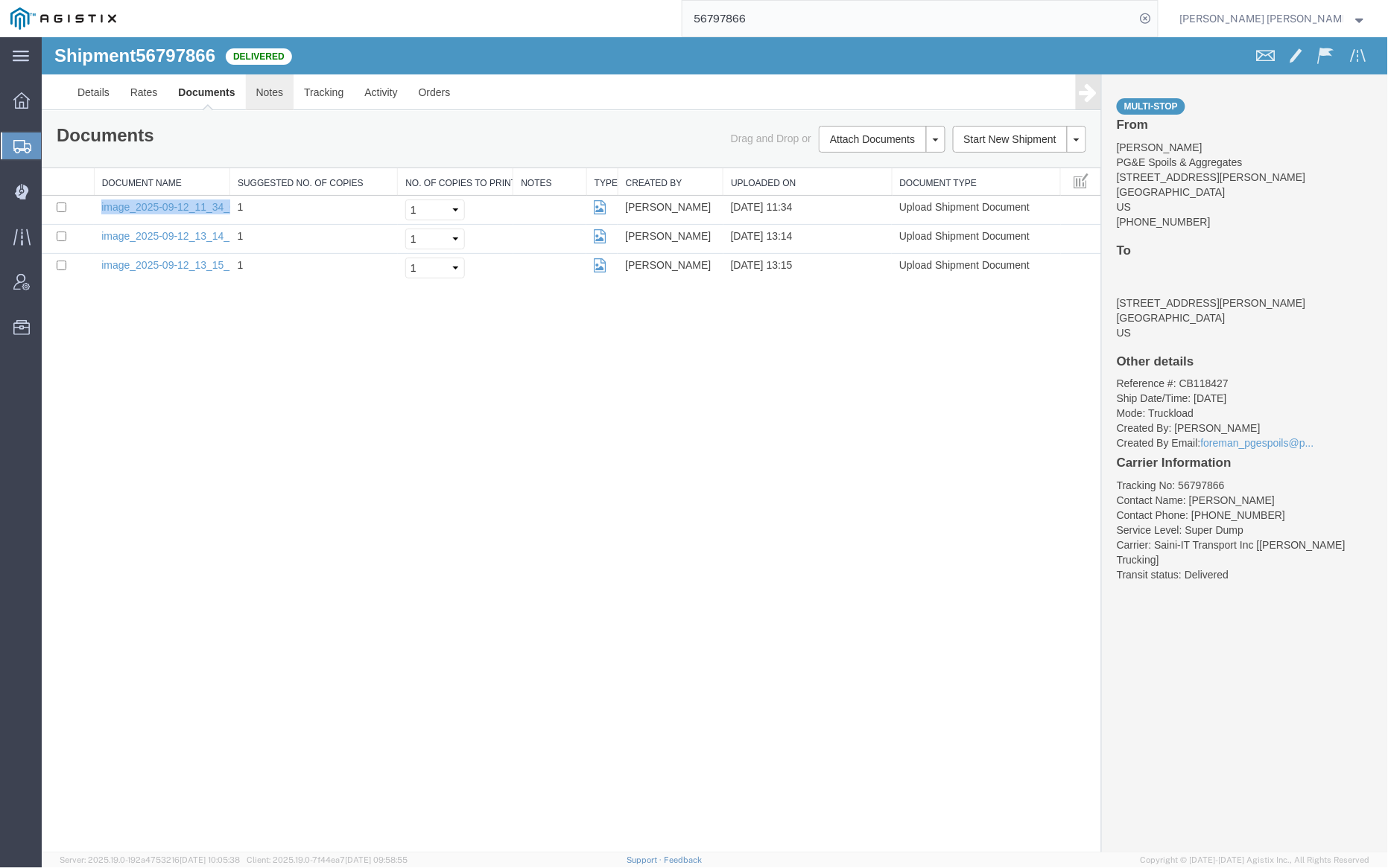
click at [264, 95] on link "Notes" at bounding box center [269, 92] width 48 height 36
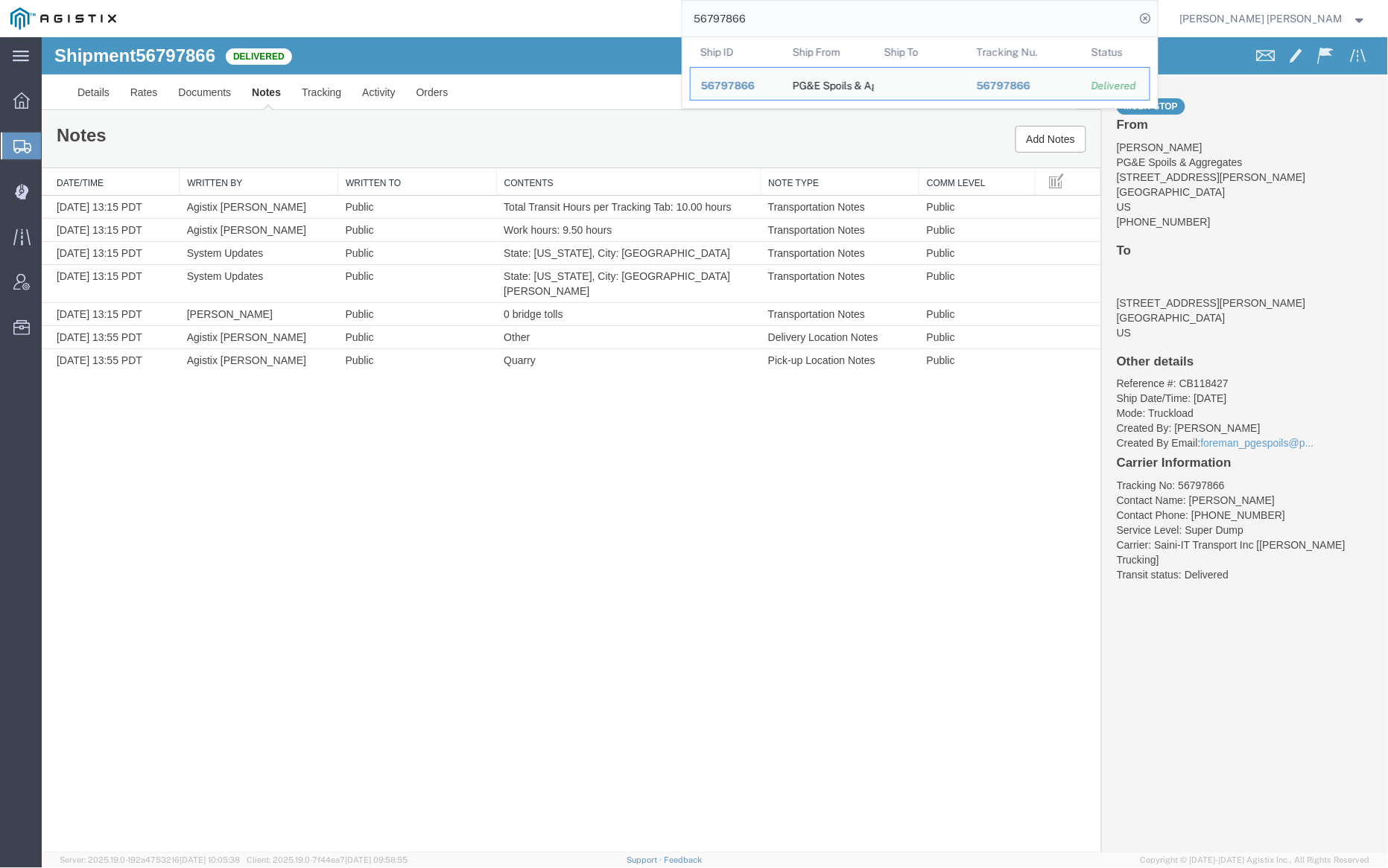
click at [817, 10] on input "56797866" at bounding box center [909, 19] width 453 height 36
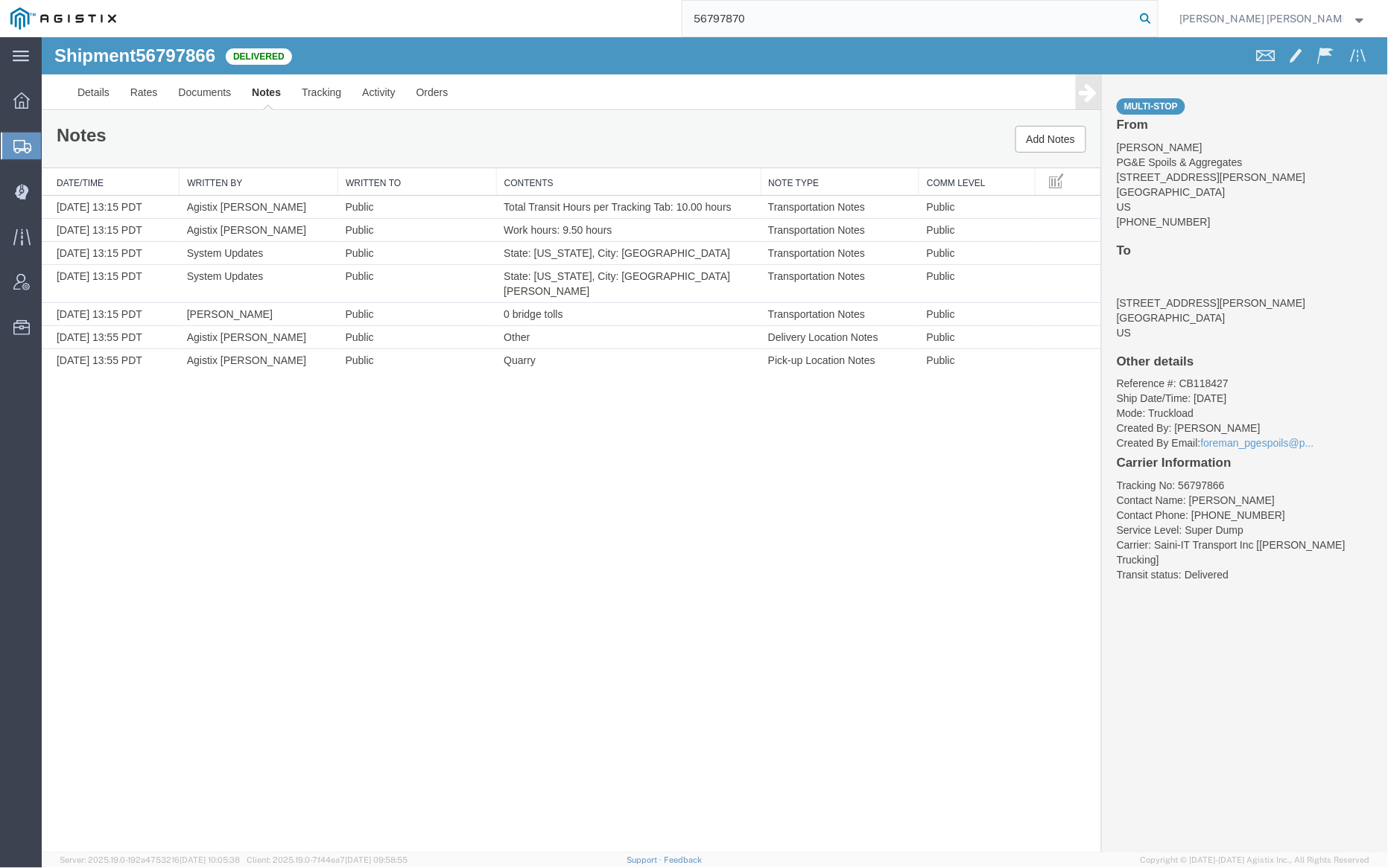
type input "56797870"
click at [1157, 18] on icon at bounding box center [1145, 19] width 21 height 21
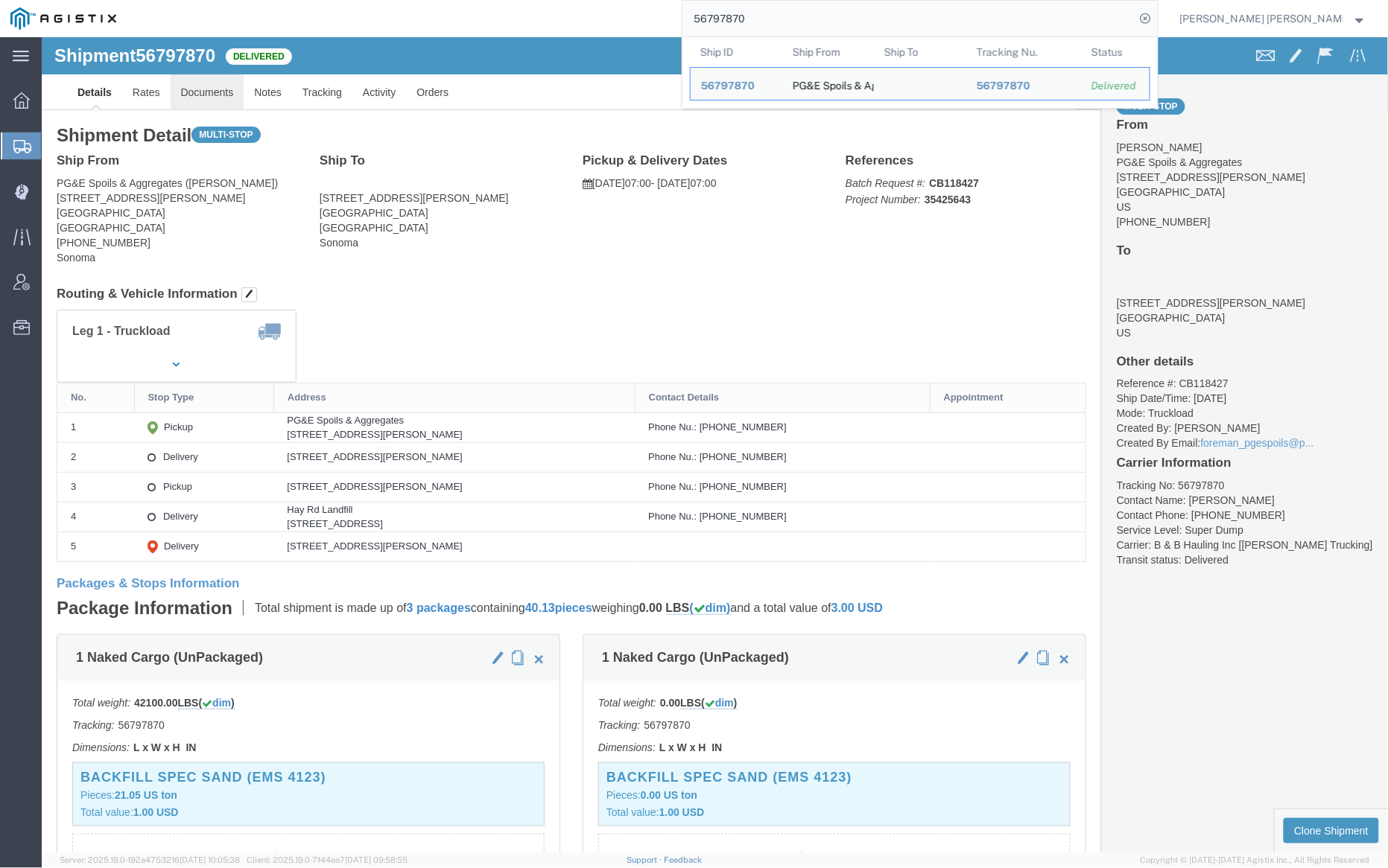
click link "Documents"
